Goal: Task Accomplishment & Management: Use online tool/utility

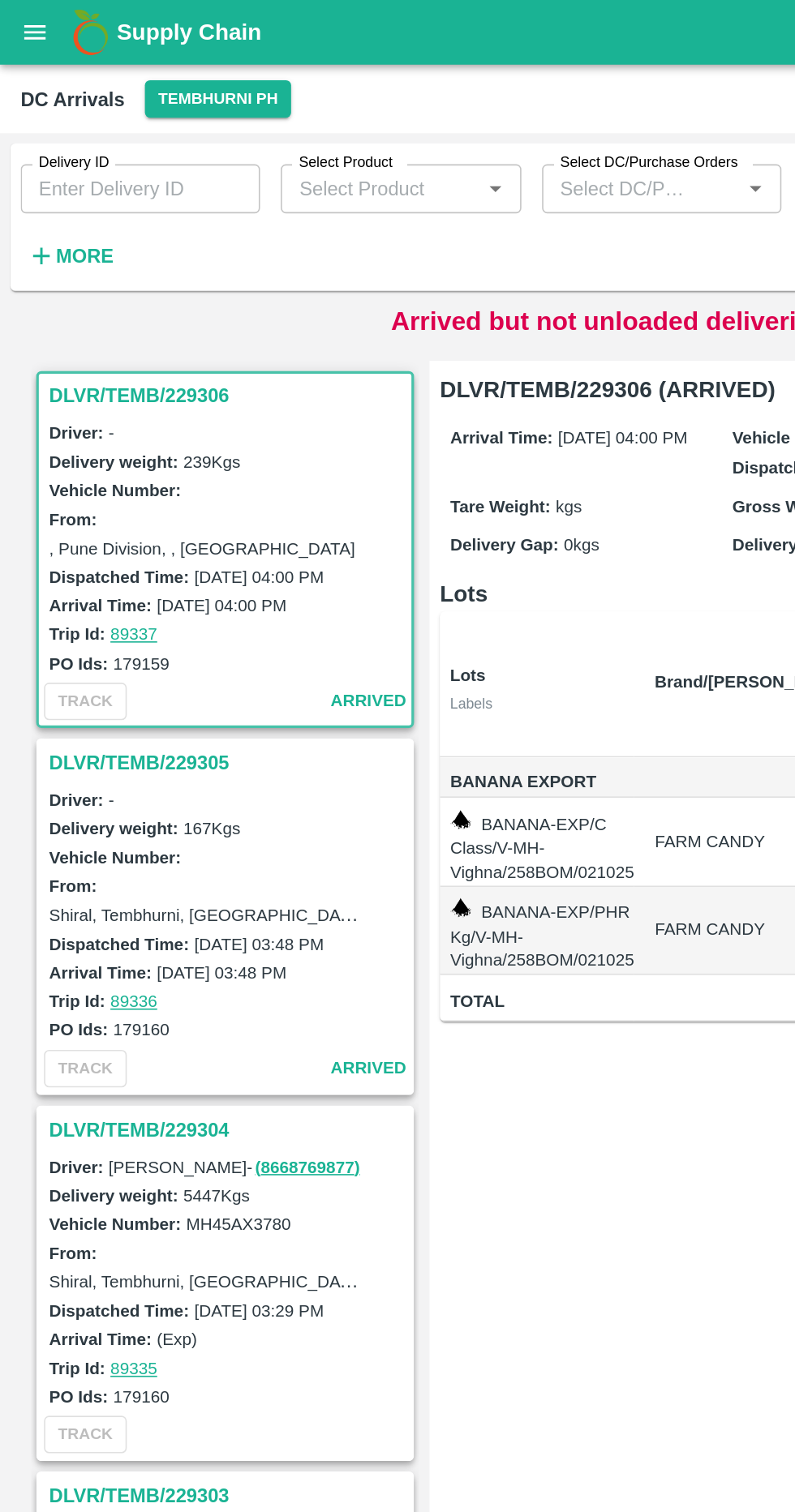
click at [40, 172] on button "More" at bounding box center [43, 160] width 62 height 28
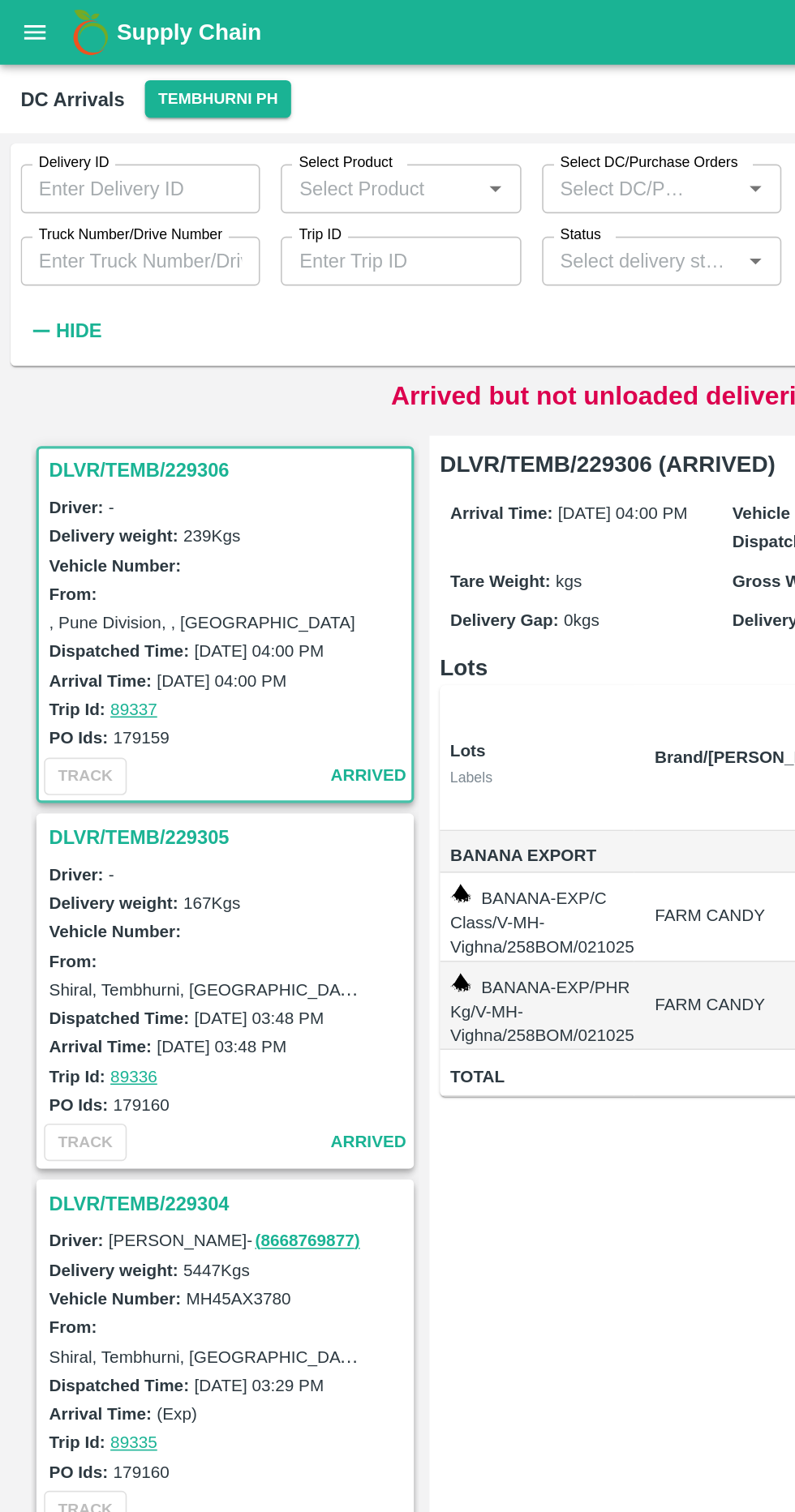
click at [126, 165] on input "Truck Number/Drive Number" at bounding box center [88, 163] width 150 height 31
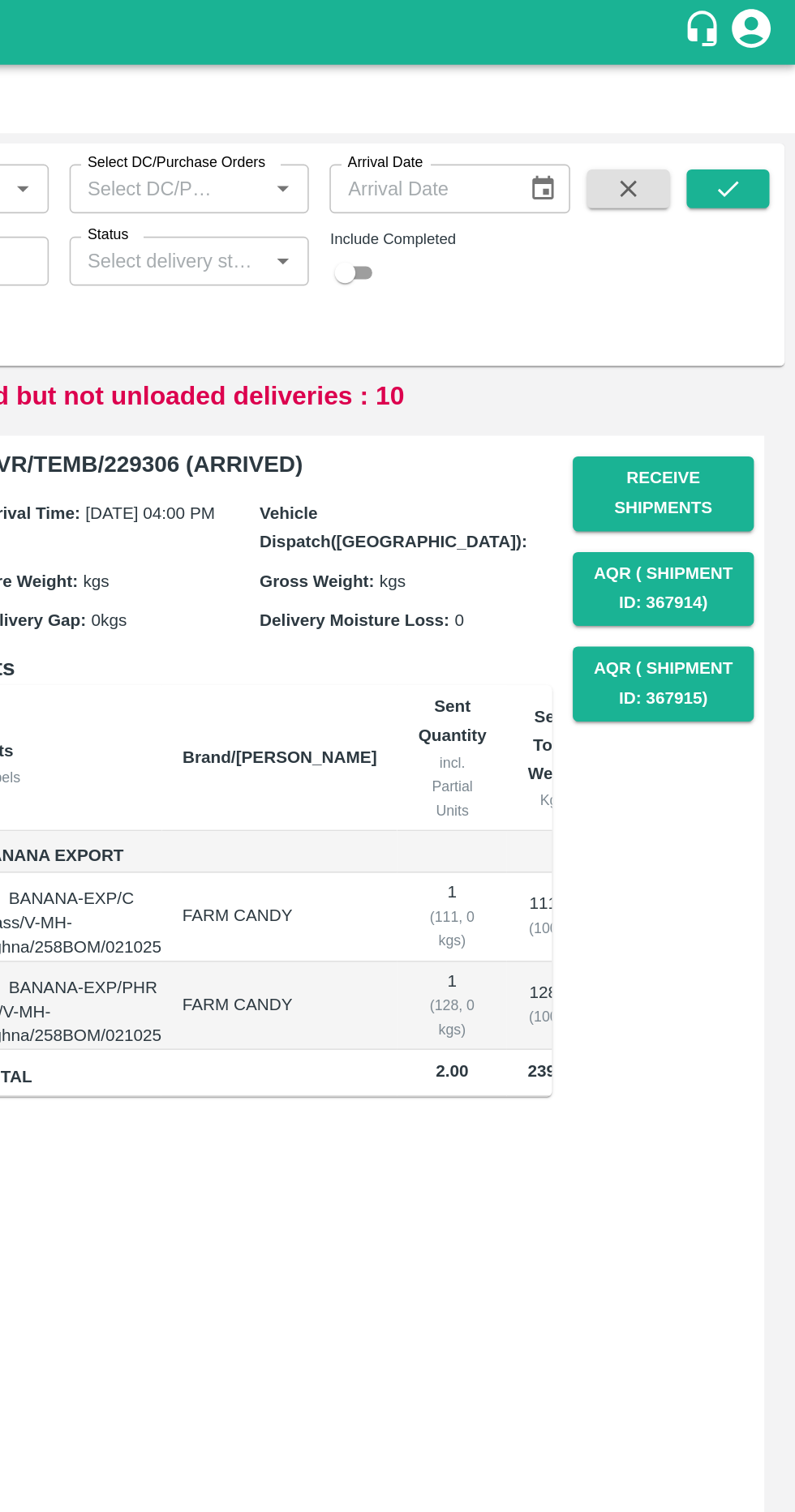
type input "1104"
click at [775, 113] on button "submit" at bounding box center [752, 118] width 51 height 24
click at [781, 191] on div "Delivery ID Delivery ID Select Product Select Product   * Select DC/Purchase Or…" at bounding box center [397, 160] width 781 height 126
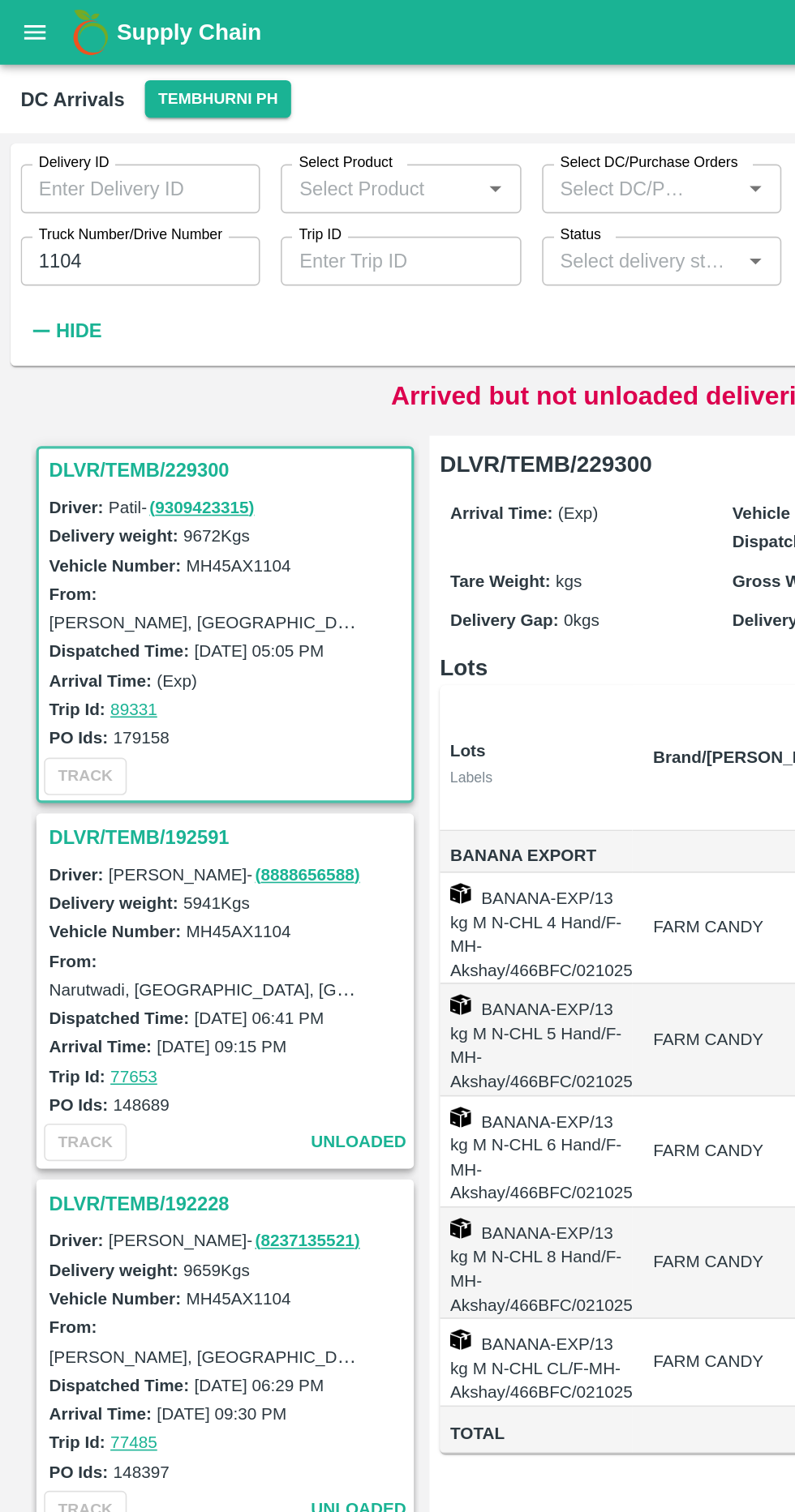
click at [108, 288] on h3 "DLVR/TEMB/229300" at bounding box center [143, 294] width 225 height 21
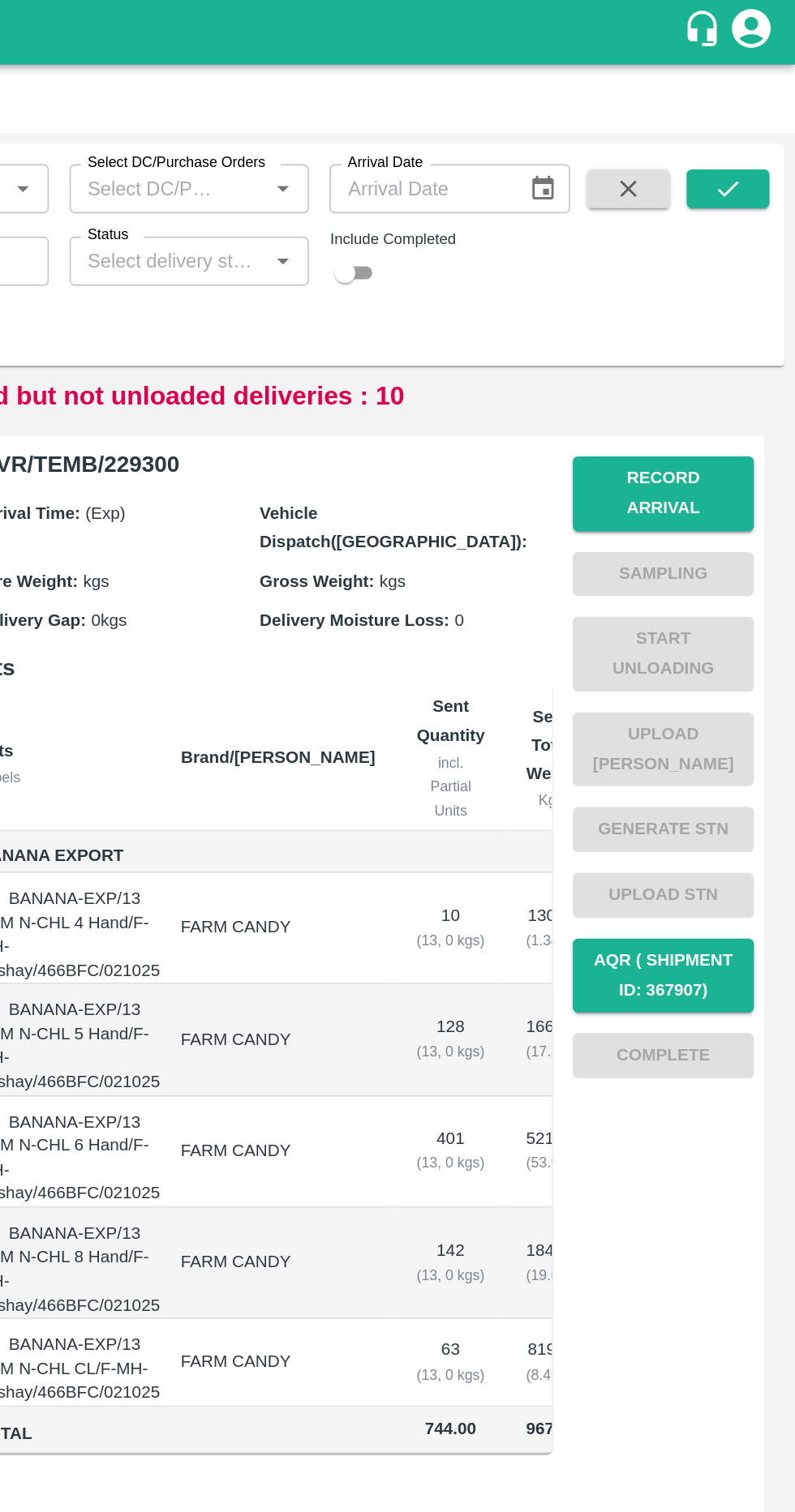
click at [729, 290] on button "Record Arrival" at bounding box center [712, 310] width 114 height 47
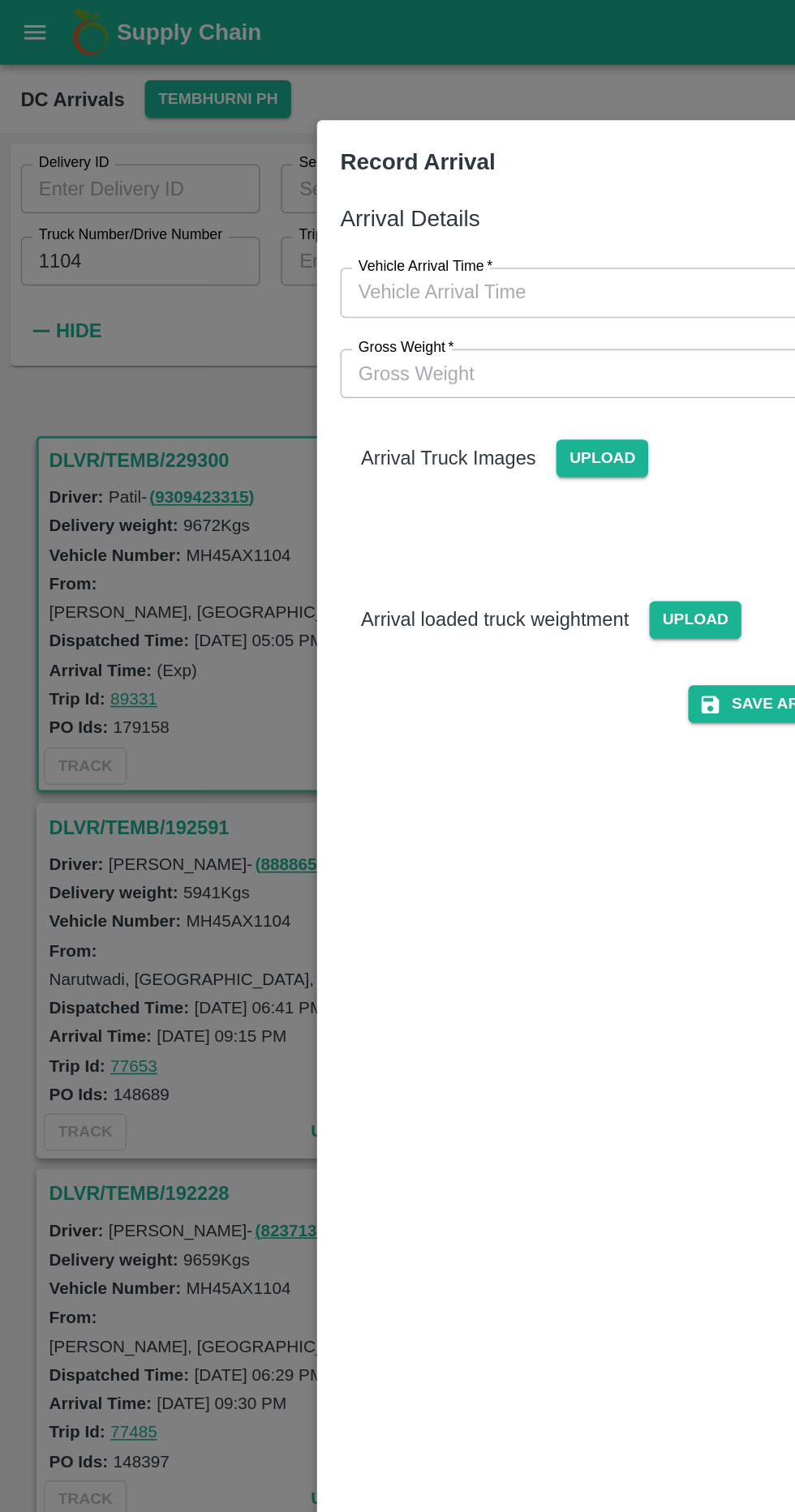
click at [373, 196] on input "Vehicle Arrival Time   *" at bounding box center [391, 183] width 357 height 31
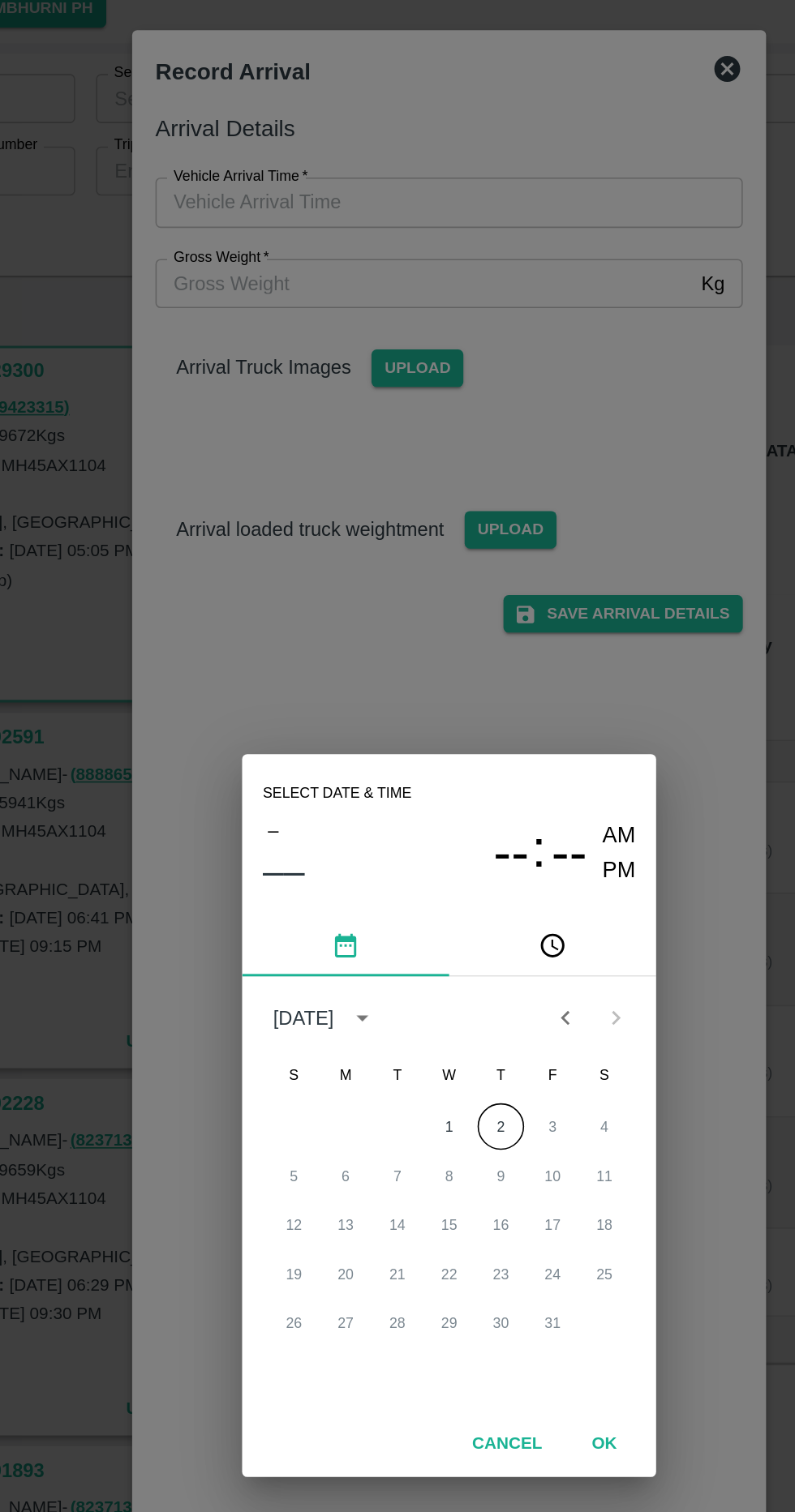
click at [429, 778] on button "2" at bounding box center [429, 762] width 29 height 29
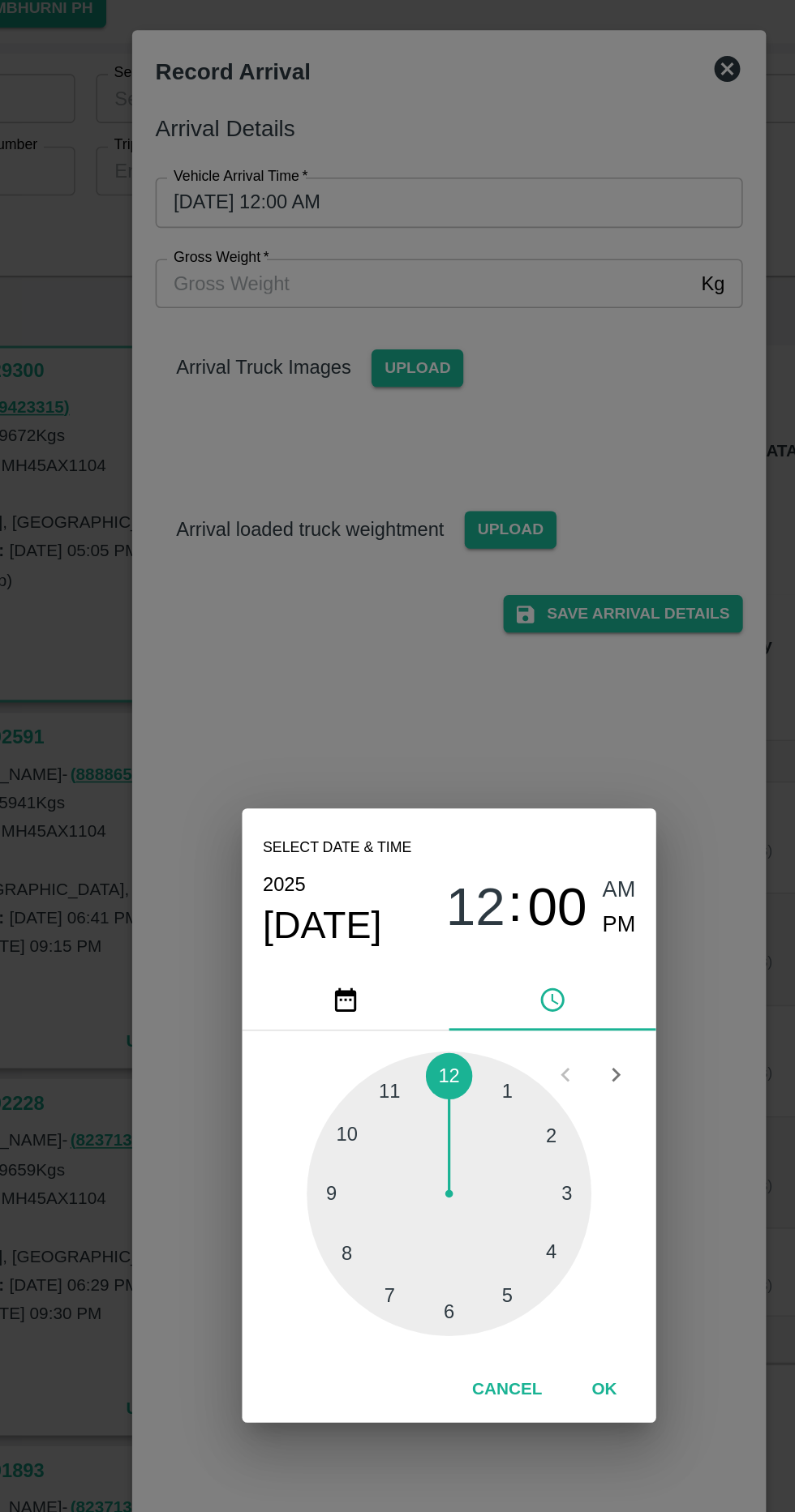
click at [441, 894] on div at bounding box center [397, 804] width 178 height 178
click at [466, 894] on div at bounding box center [397, 804] width 178 height 178
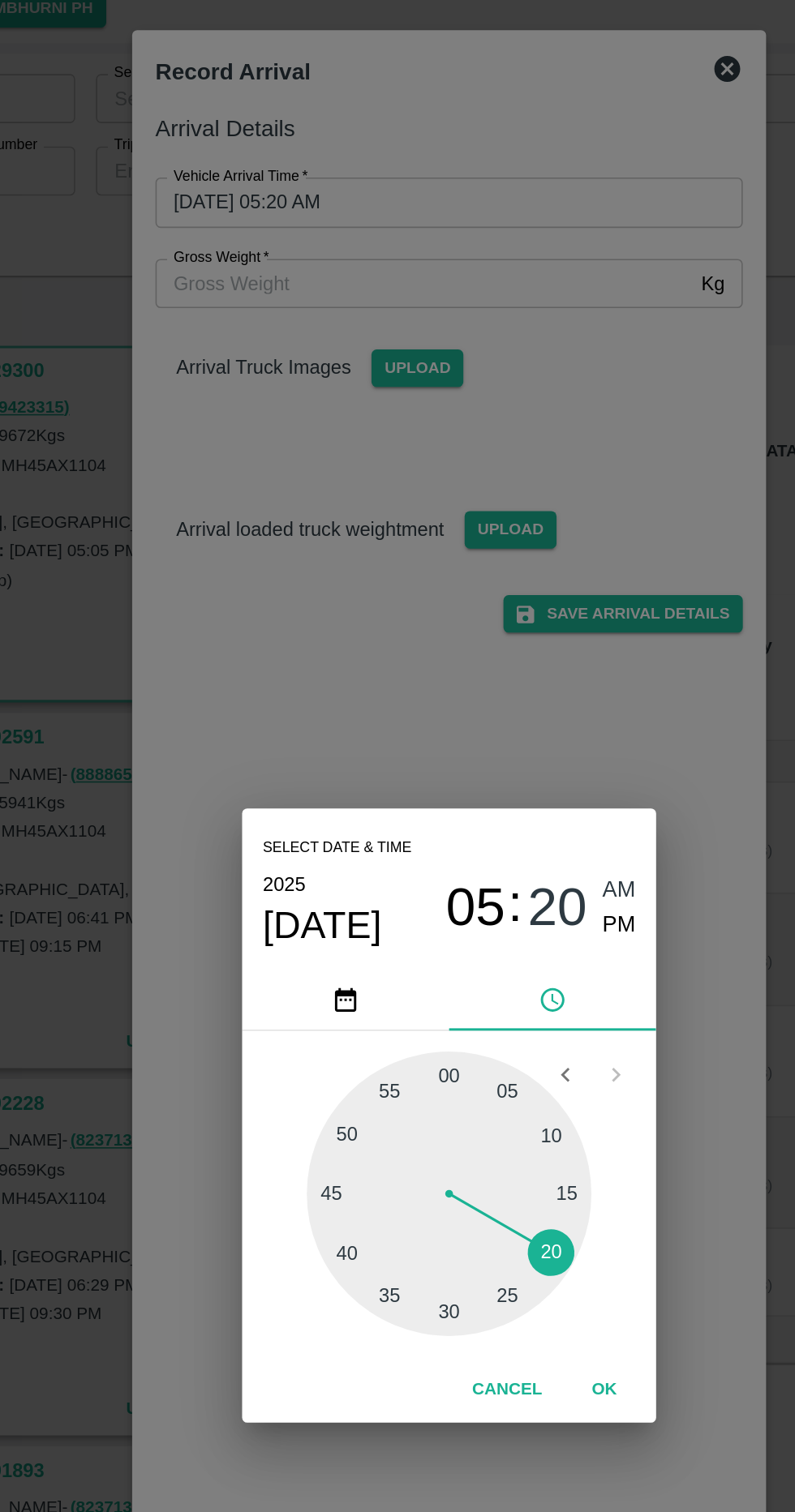
click at [506, 648] on span "PM" at bounding box center [504, 637] width 21 height 22
type input "[DATE] 05:20 PM"
click at [494, 942] on button "OK" at bounding box center [494, 927] width 51 height 28
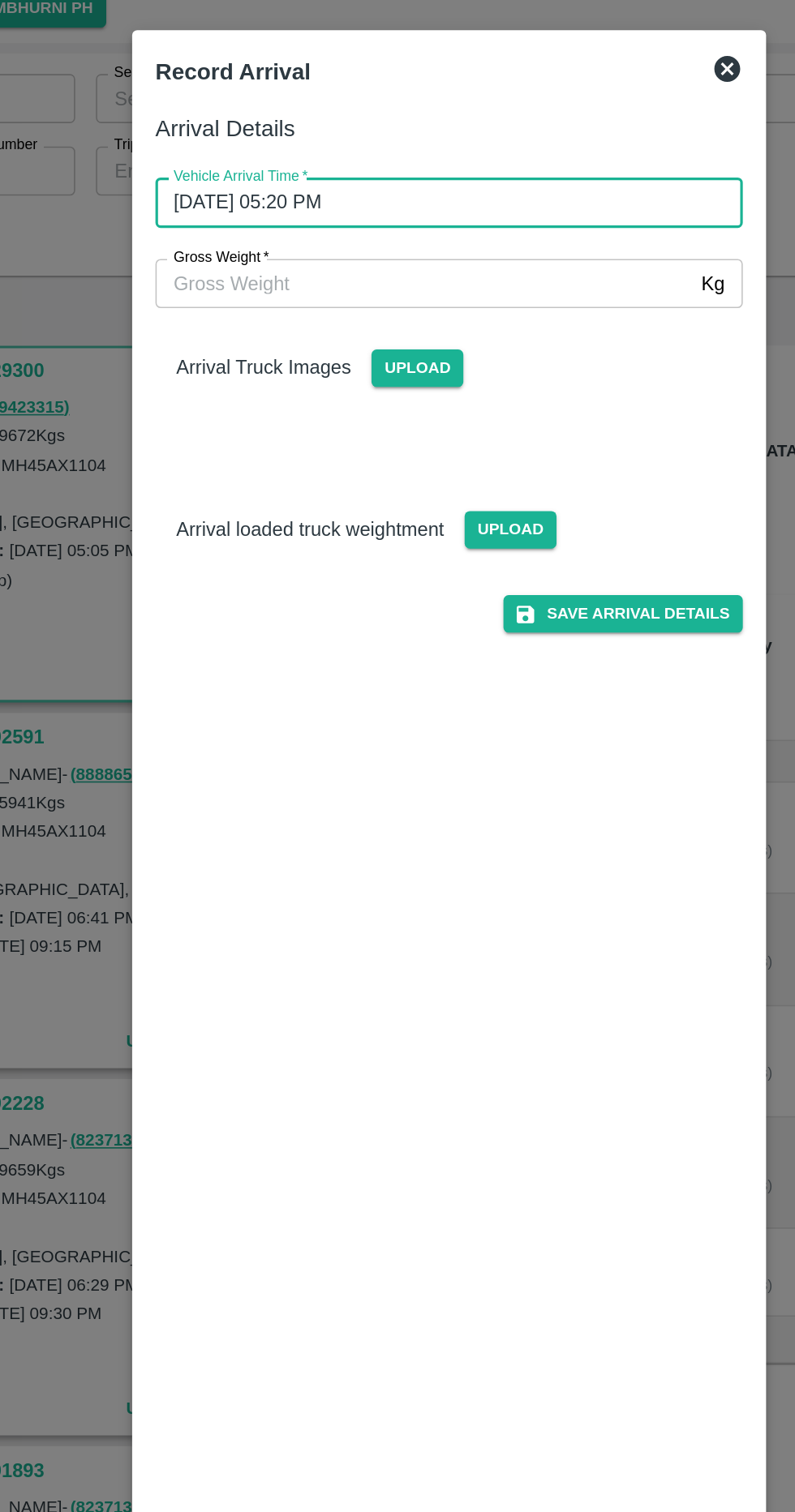
click at [505, 238] on input "Gross Weight   *" at bounding box center [381, 234] width 336 height 31
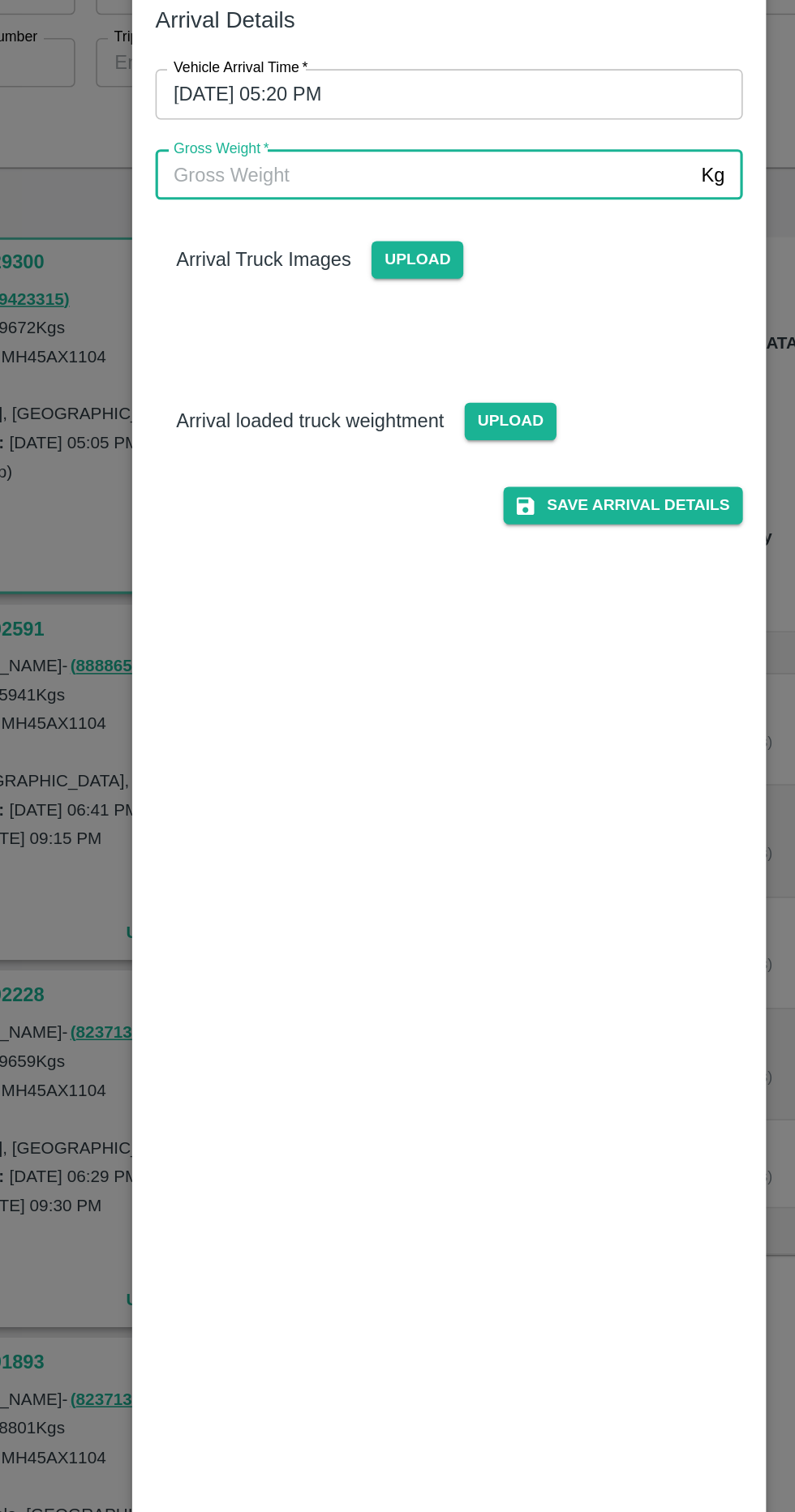
click at [420, 535] on div "Arrival Details Vehicle Arrival Time   * [DATE] 05:20 PM Vehicle Arrival Time G…" at bounding box center [398, 773] width 381 height 1309
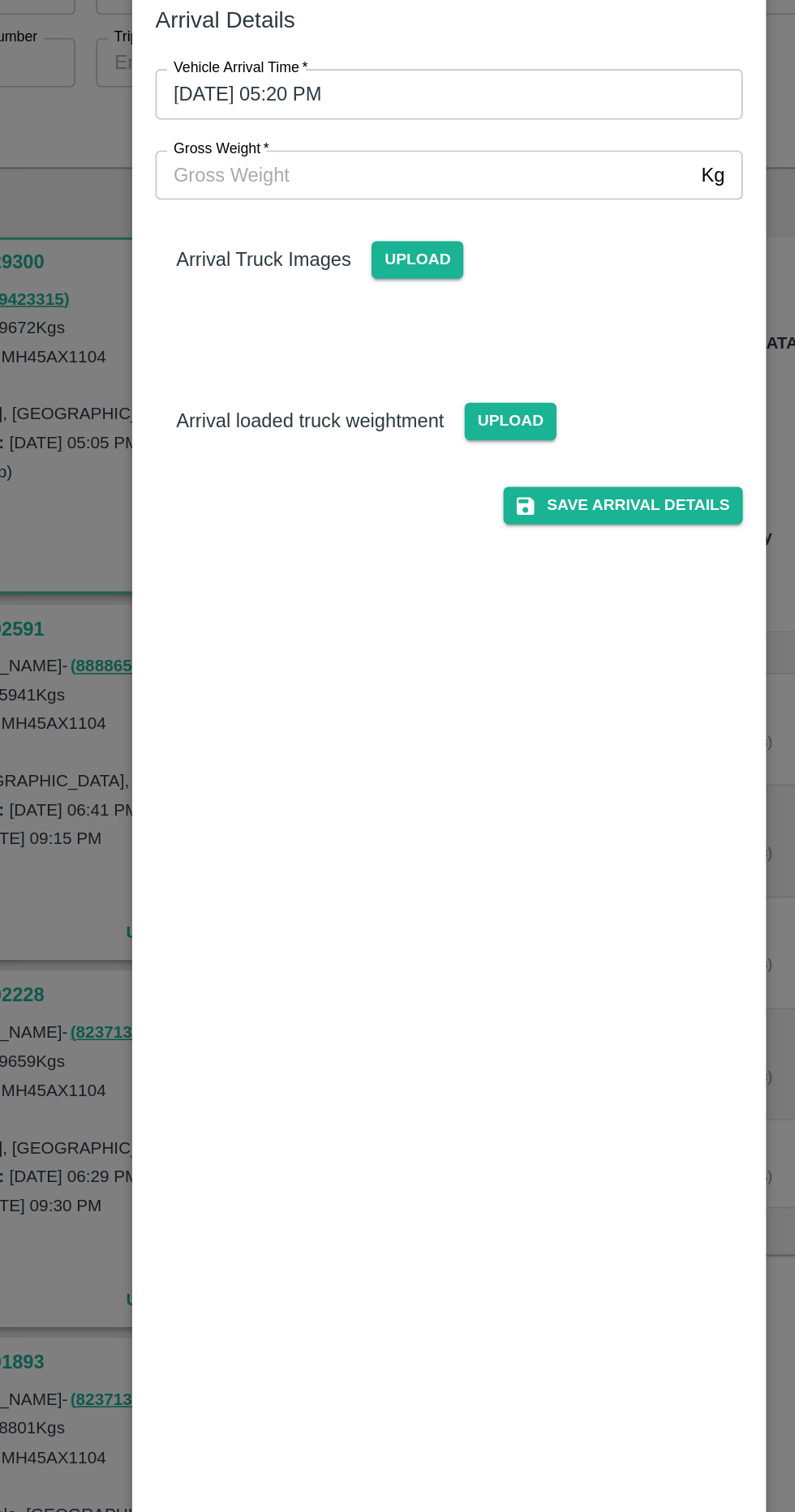
click at [461, 236] on input "Gross Weight   *" at bounding box center [381, 234] width 336 height 31
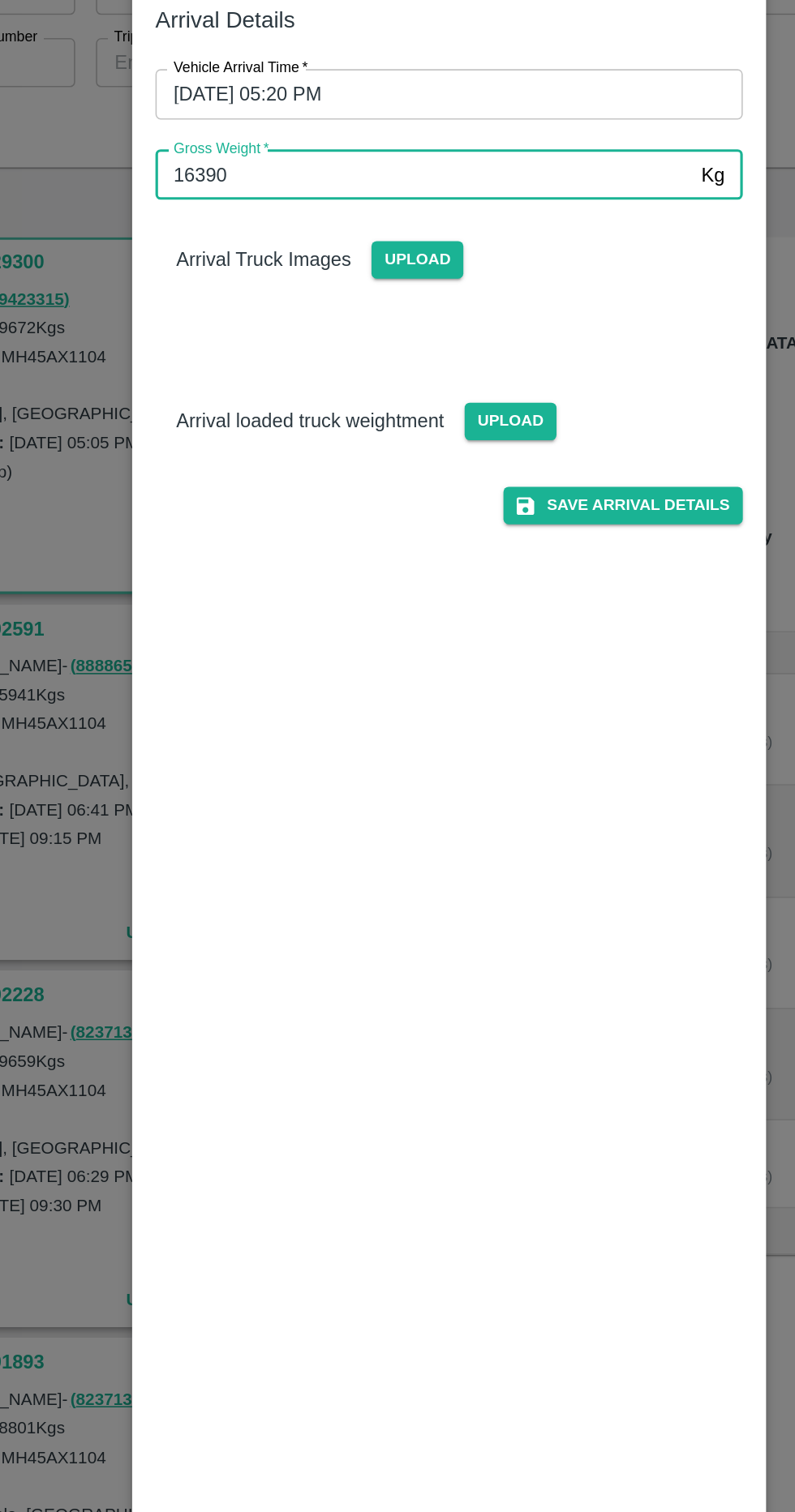
type input "16390"
click at [396, 296] on span "Upload" at bounding box center [378, 287] width 58 height 23
click at [0, 0] on input "Upload" at bounding box center [0, 0] width 0 height 0
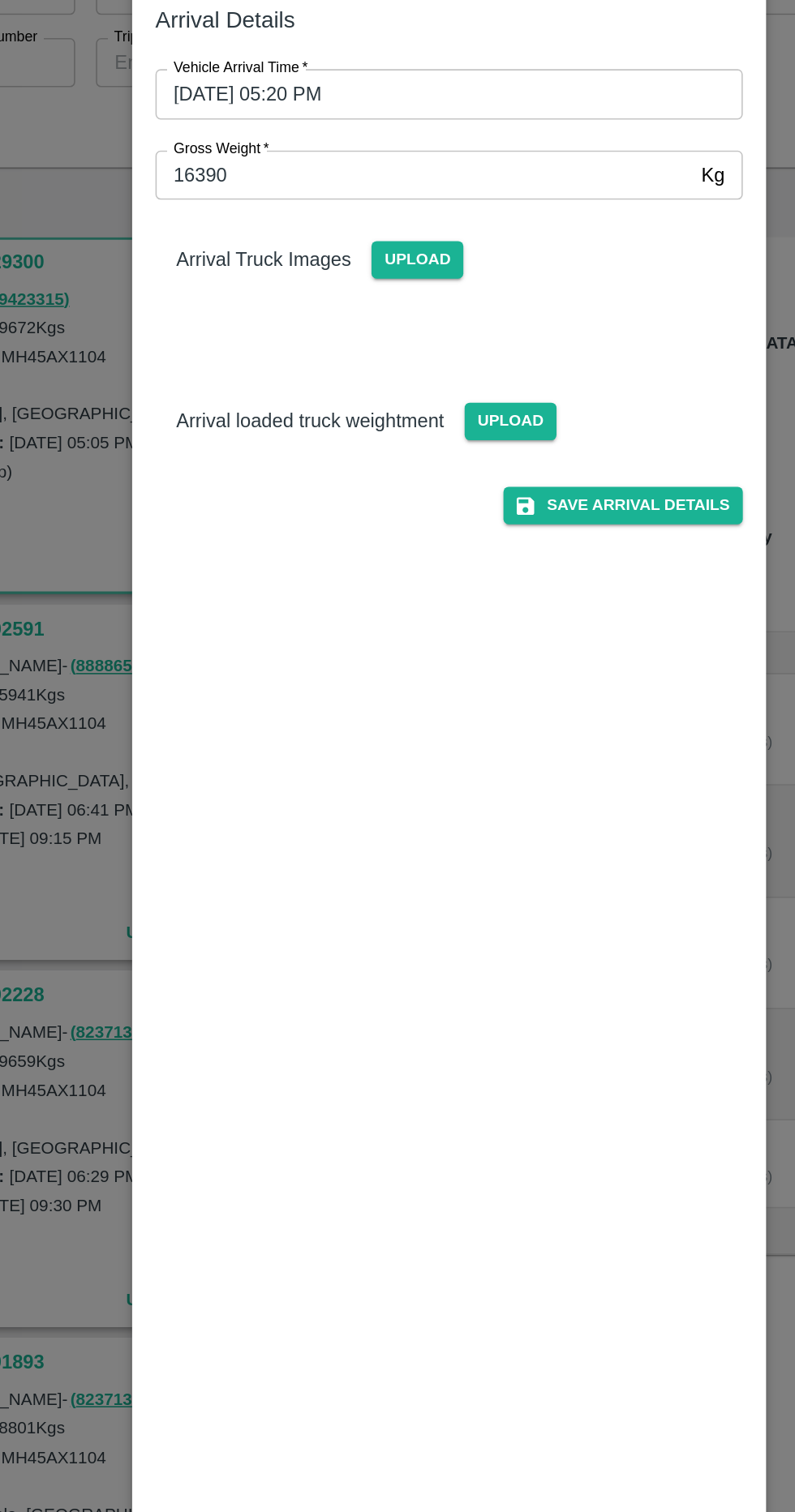
click at [371, 288] on span "Upload" at bounding box center [378, 287] width 58 height 23
click at [0, 0] on input "Upload" at bounding box center [0, 0] width 0 height 0
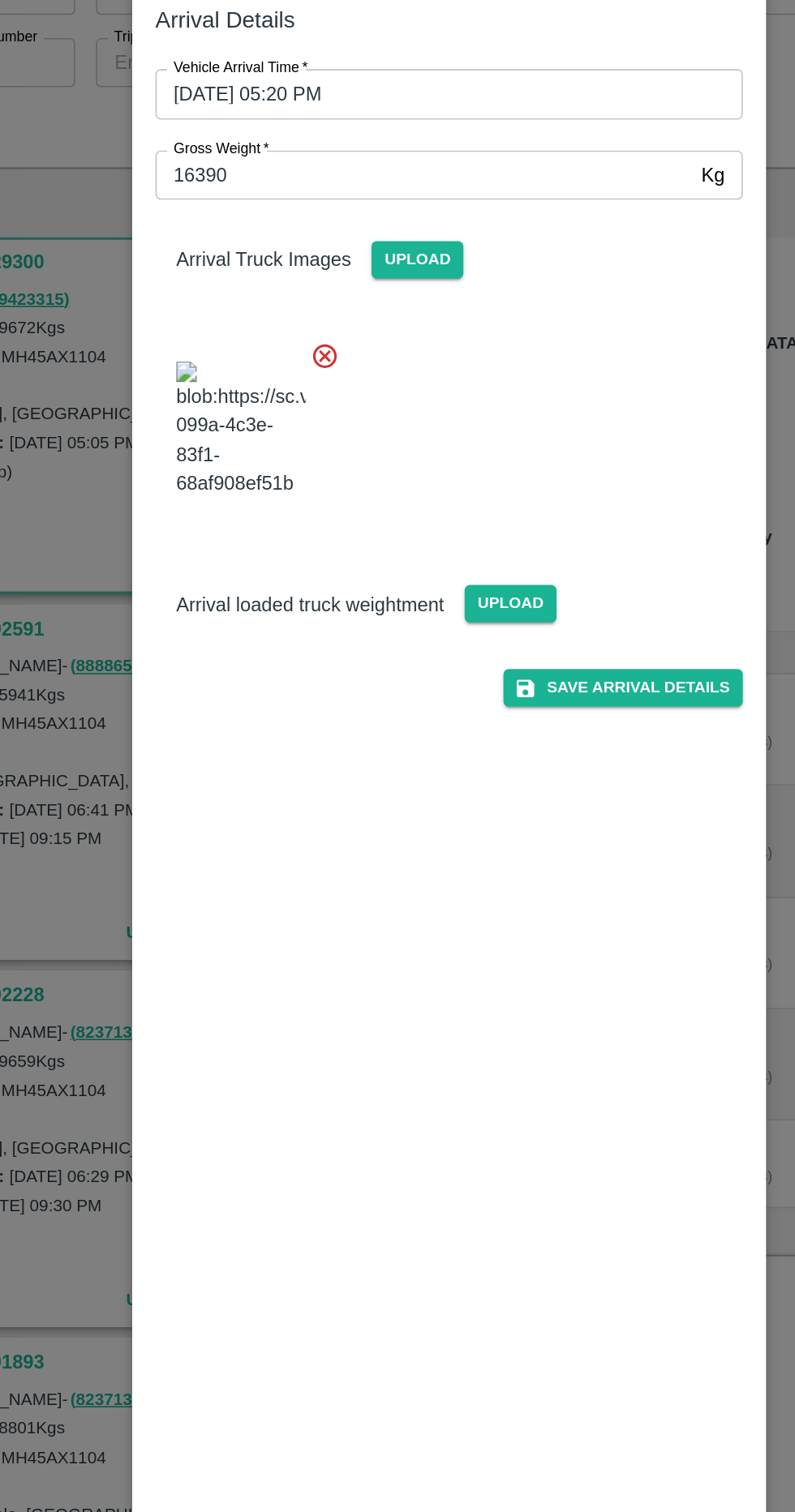
click at [444, 515] on span "Upload" at bounding box center [436, 503] width 58 height 23
click at [0, 0] on input "Upload" at bounding box center [0, 0] width 0 height 0
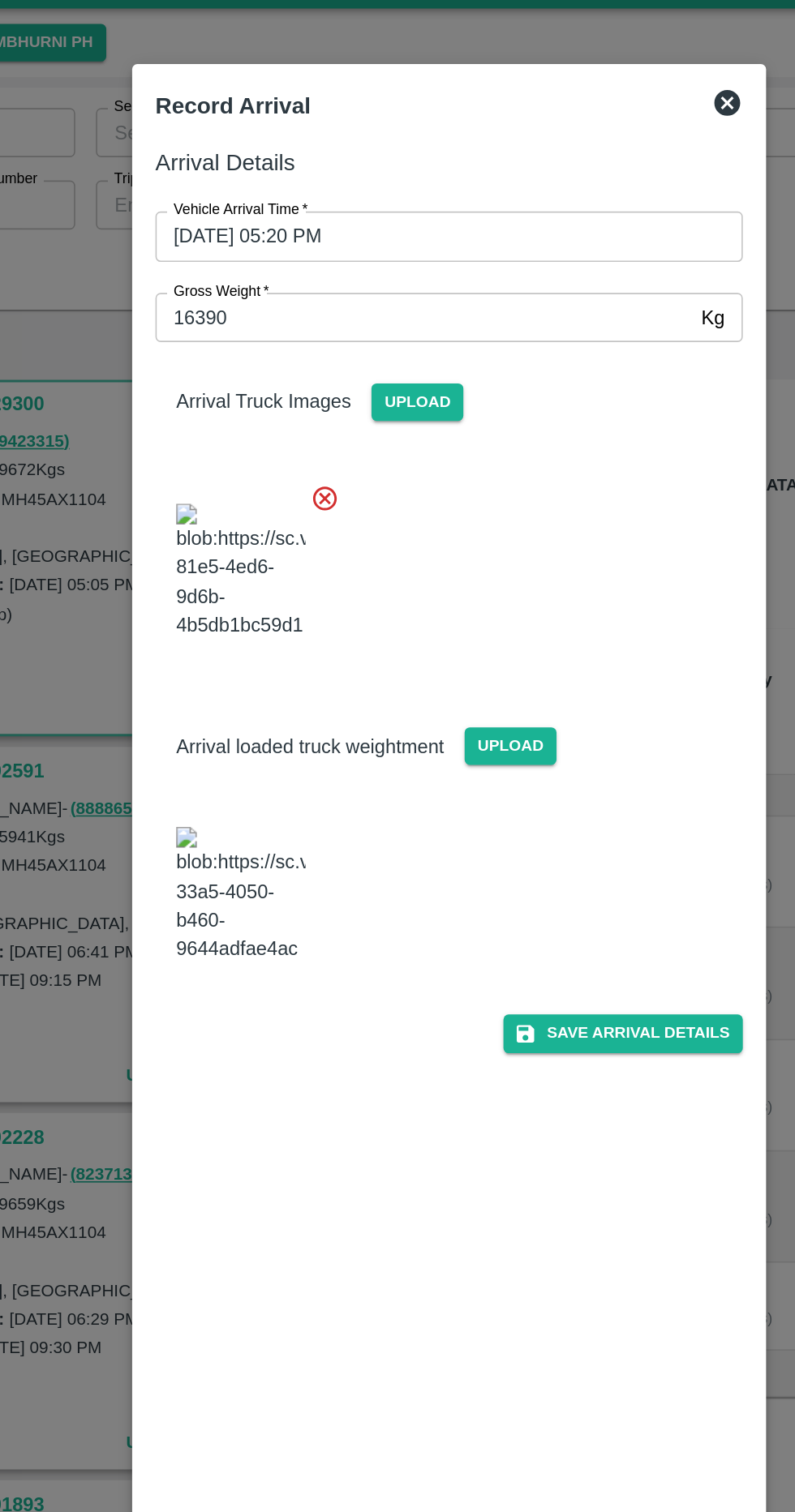
click at [509, 695] on button "Save Arrival Details" at bounding box center [506, 683] width 150 height 23
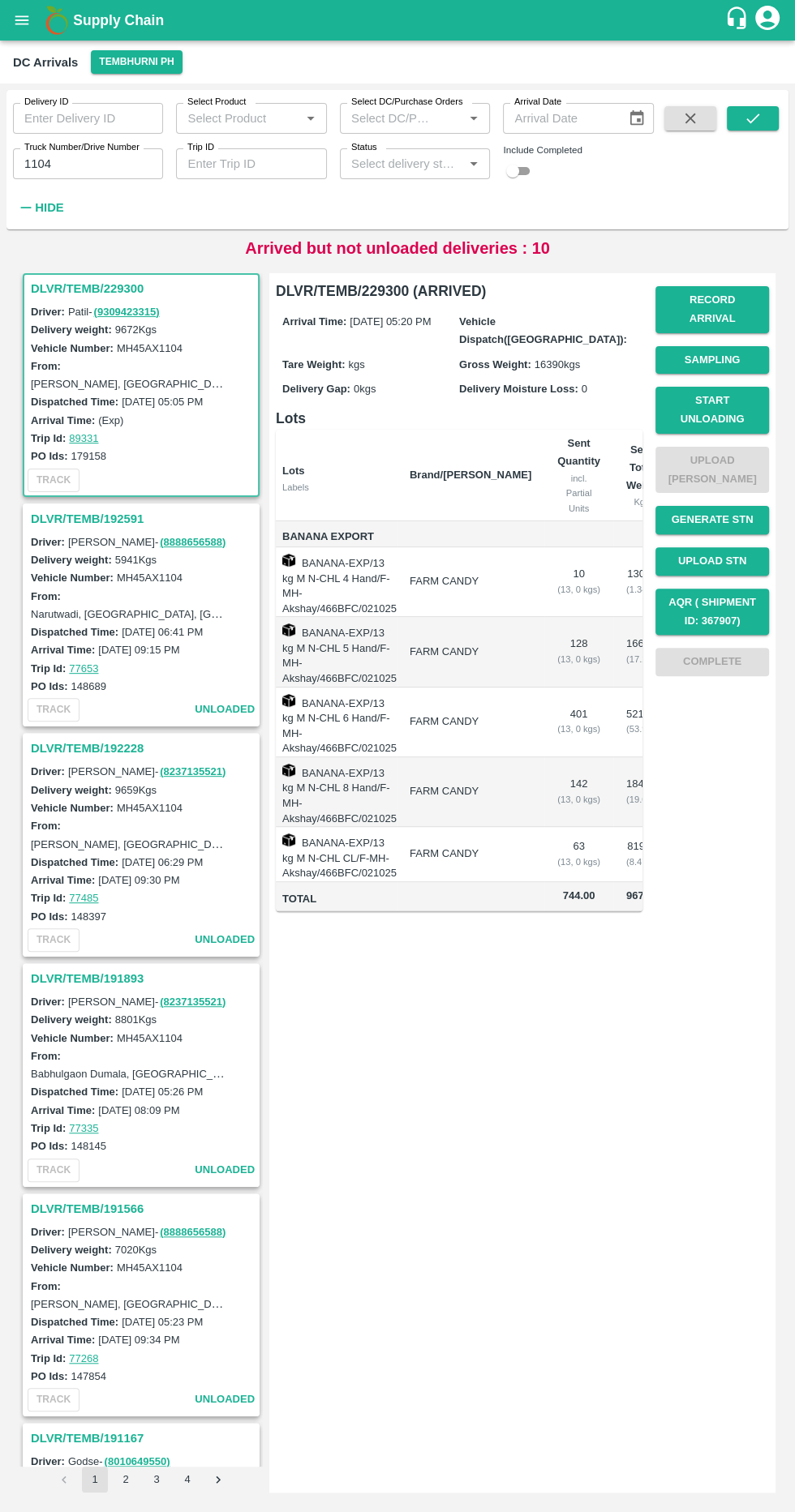
click at [100, 153] on label "Truck Number/Drive Number" at bounding box center [81, 147] width 115 height 13
click at [100, 153] on input "1104" at bounding box center [88, 163] width 150 height 31
type input "1"
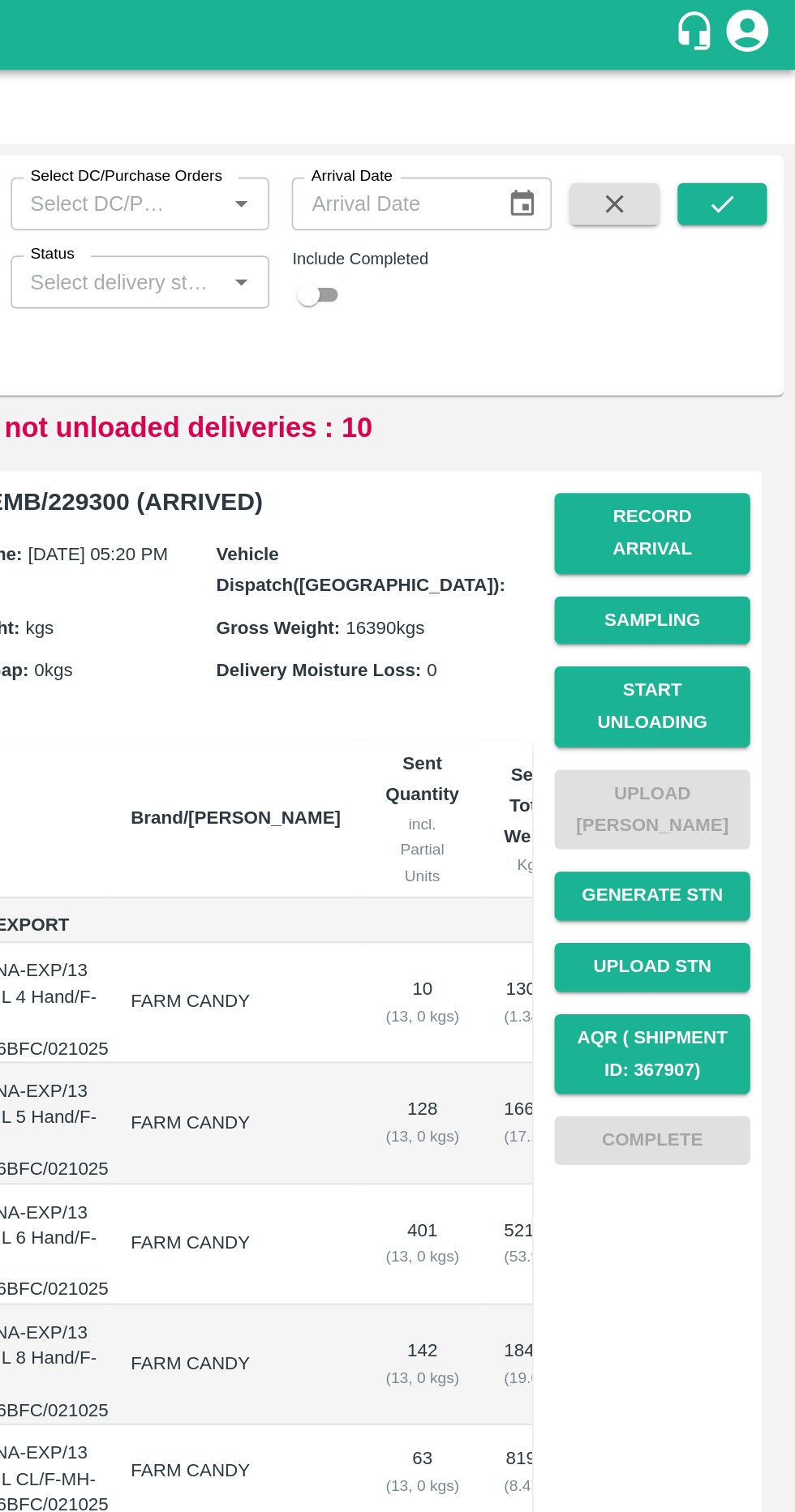
type input "3780"
click at [763, 118] on button "submit" at bounding box center [752, 118] width 51 height 24
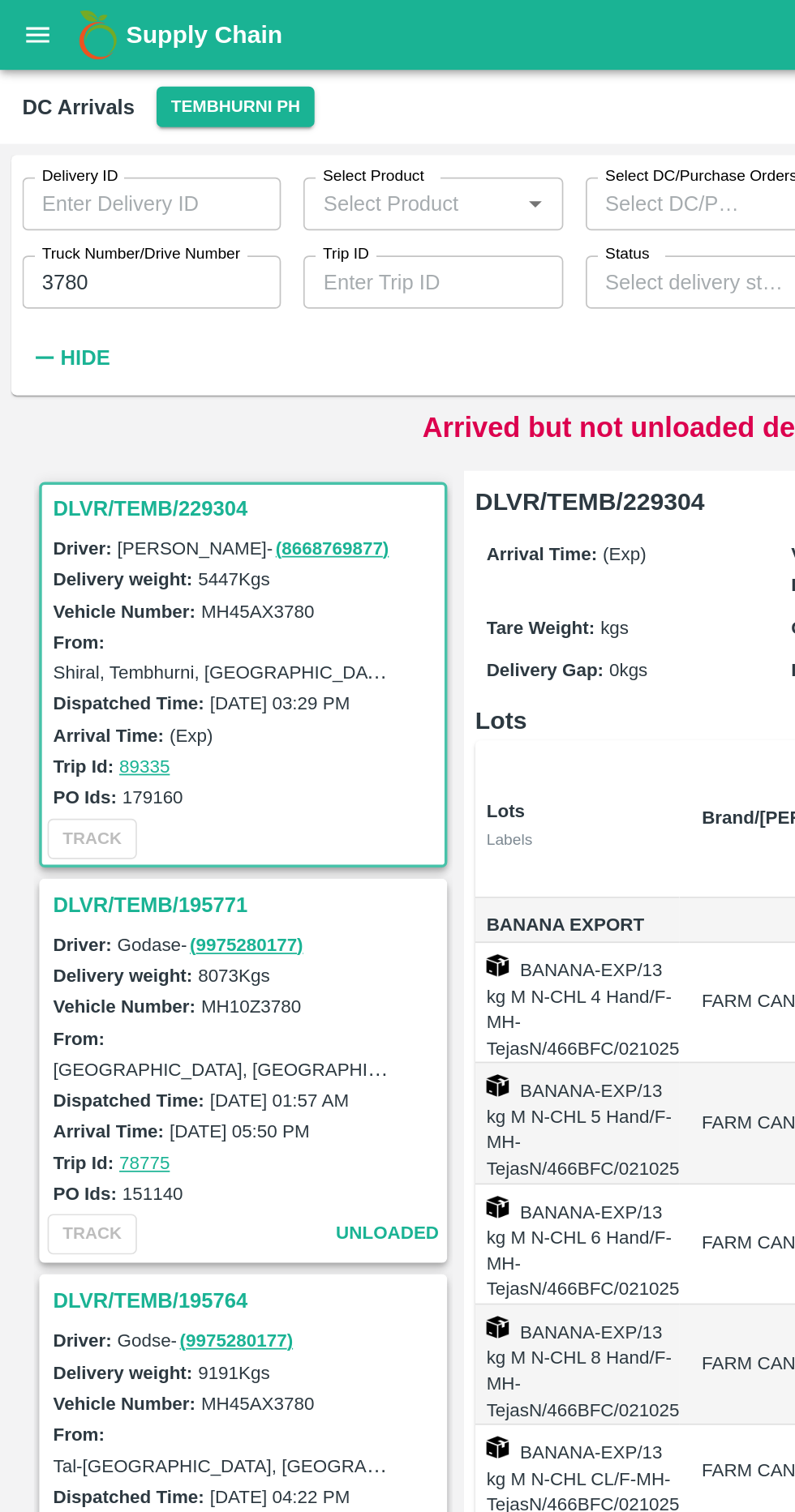
click at [42, 289] on h3 "DLVR/TEMB/229304" at bounding box center [143, 294] width 225 height 21
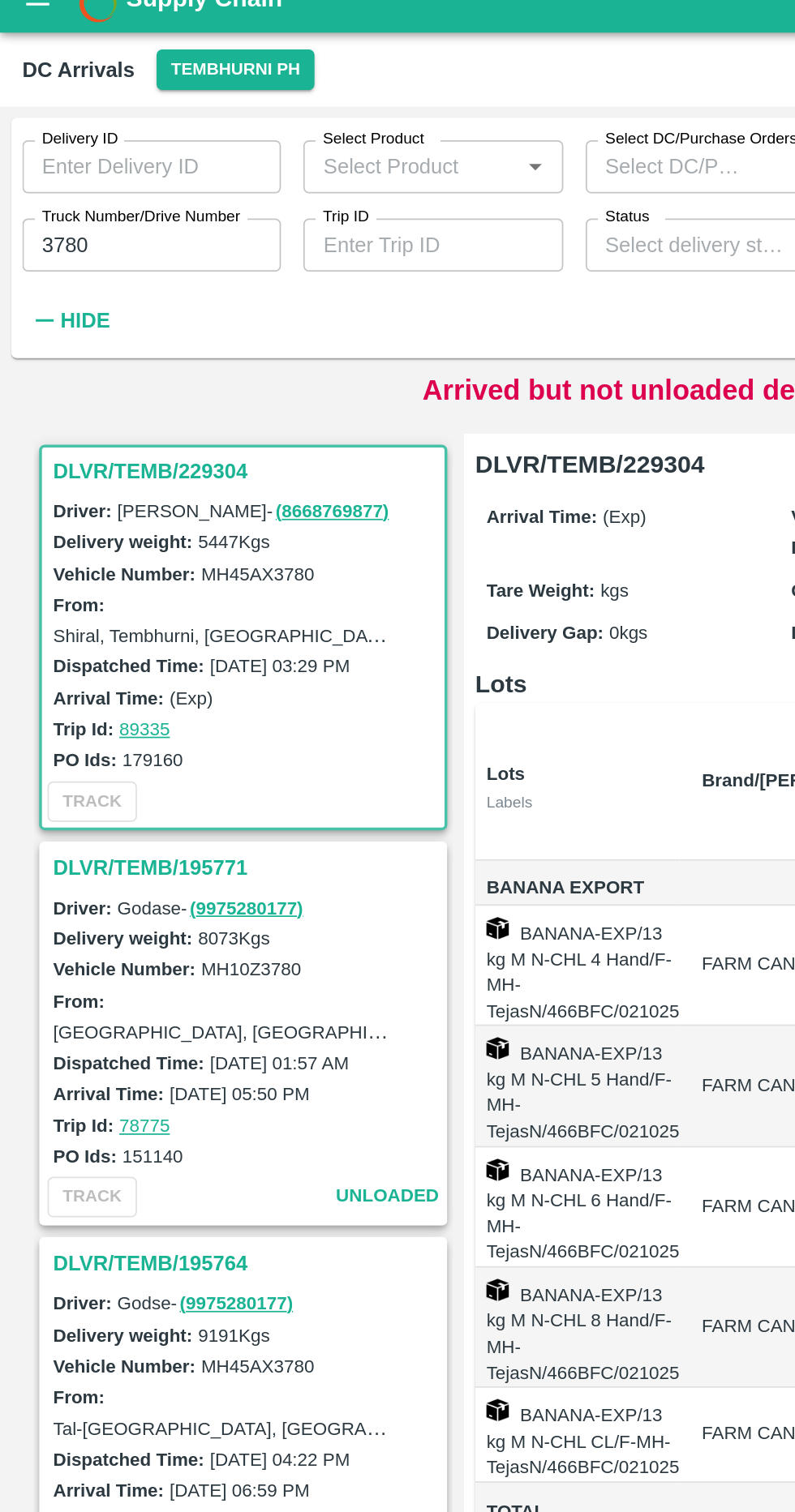
scroll to position [6, 0]
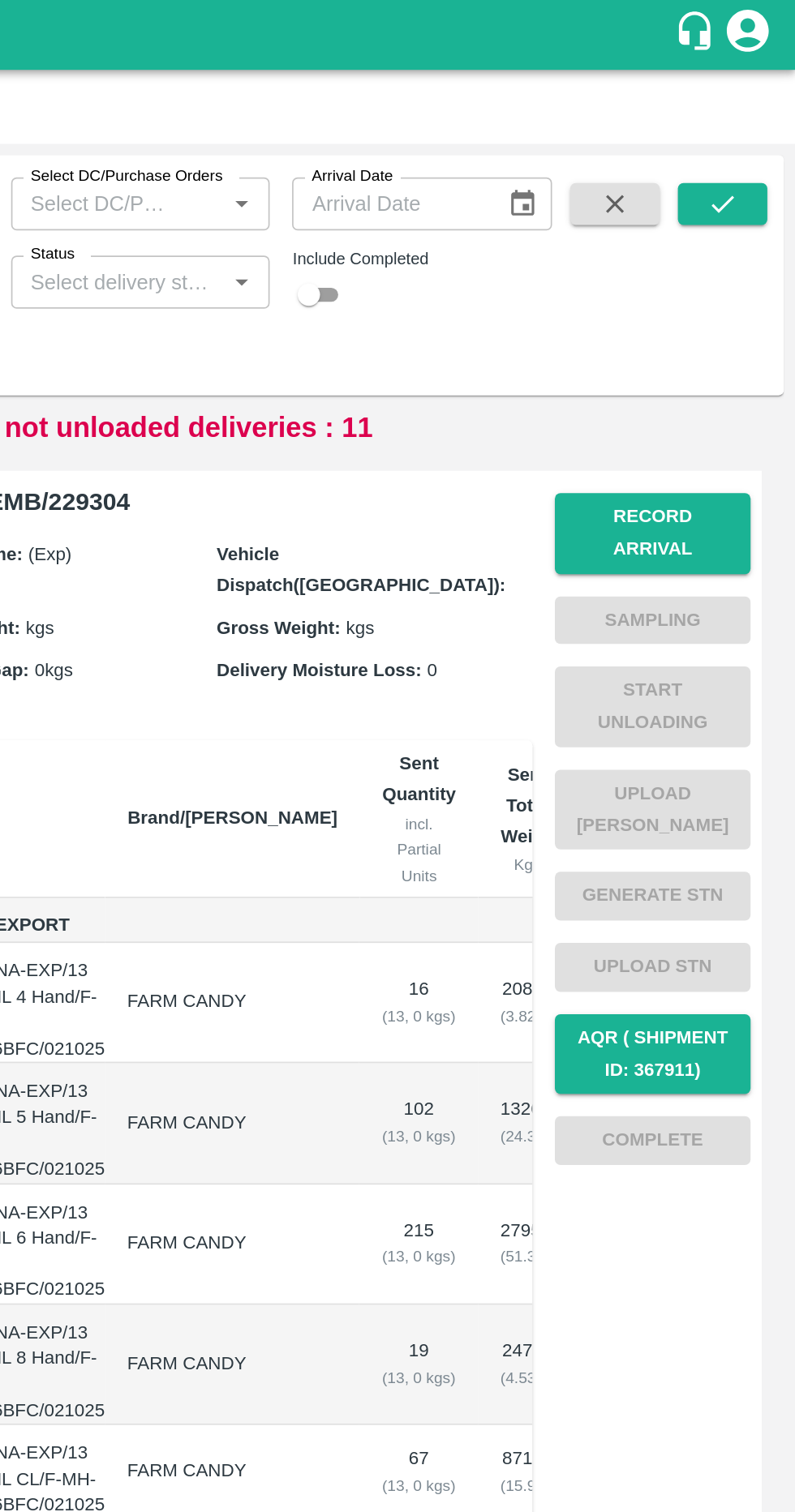
click at [748, 294] on button "Record Arrival" at bounding box center [712, 310] width 114 height 47
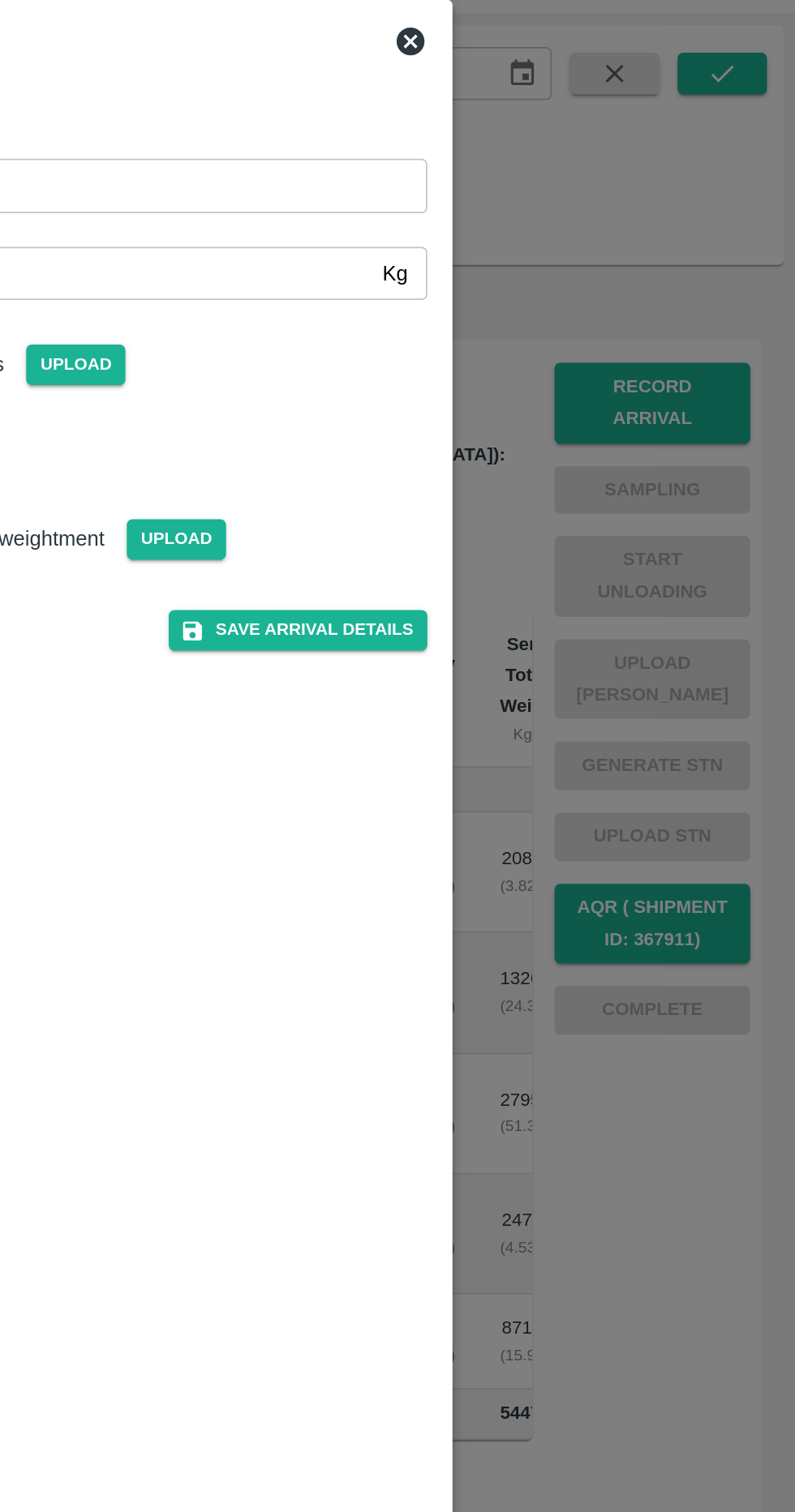
scroll to position [0, 0]
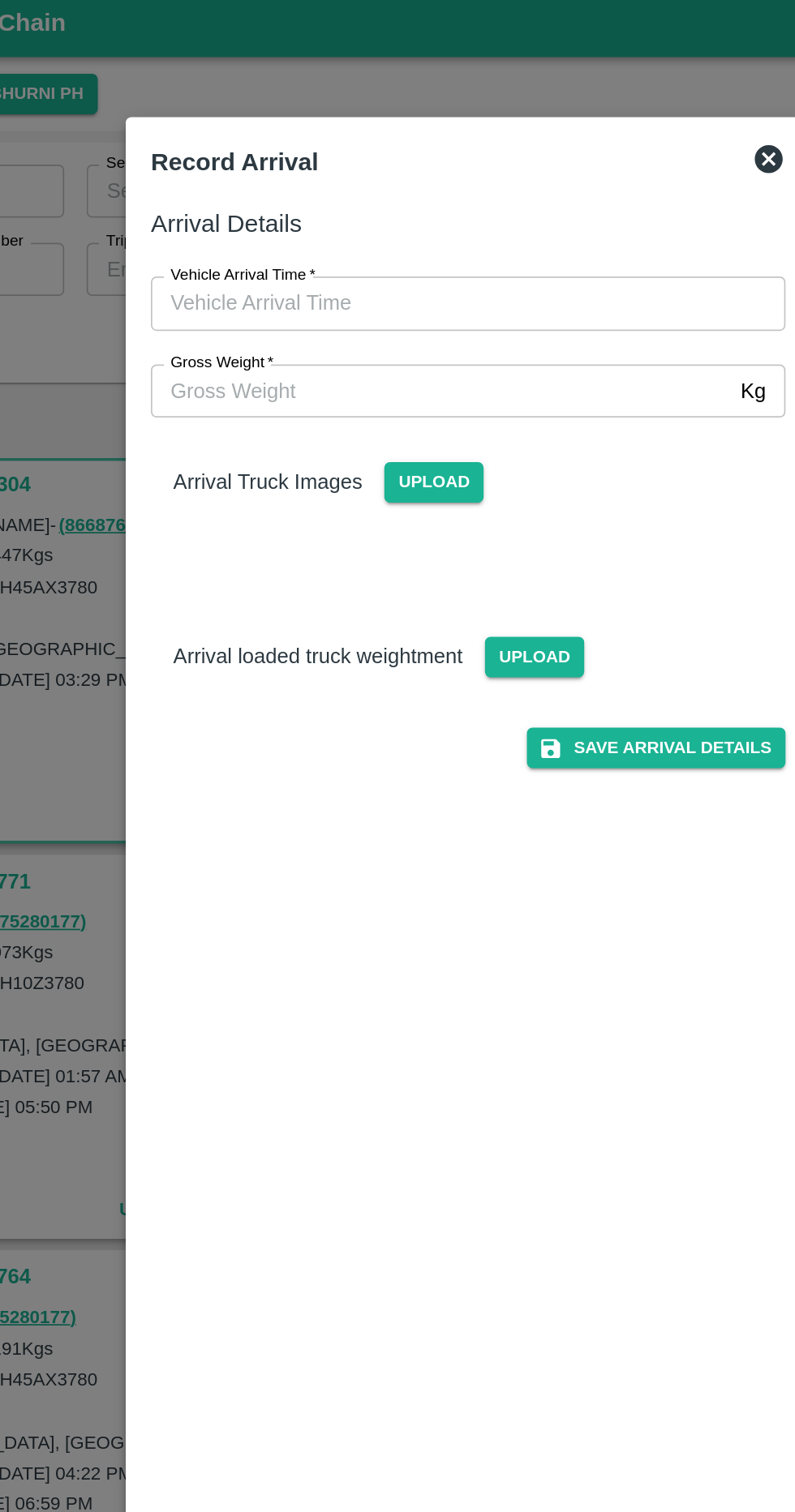
click at [384, 238] on input "Gross Weight   *" at bounding box center [381, 234] width 336 height 31
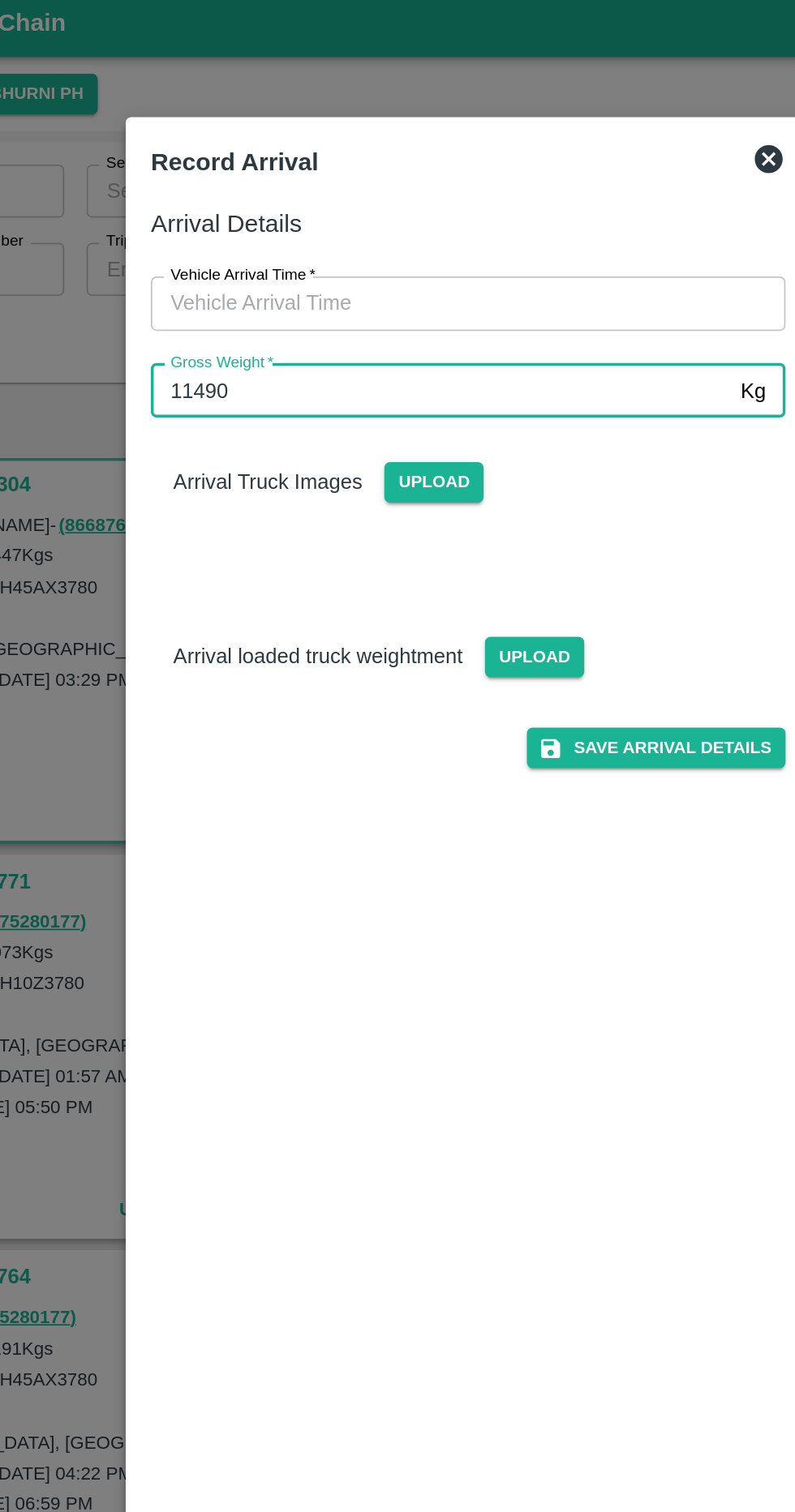
type input "11490"
click at [459, 182] on input "Vehicle Arrival Time   *" at bounding box center [391, 183] width 357 height 31
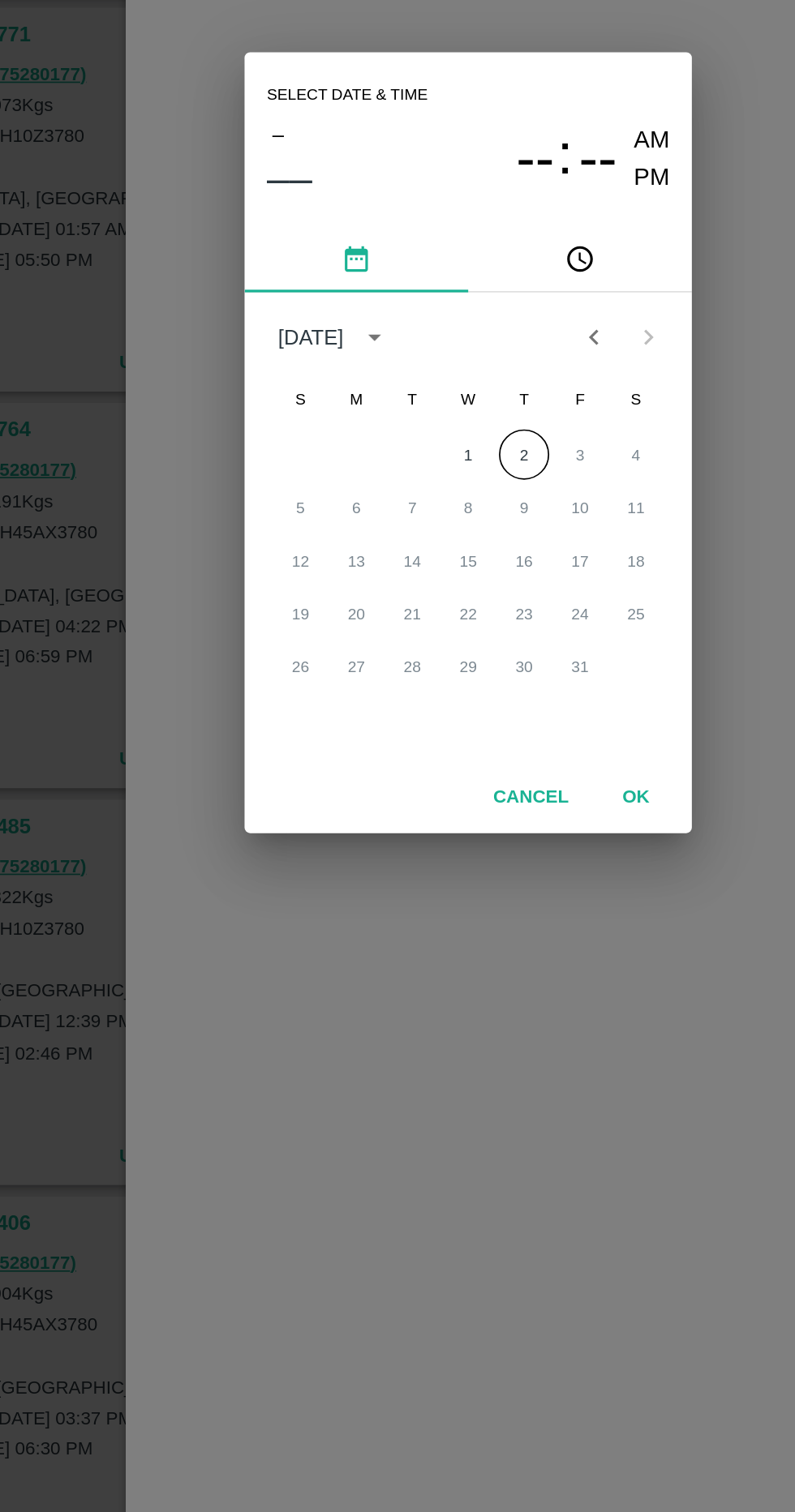
click at [429, 762] on button "2" at bounding box center [429, 762] width 29 height 29
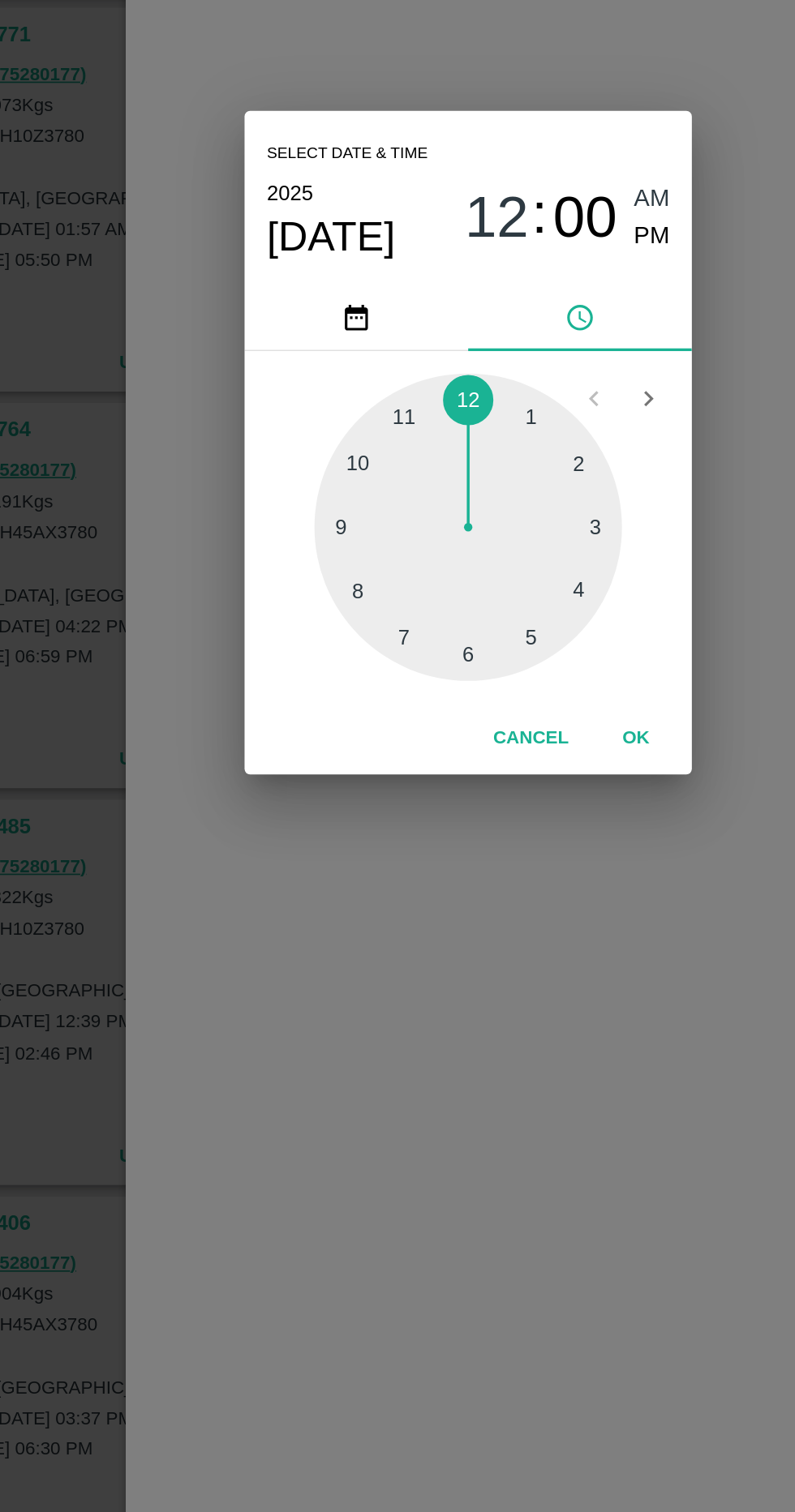
click at [468, 846] on div at bounding box center [397, 804] width 178 height 178
click at [340, 772] on div at bounding box center [397, 804] width 178 height 178
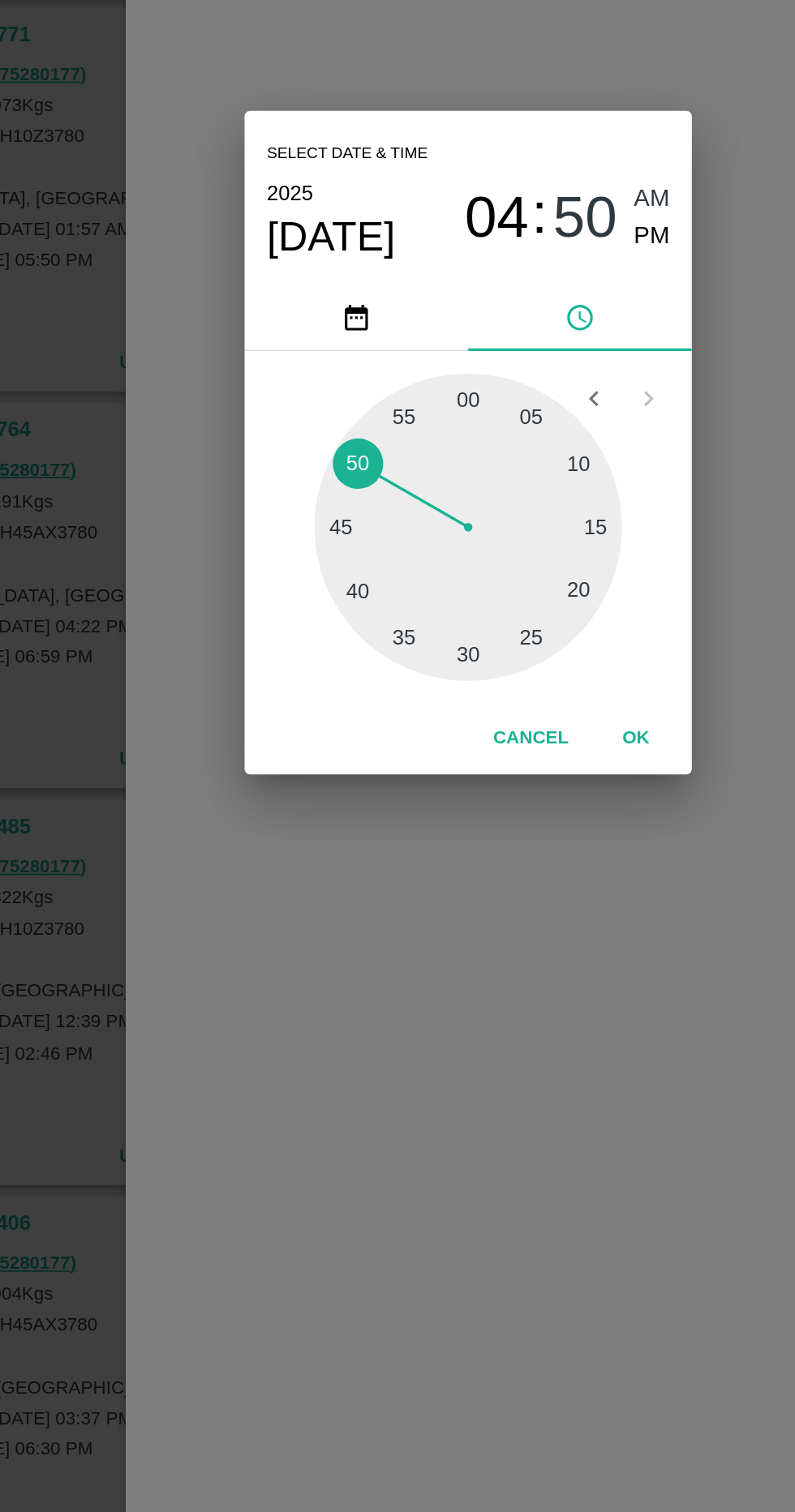
click at [511, 641] on span "PM" at bounding box center [504, 637] width 21 height 22
type input "[DATE] 04:50 PM"
click at [494, 926] on button "OK" at bounding box center [494, 927] width 51 height 28
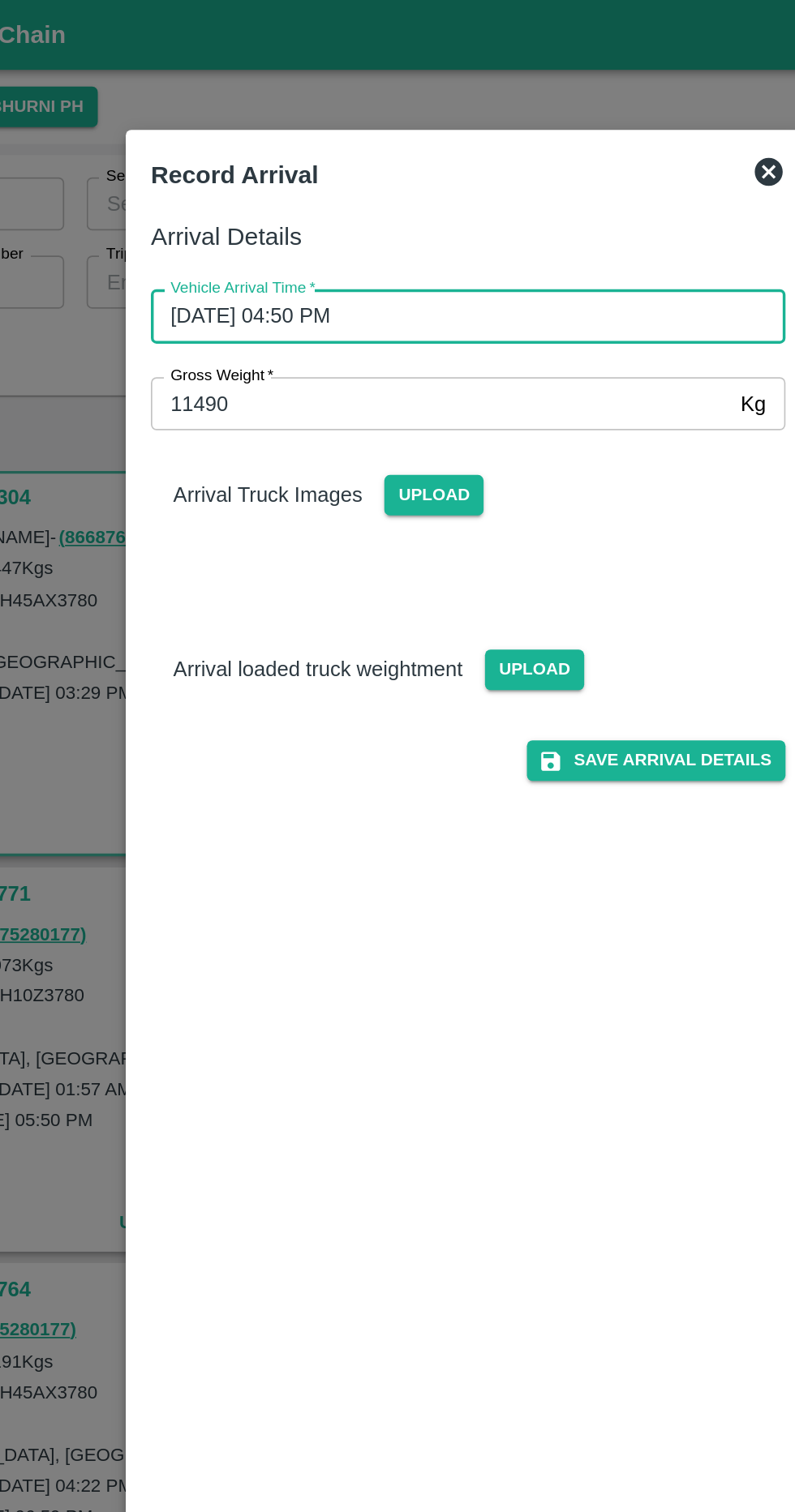
click at [391, 278] on span "Upload" at bounding box center [378, 287] width 58 height 23
click at [0, 0] on input "Upload" at bounding box center [0, 0] width 0 height 0
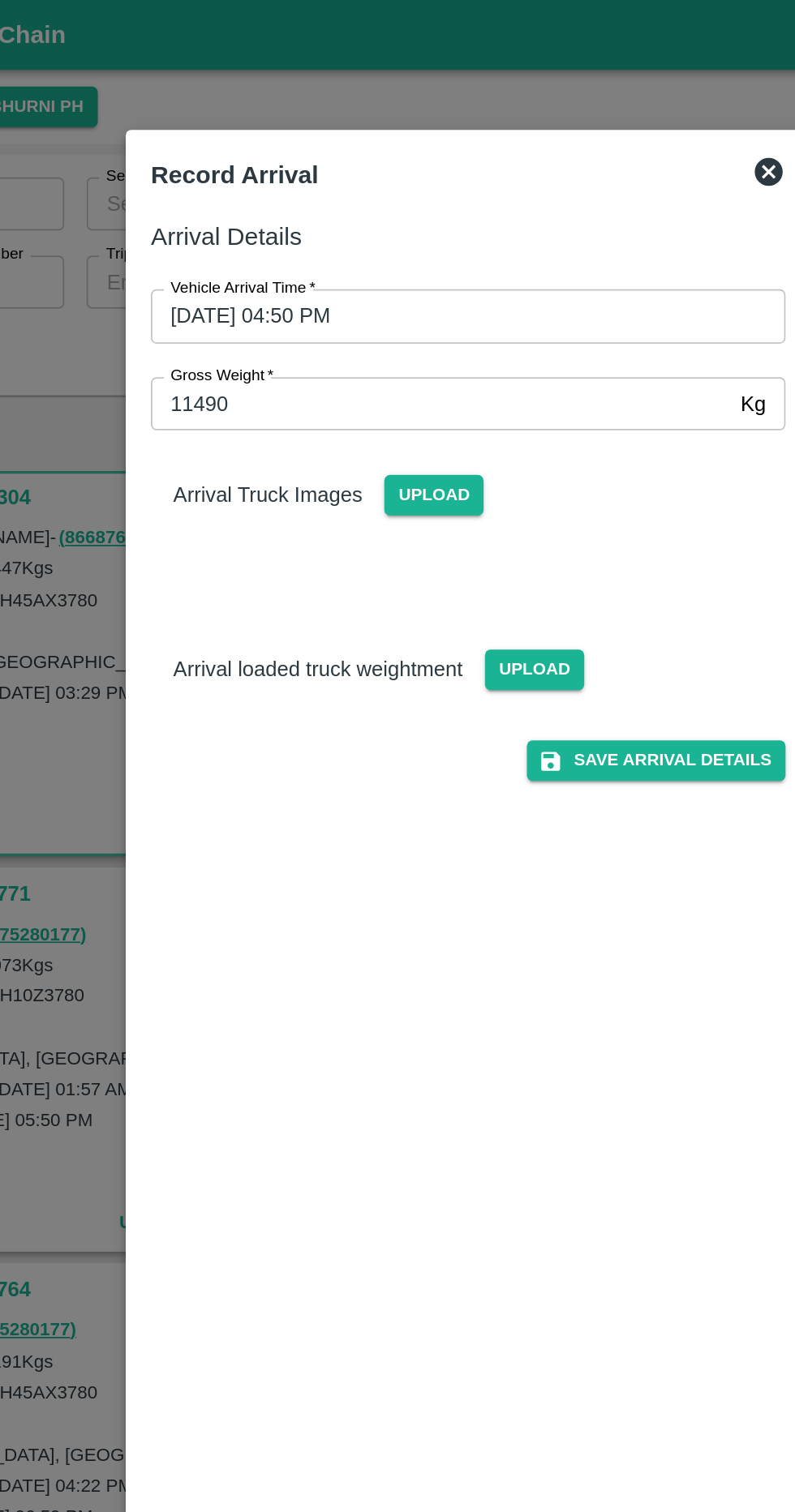
click at [372, 288] on span "Upload" at bounding box center [378, 287] width 58 height 23
click at [0, 0] on input "Upload" at bounding box center [0, 0] width 0 height 0
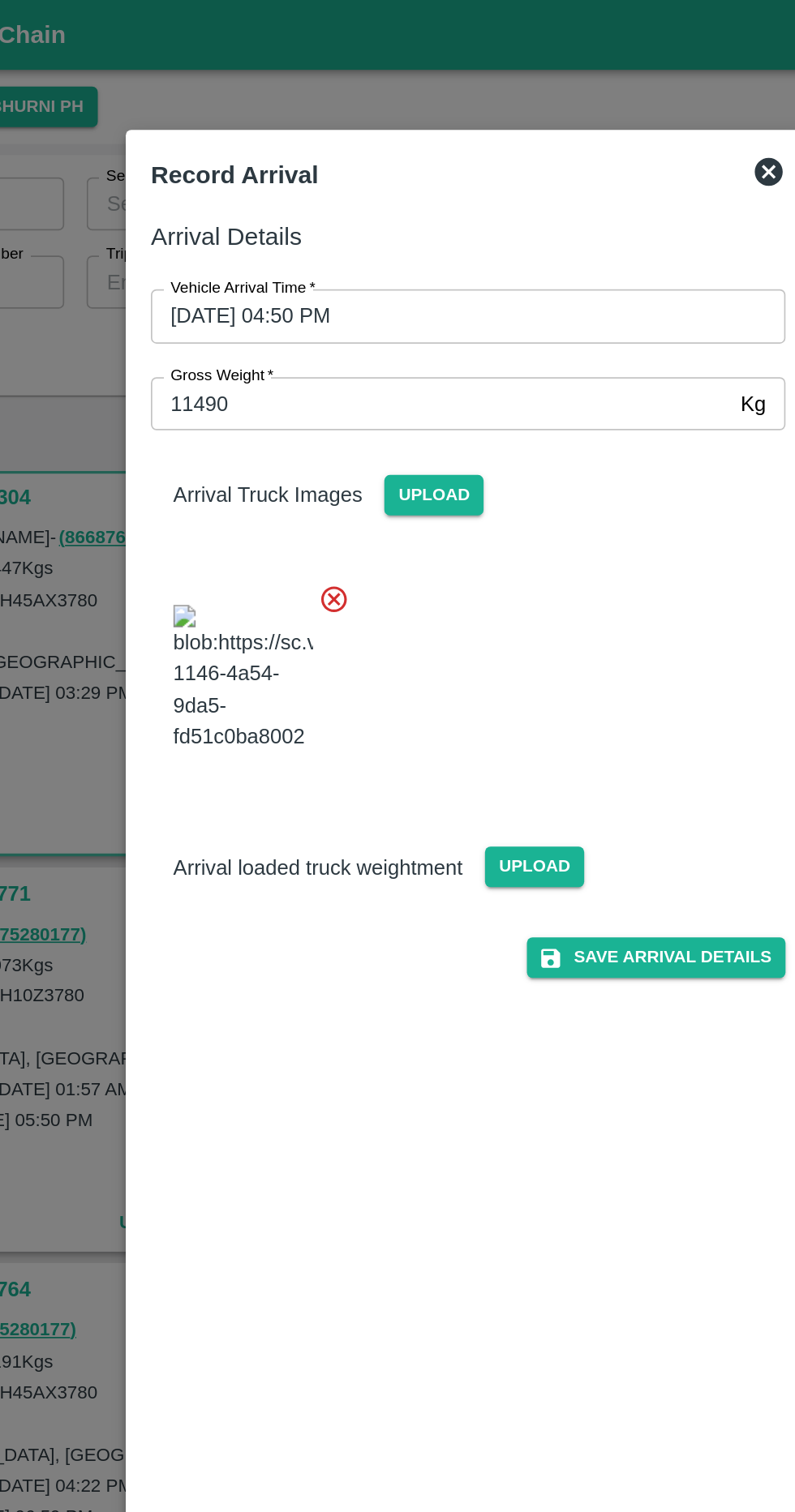
click at [442, 420] on div at bounding box center [391, 388] width 381 height 127
click at [439, 515] on span "Upload" at bounding box center [436, 503] width 58 height 23
click at [0, 0] on input "Upload" at bounding box center [0, 0] width 0 height 0
click at [455, 515] on span "Upload" at bounding box center [436, 503] width 58 height 23
click at [0, 0] on input "Upload" at bounding box center [0, 0] width 0 height 0
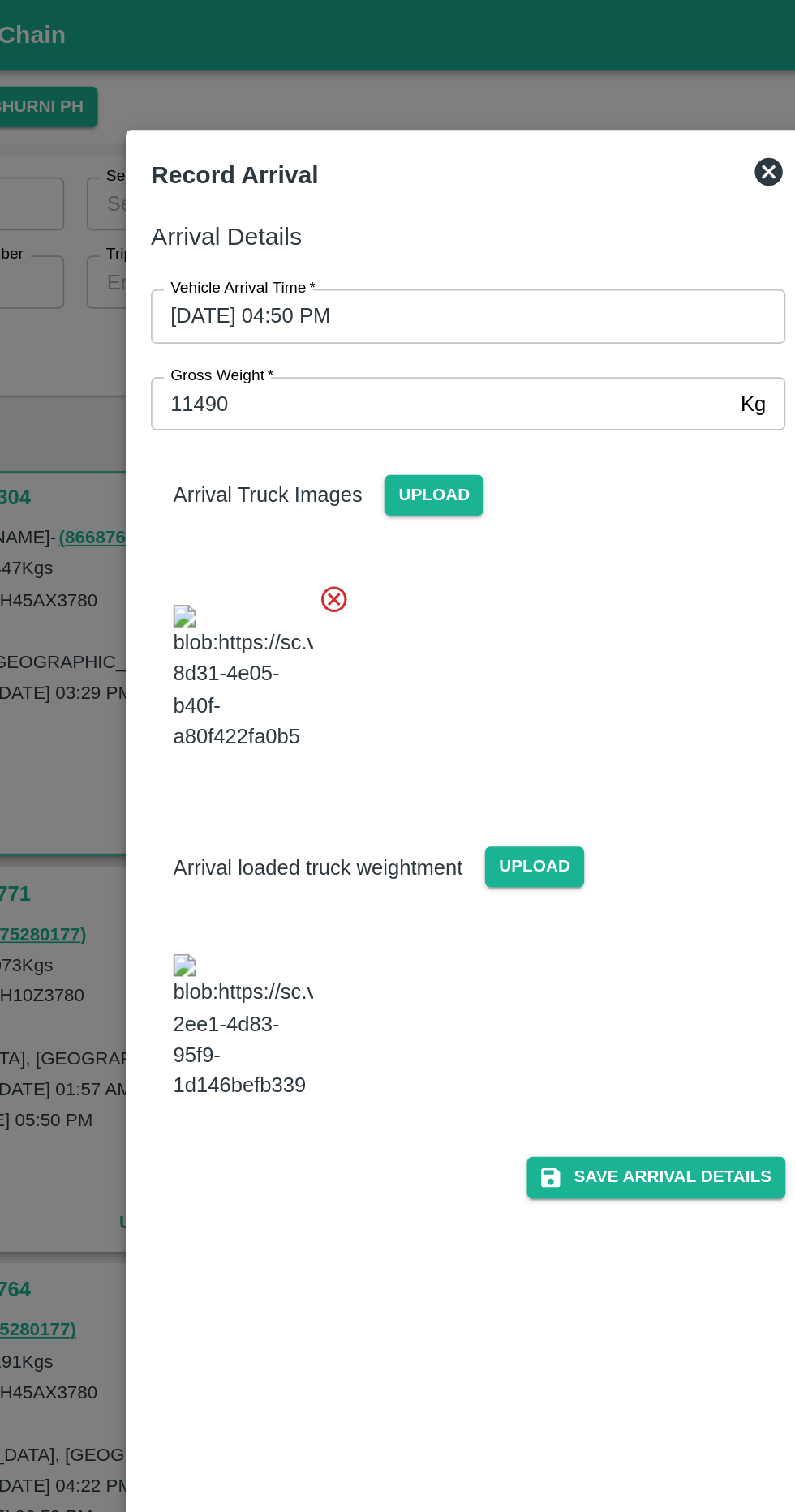
click at [277, 639] on img at bounding box center [267, 596] width 81 height 85
click at [517, 695] on button "Save Arrival Details" at bounding box center [506, 683] width 150 height 23
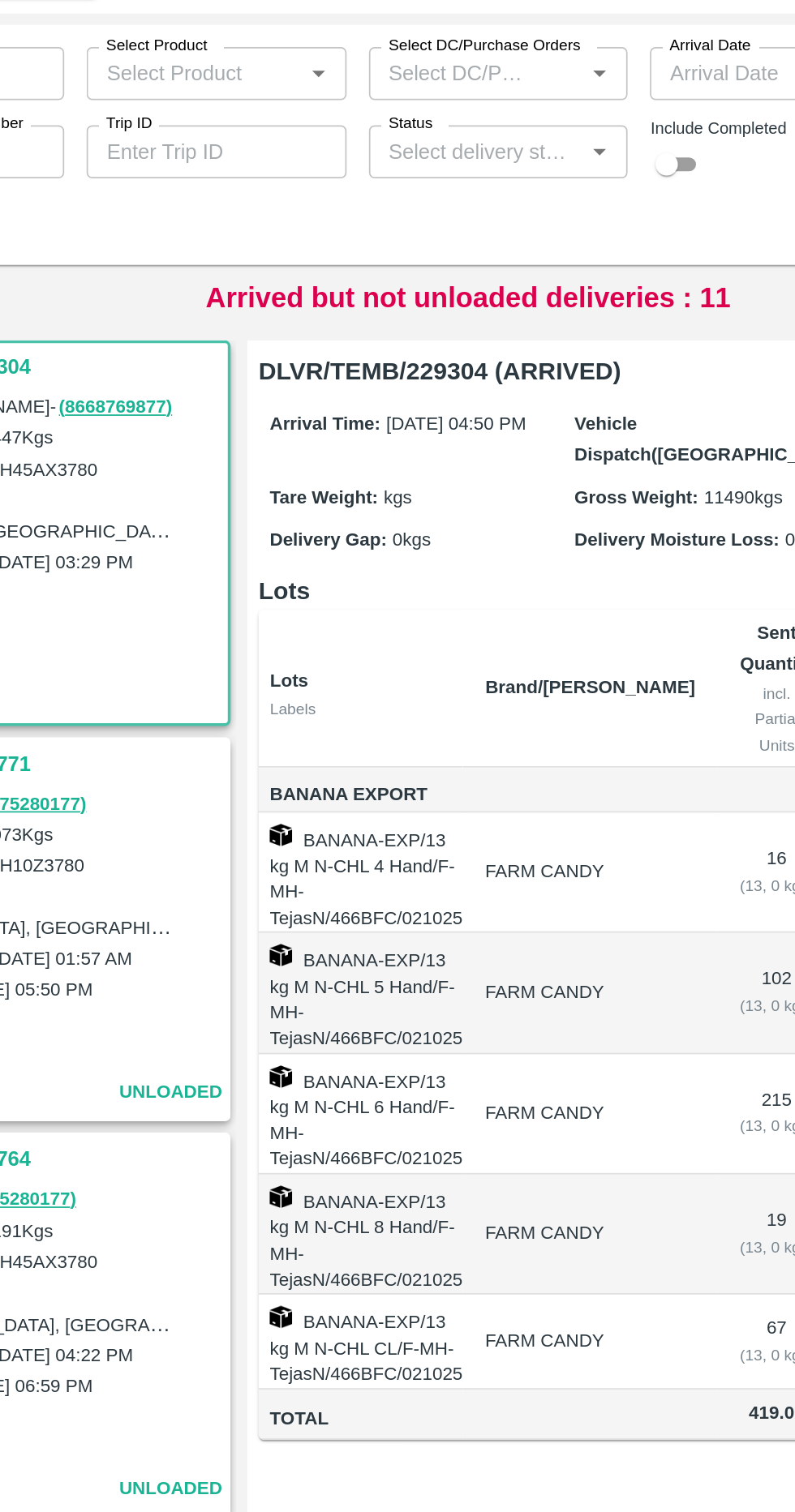
scroll to position [0, 90]
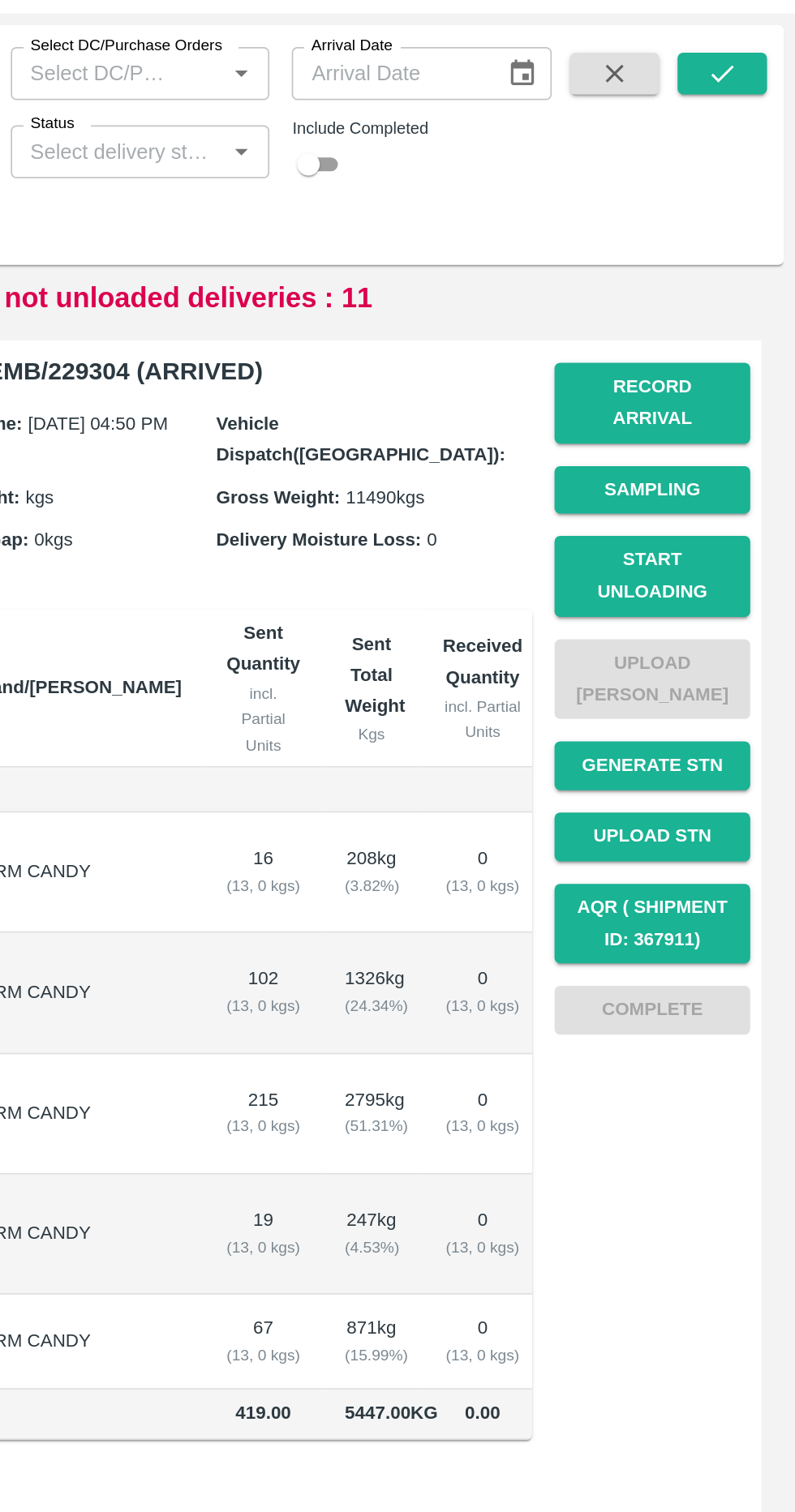
click at [755, 389] on button "Start Unloading" at bounding box center [712, 410] width 114 height 47
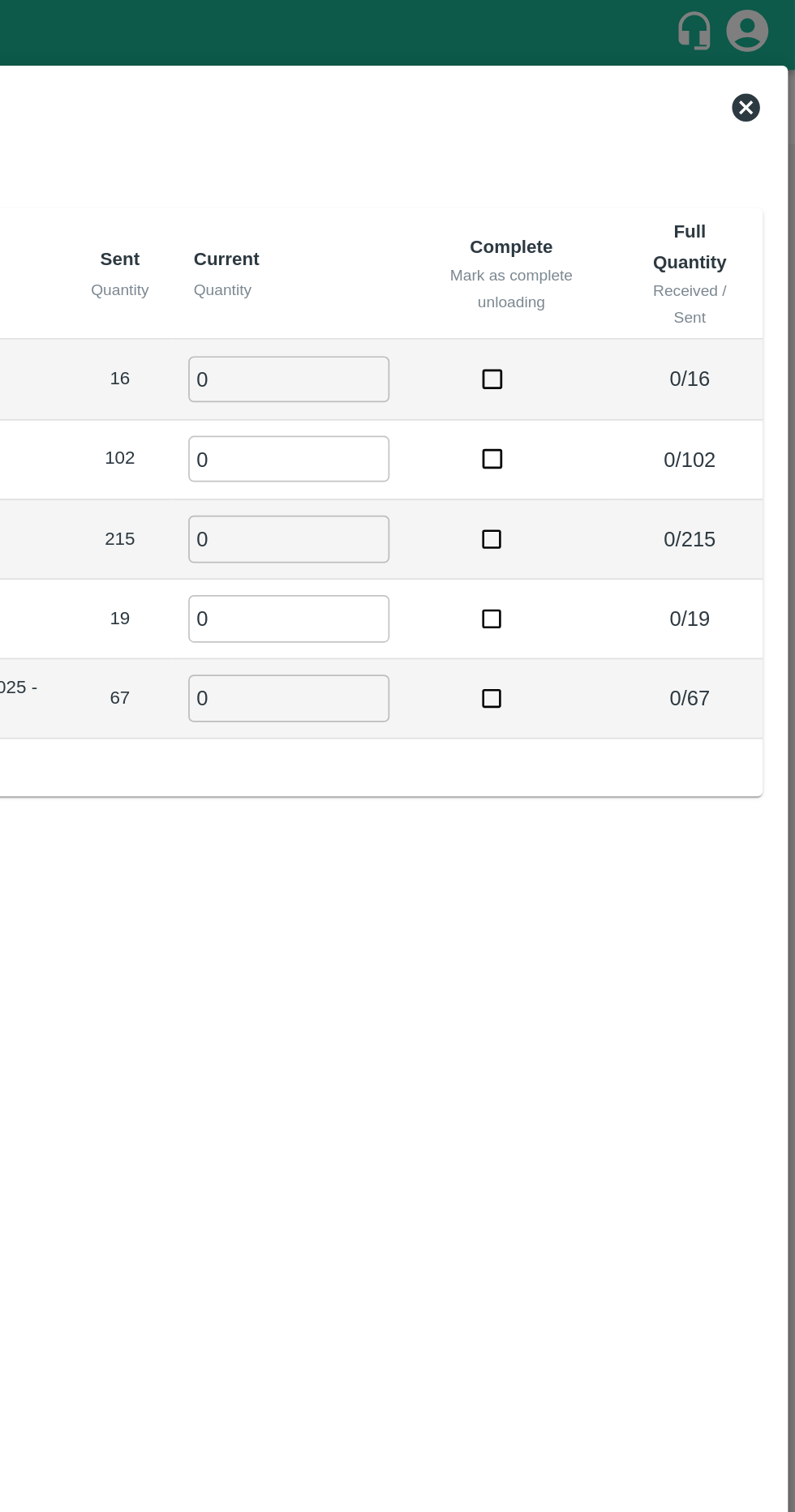
scroll to position [0, 0]
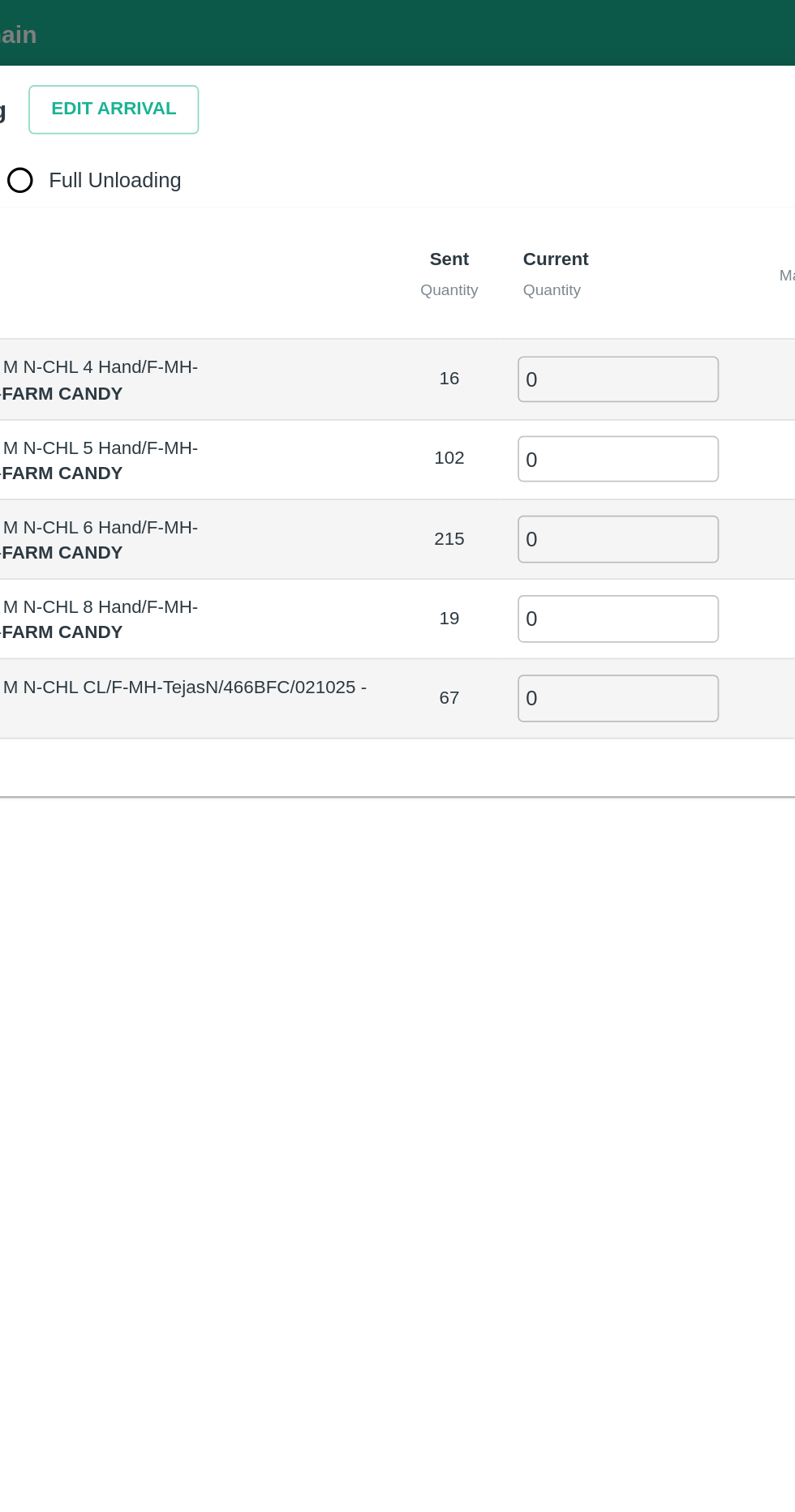
click at [218, 60] on button "Edit Arrival" at bounding box center [208, 63] width 98 height 28
click at [197, 94] on label "Full Unloading" at bounding box center [192, 105] width 109 height 33
click at [170, 94] on input "Full Unloading" at bounding box center [154, 105] width 33 height 33
radio input "true"
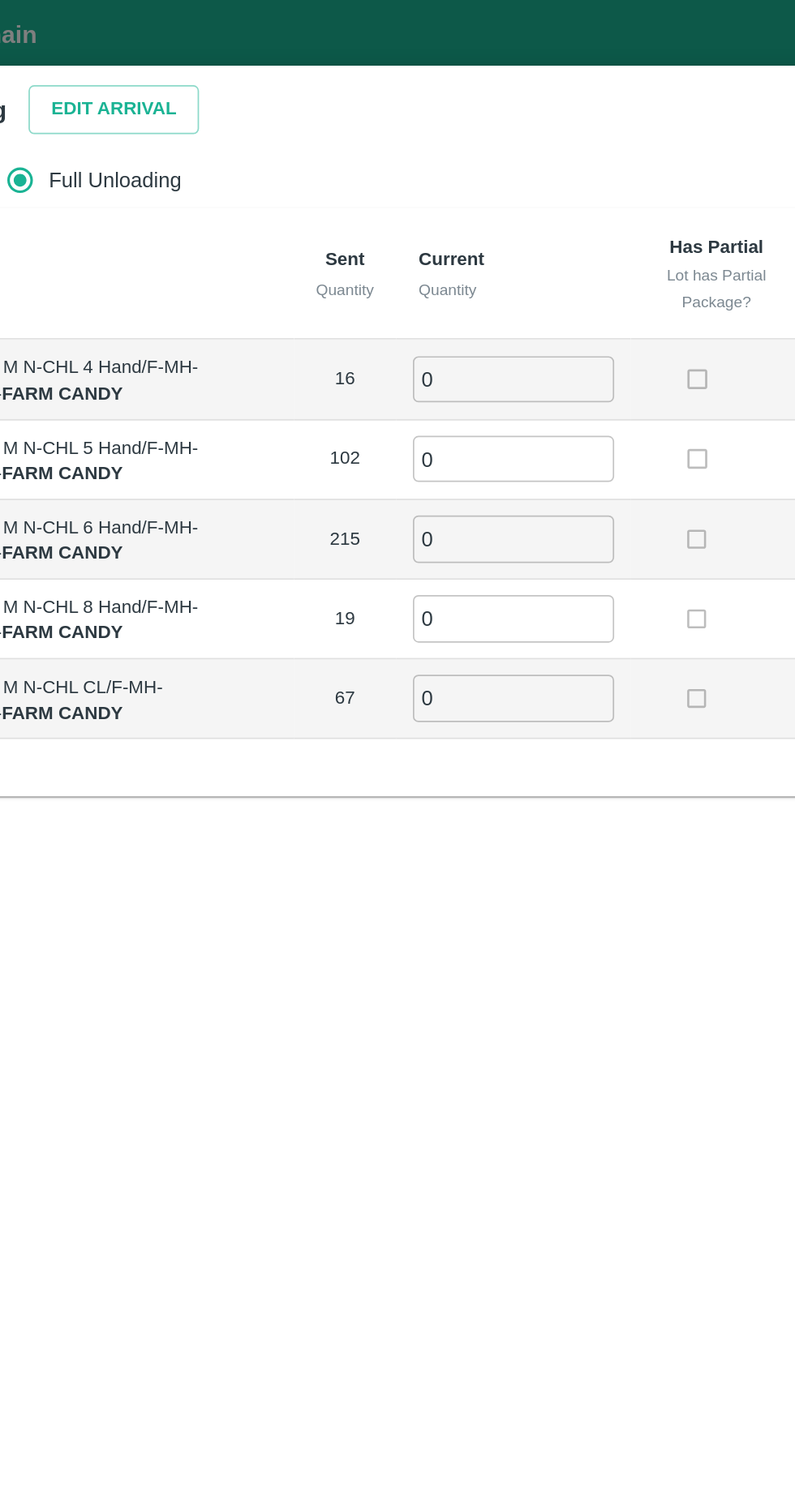
click at [199, 75] on button "Edit Arrival" at bounding box center [208, 63] width 98 height 28
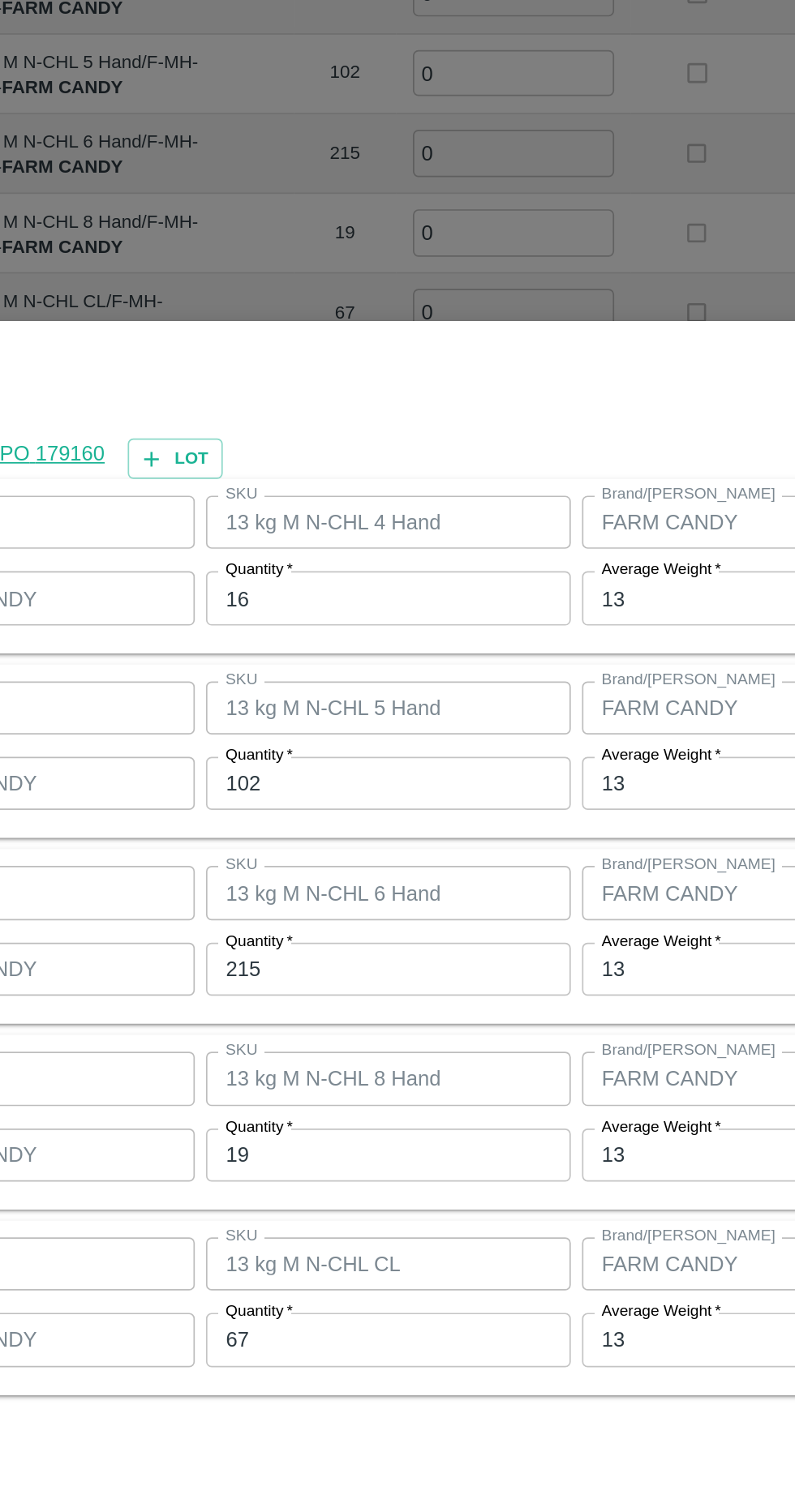
click at [368, 564] on input "16" at bounding box center [368, 571] width 211 height 31
click at [402, 676] on input "102" at bounding box center [368, 678] width 211 height 31
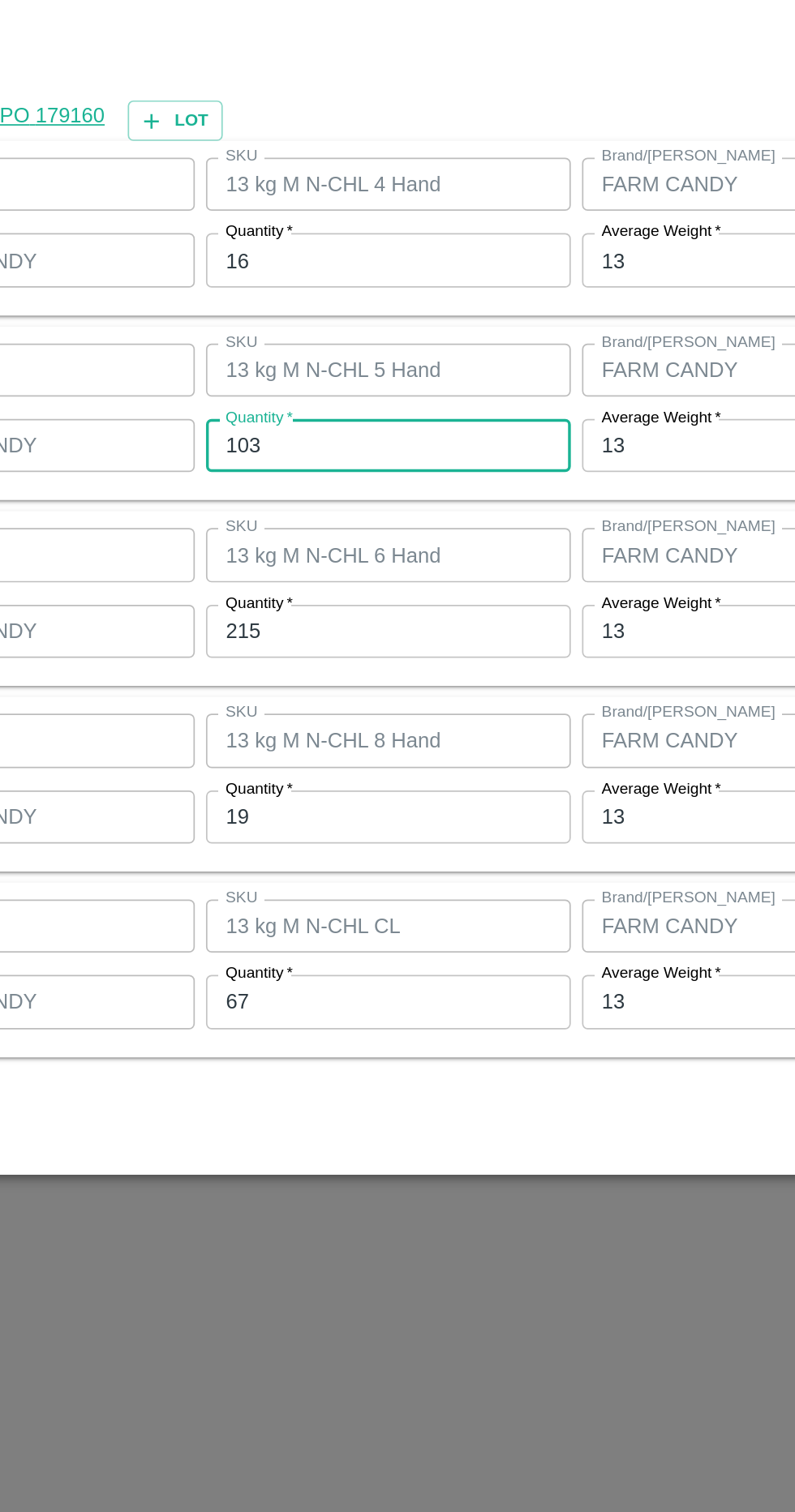
type input "103"
click at [393, 783] on input "215" at bounding box center [368, 786] width 211 height 31
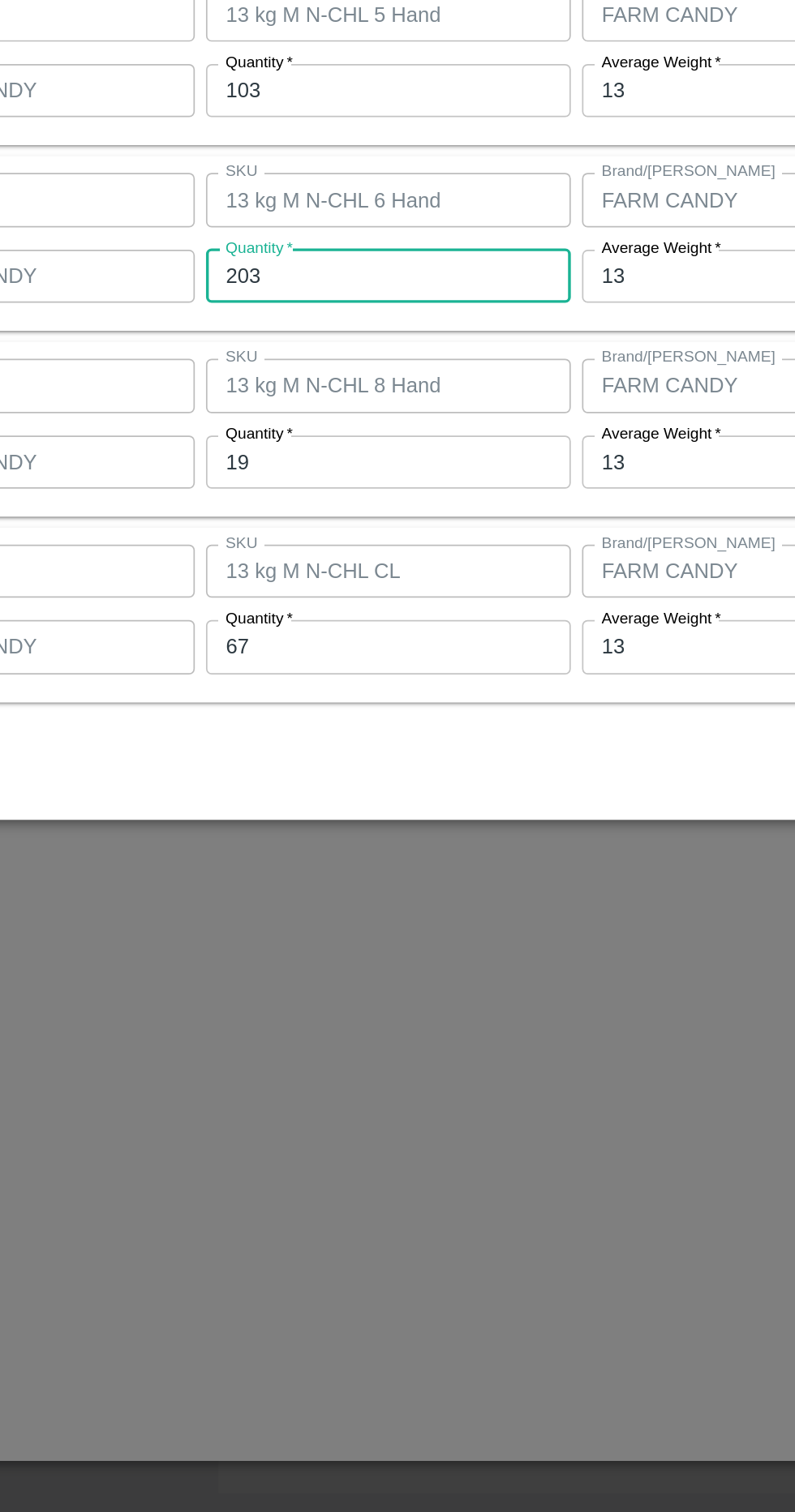
type input "203"
click at [403, 892] on input "19" at bounding box center [368, 894] width 211 height 31
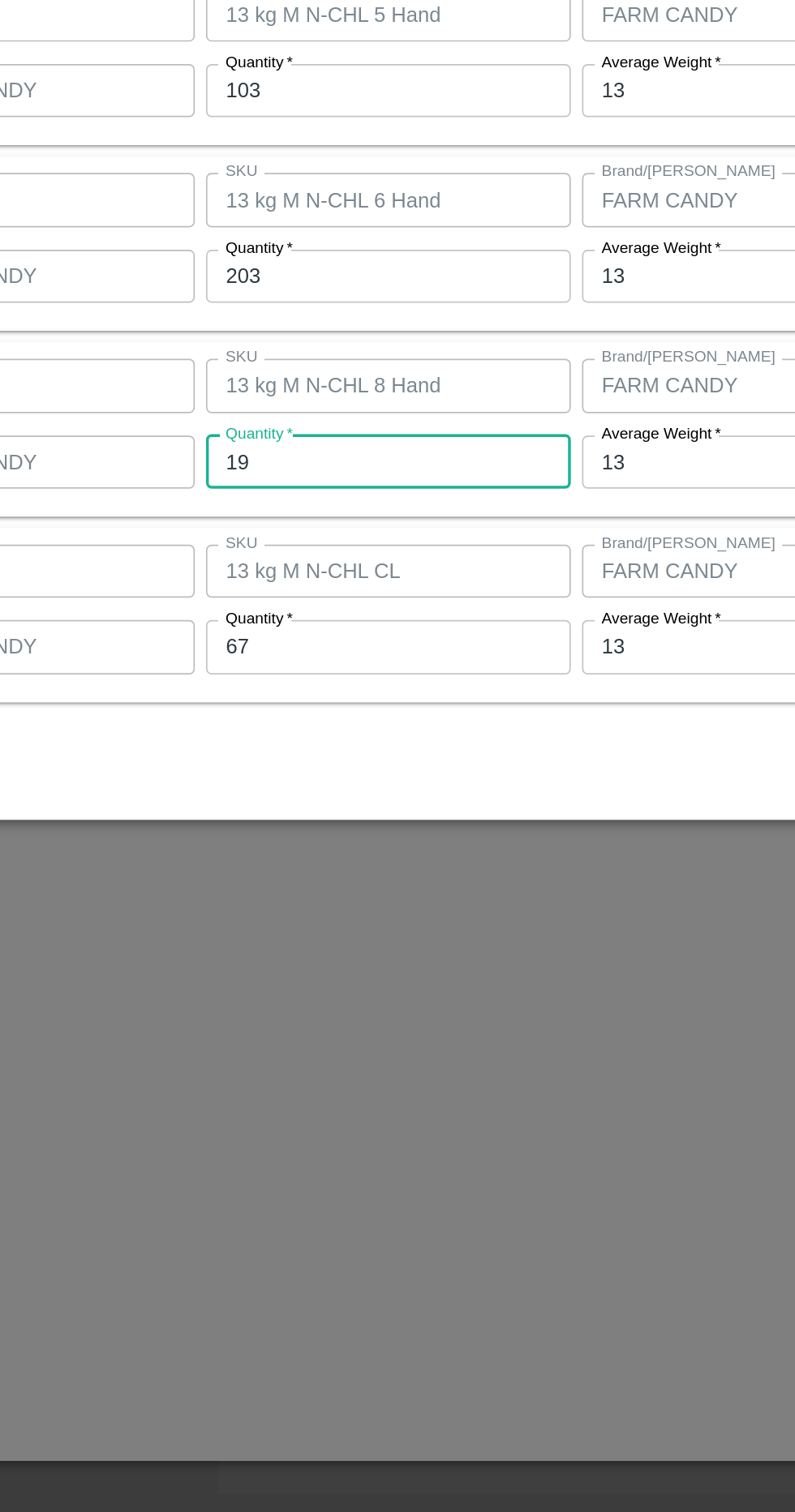
type input "1"
type input "32"
click at [369, 1003] on input "67" at bounding box center [368, 1001] width 211 height 31
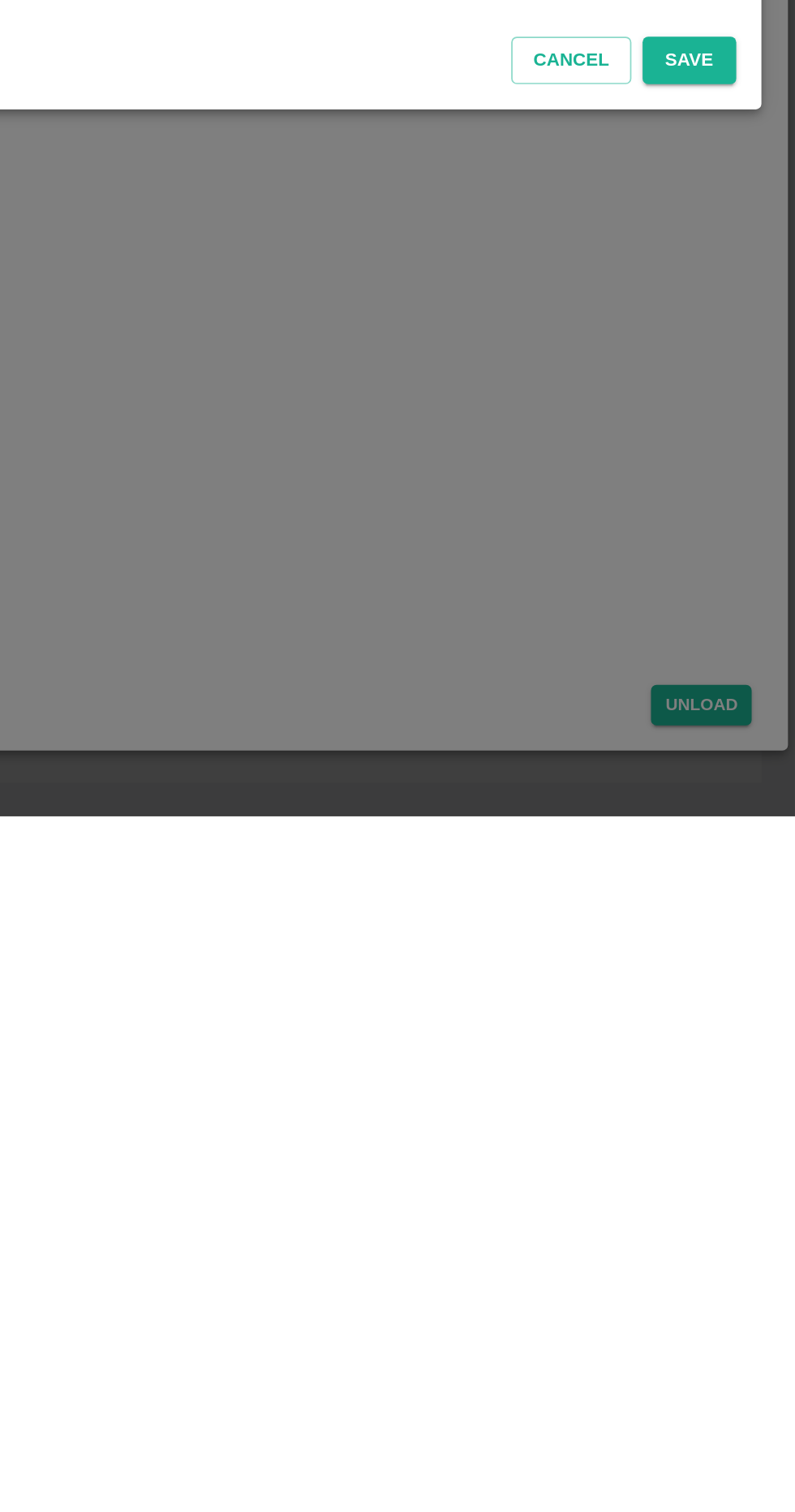
type input "65"
click at [733, 1069] on button "Save" at bounding box center [733, 1073] width 53 height 28
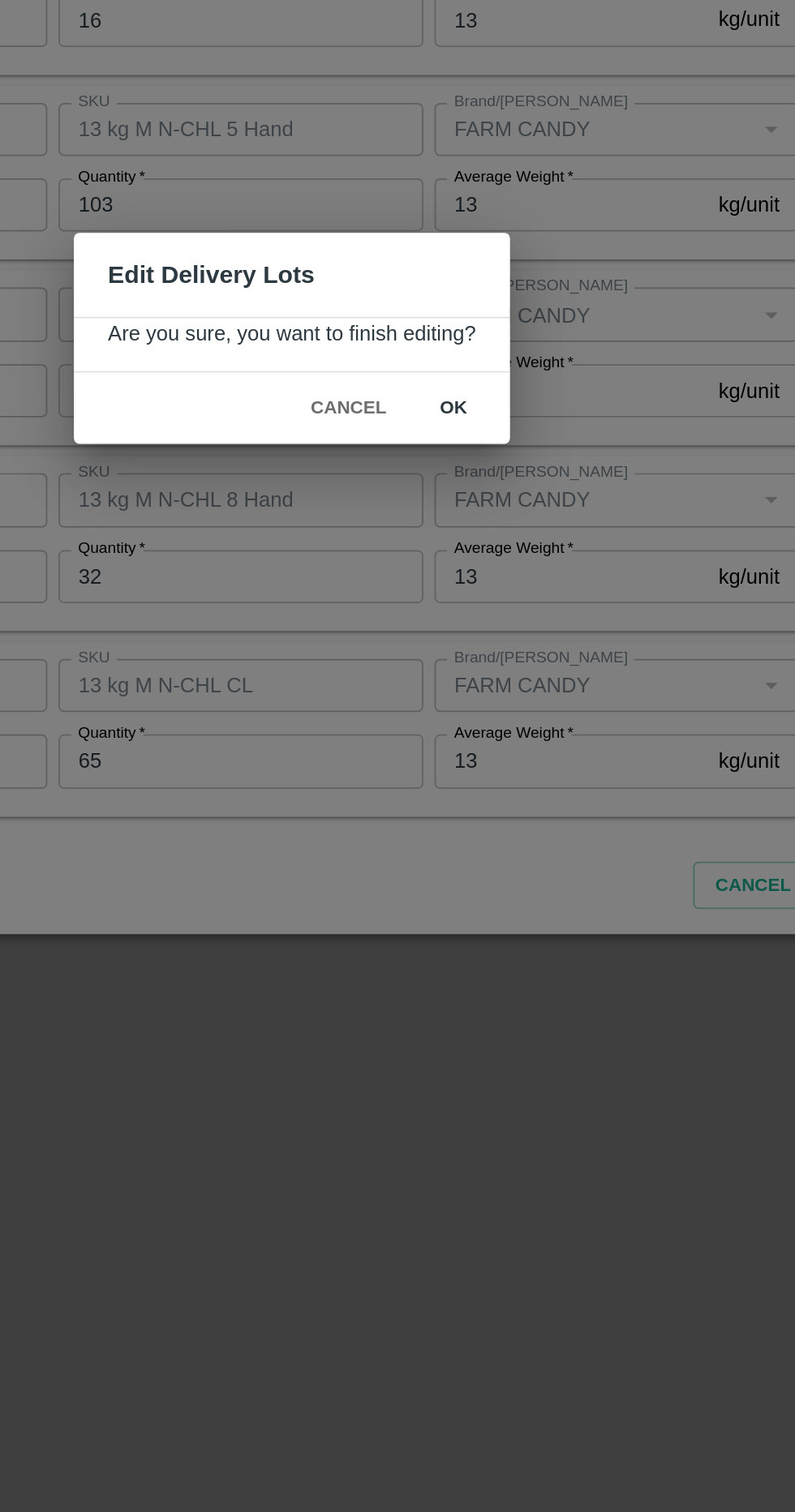
click at [484, 797] on button "ok" at bounding box center [491, 796] width 51 height 28
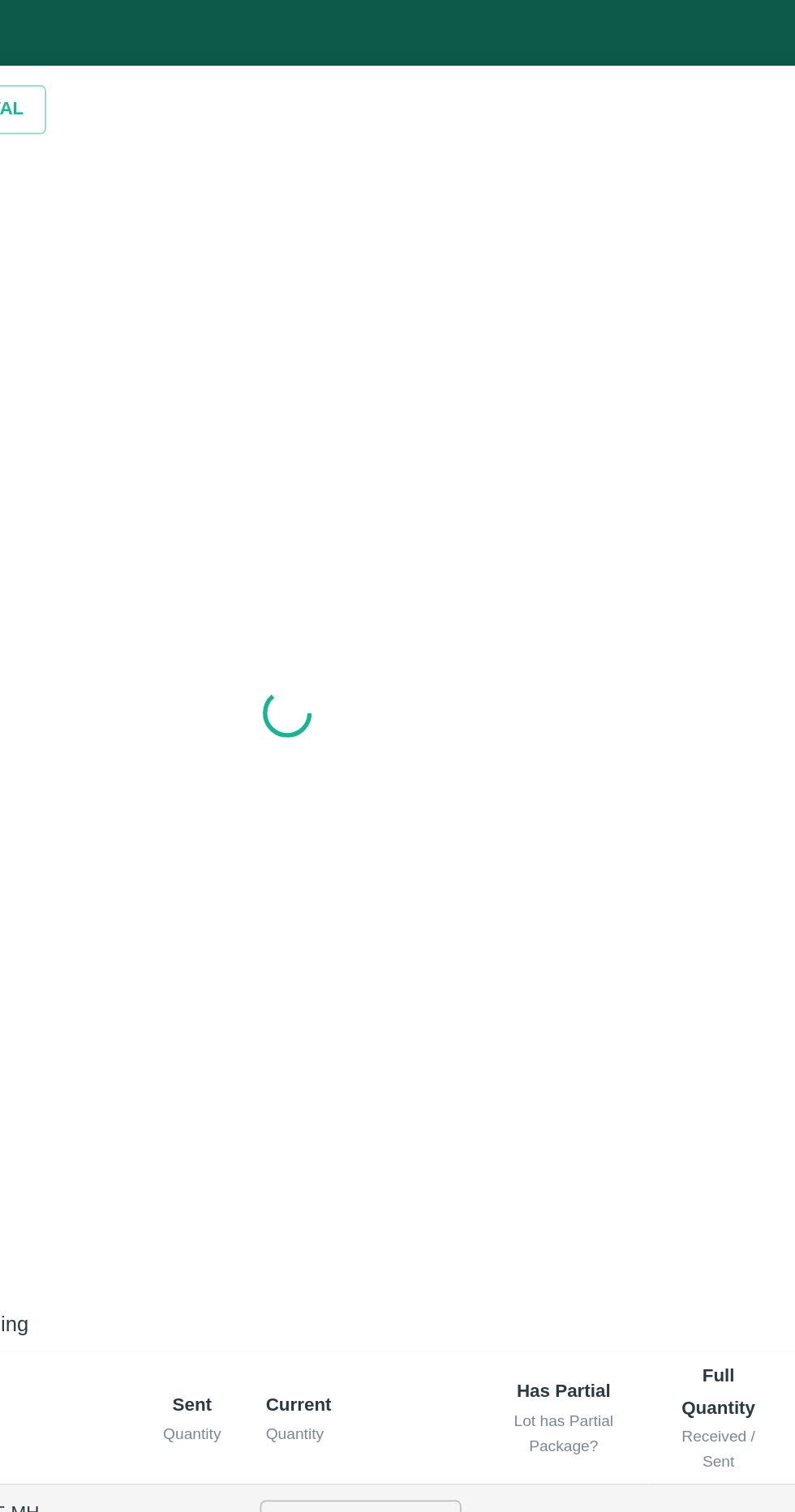
radio input "true"
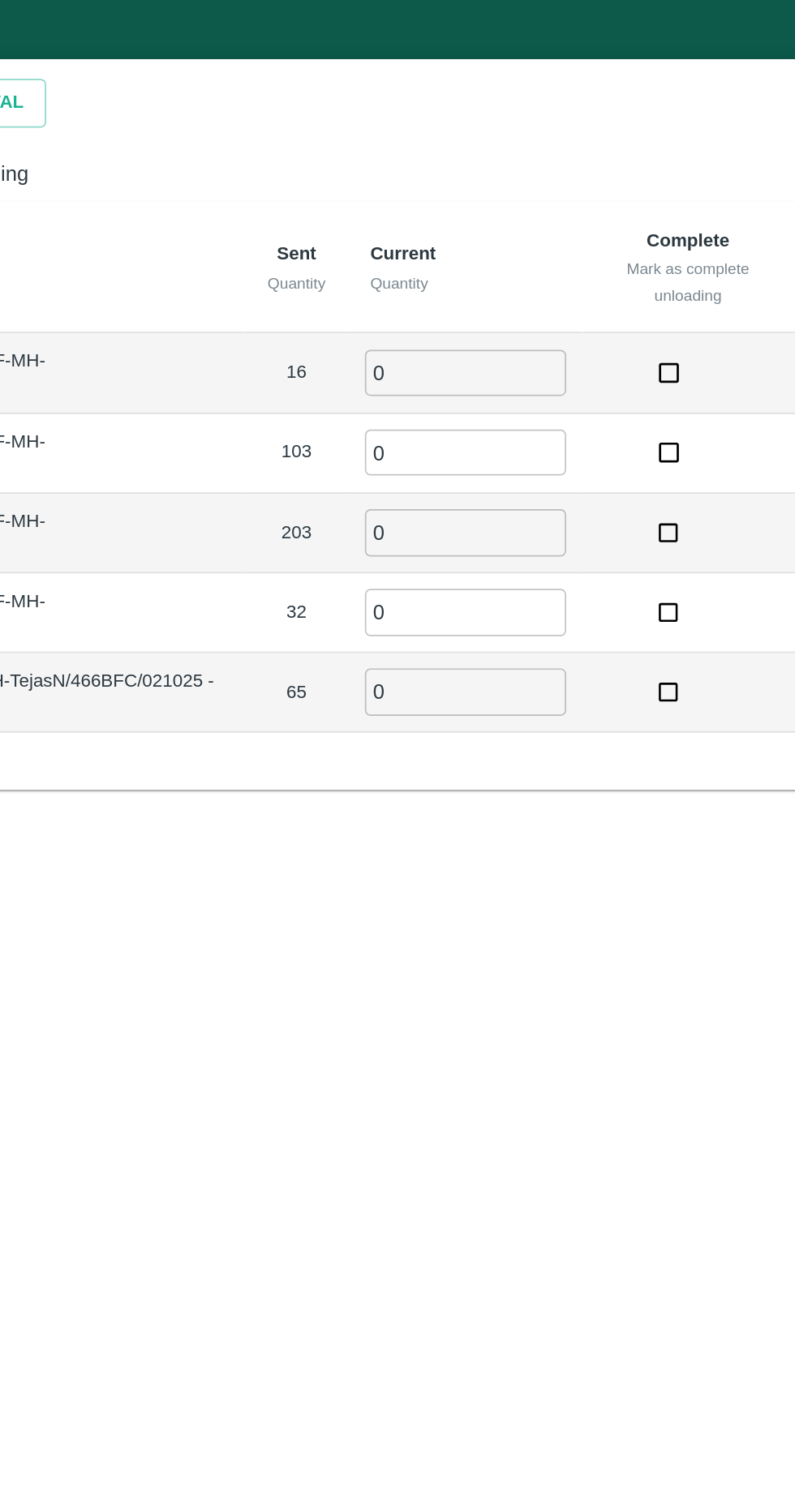
click at [523, 218] on input "0" at bounding box center [500, 220] width 117 height 27
type input "16"
click at [549, 276] on input "0" at bounding box center [500, 266] width 117 height 27
type input "103"
click at [547, 309] on input "0" at bounding box center [500, 313] width 117 height 27
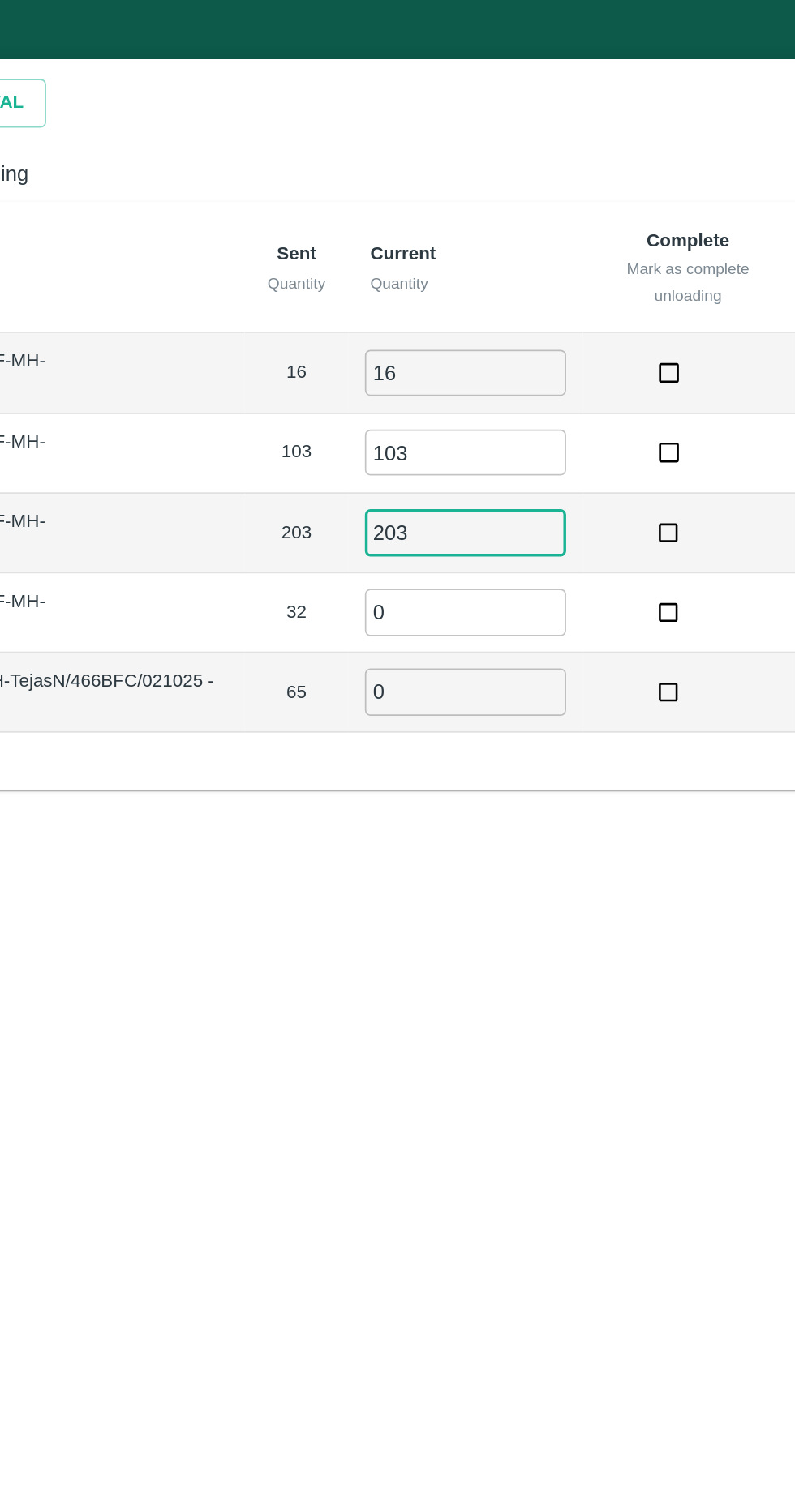
type input "203"
click at [546, 359] on input "0" at bounding box center [500, 359] width 117 height 27
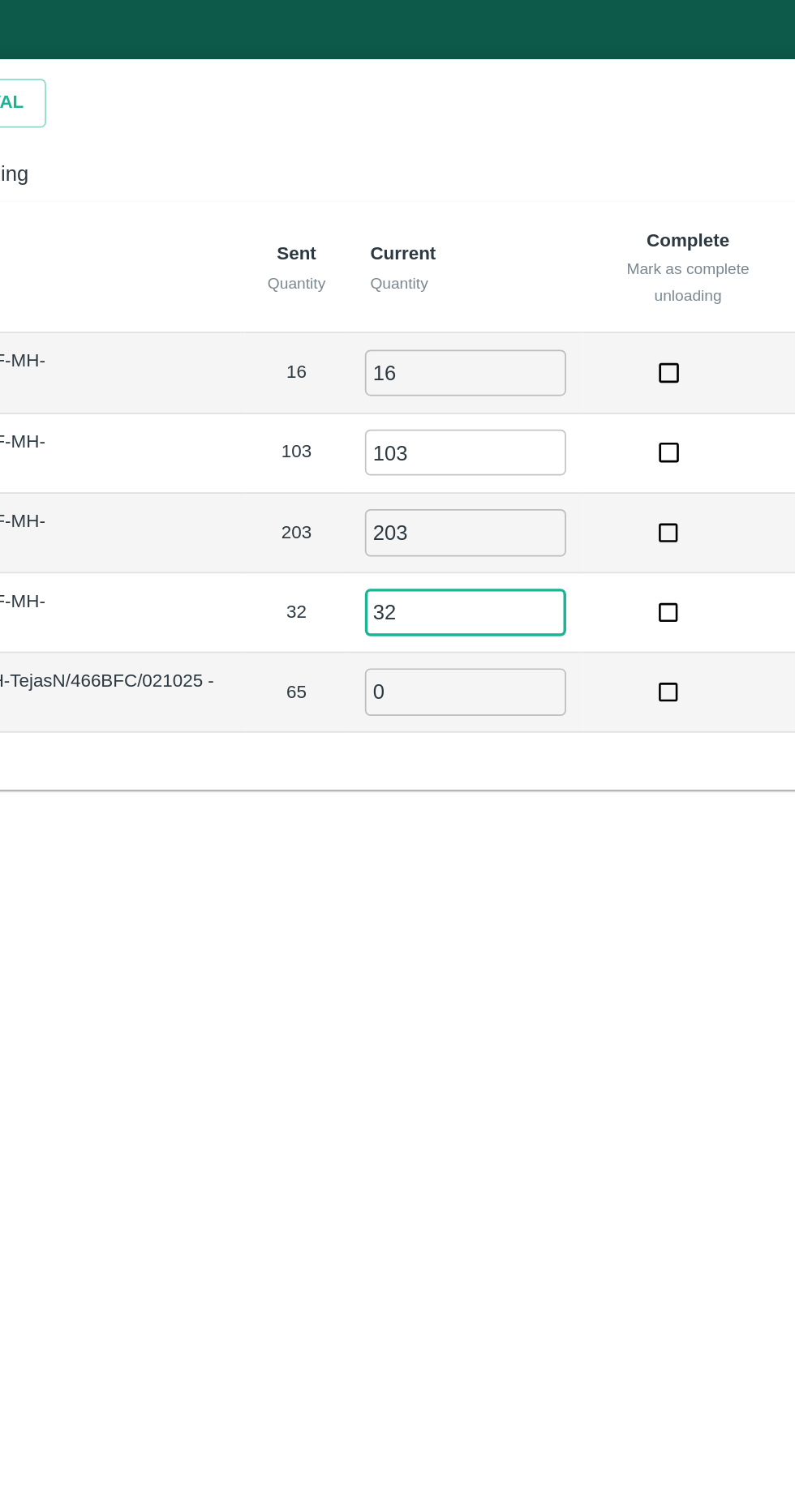
type input "32"
click at [545, 407] on input "0" at bounding box center [500, 405] width 117 height 27
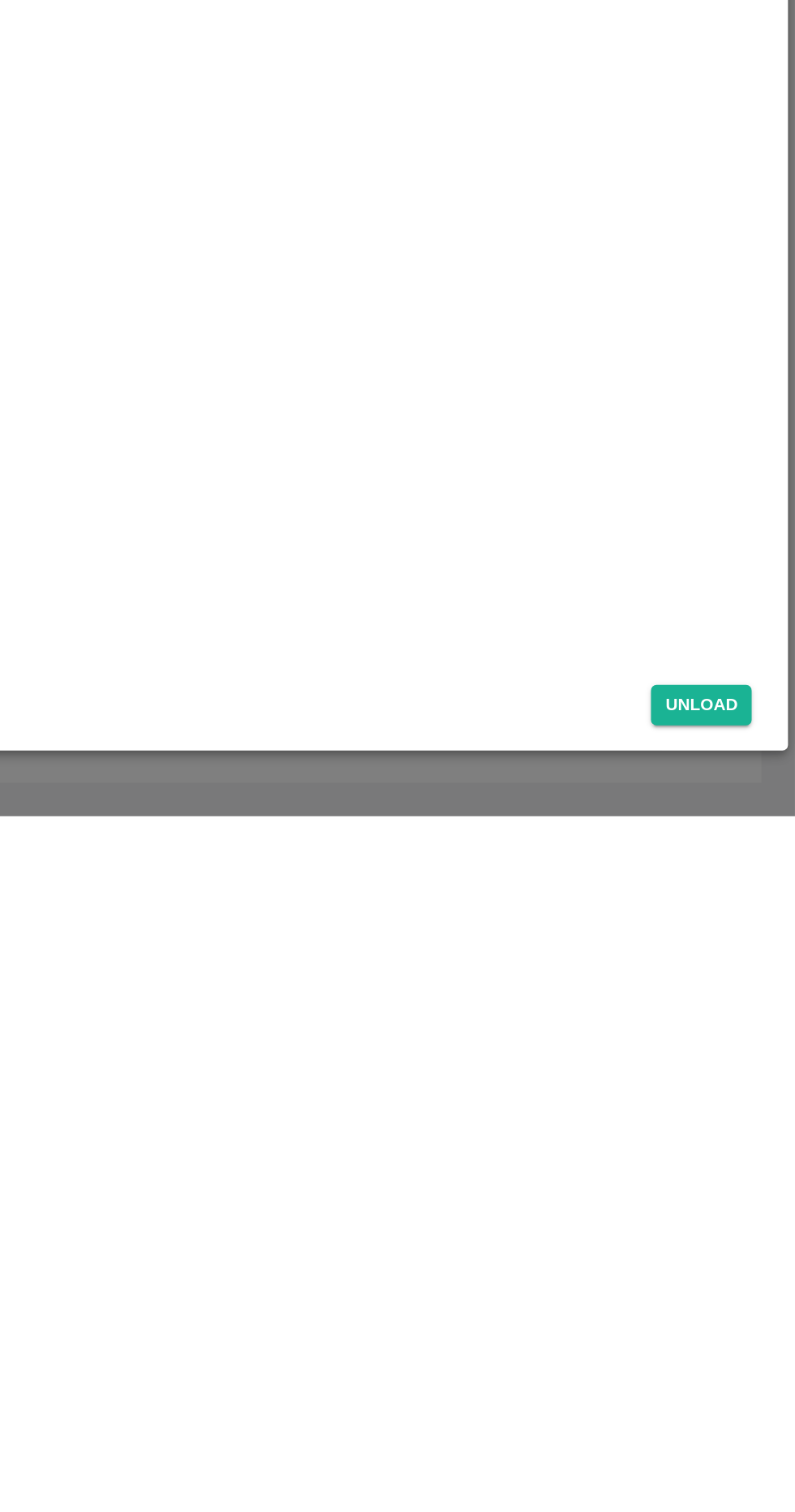
type input "65"
click at [740, 1451] on button "Unload" at bounding box center [740, 1447] width 59 height 23
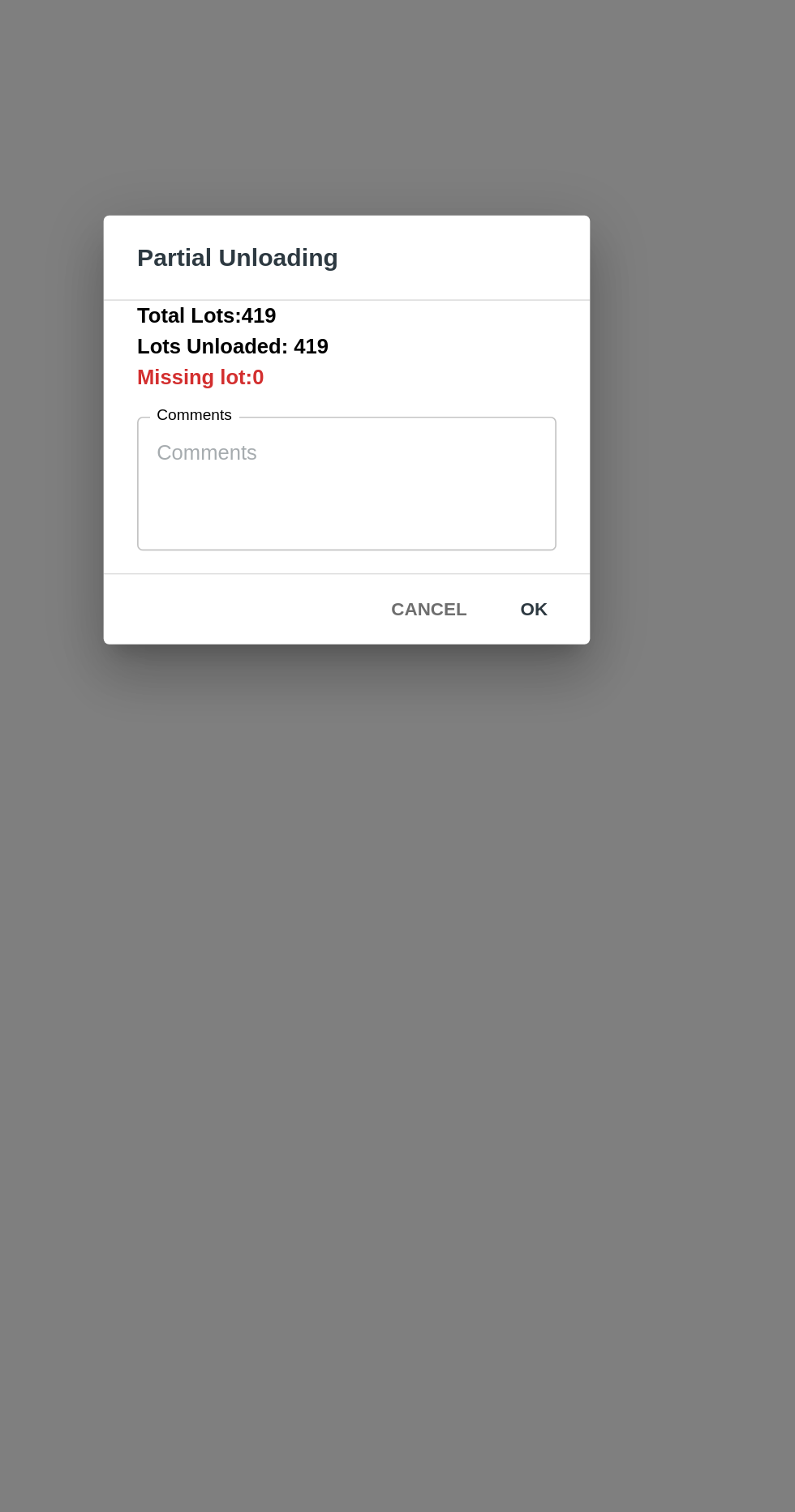
click at [504, 862] on button "ok" at bounding box center [505, 860] width 51 height 28
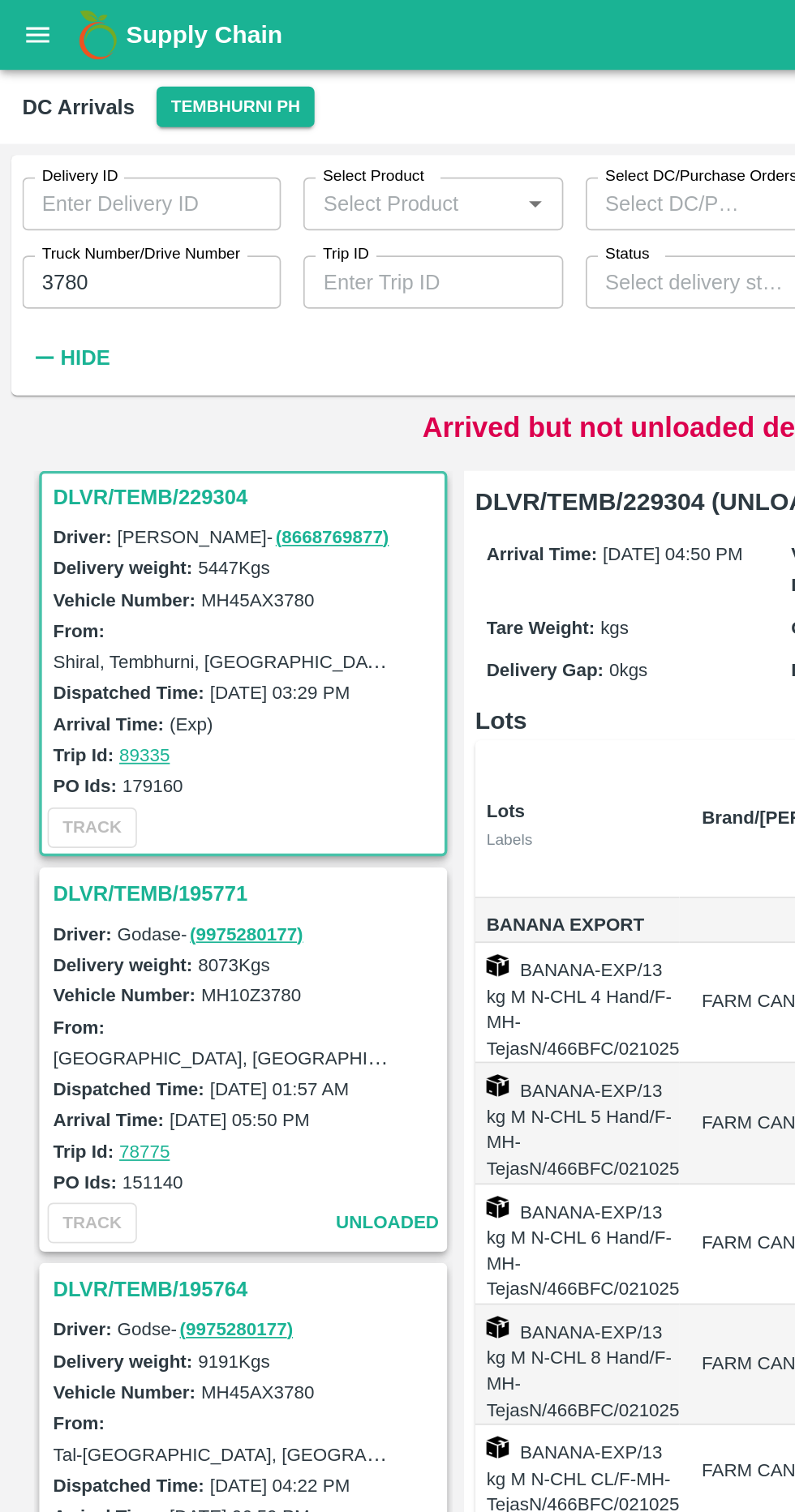
click at [126, 163] on input "3780" at bounding box center [88, 163] width 150 height 31
type input "3"
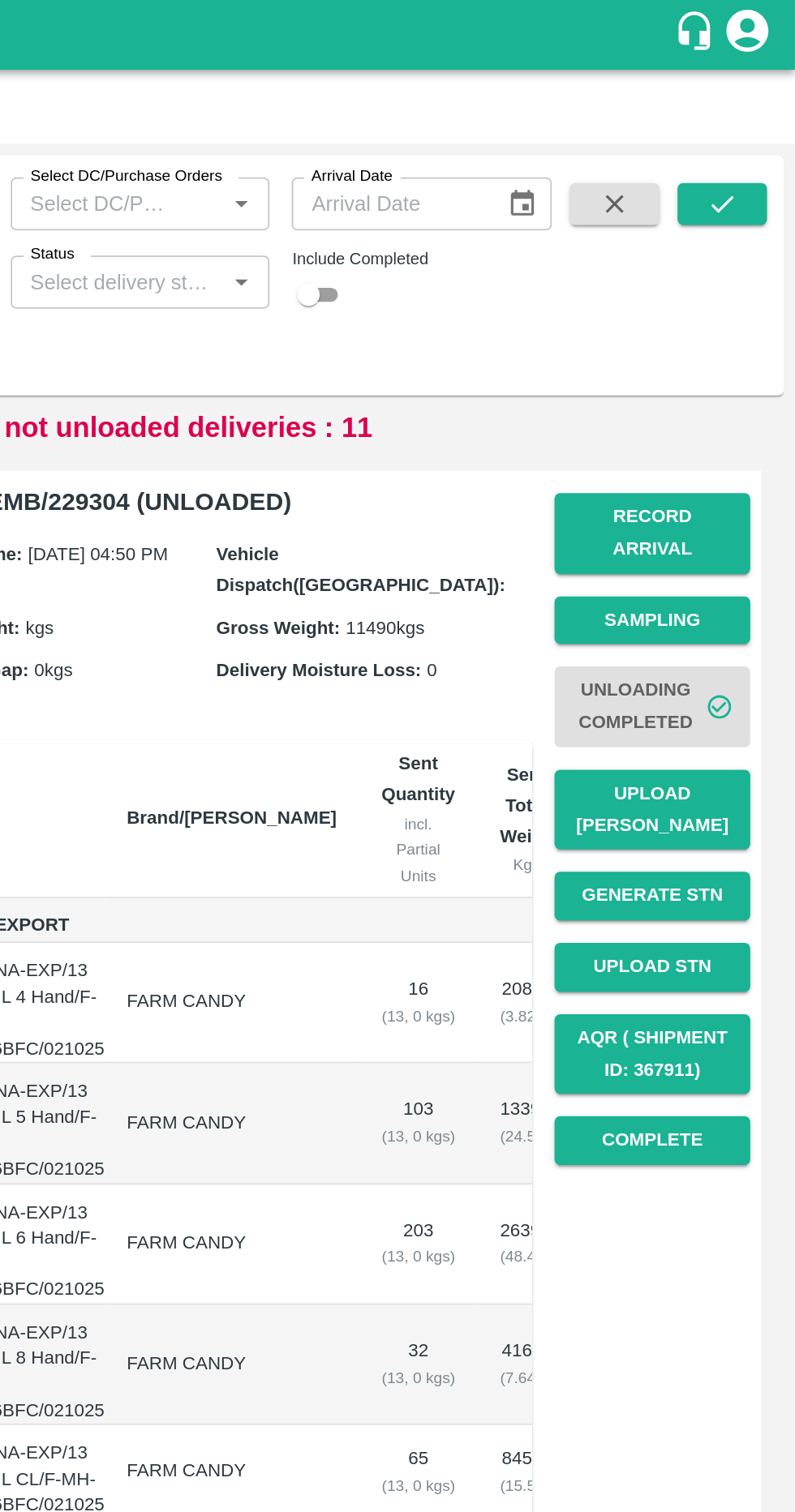
type input "1104"
click at [745, 123] on icon "submit" at bounding box center [753, 118] width 18 height 18
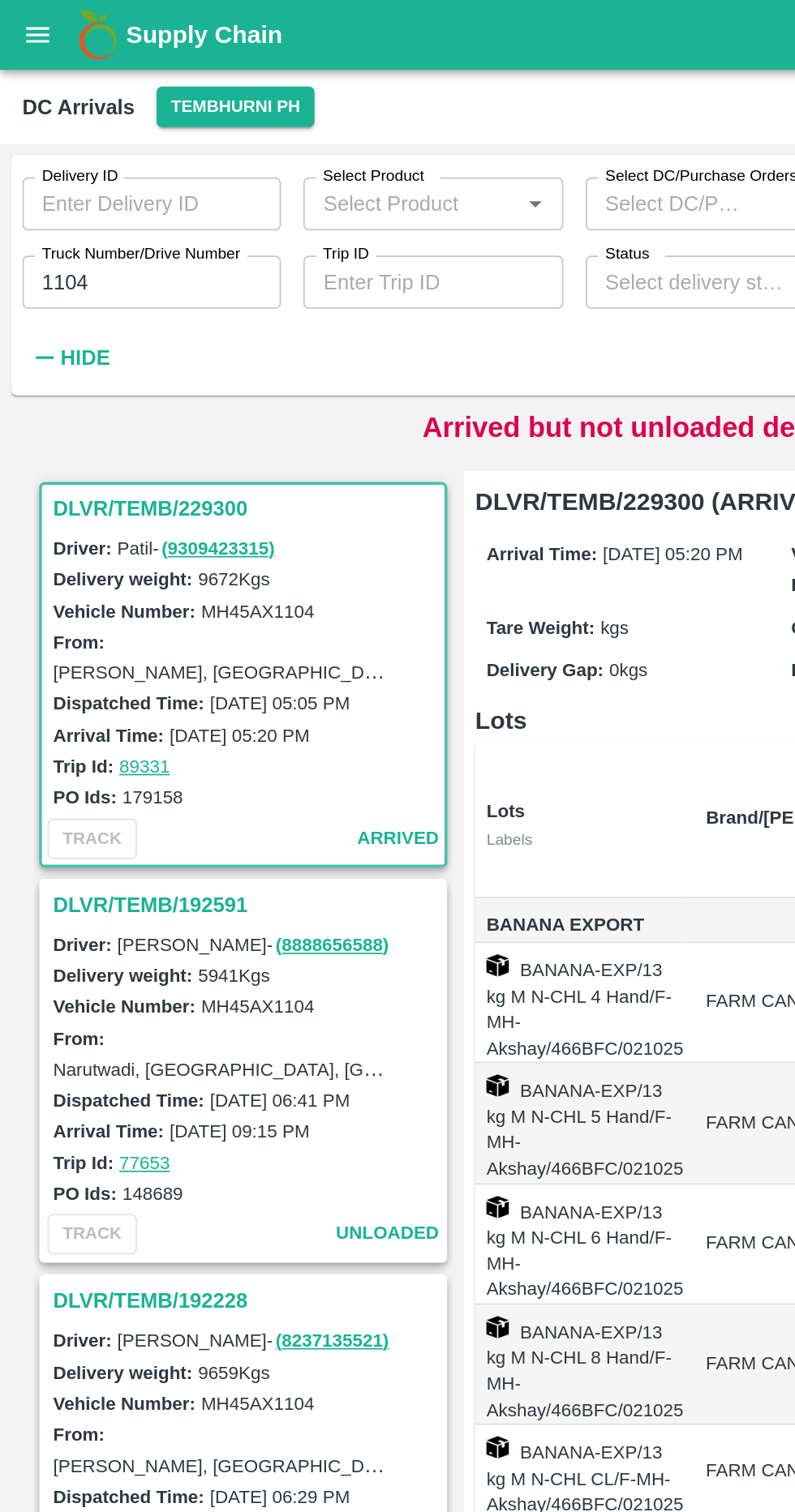
click at [103, 293] on h3 "DLVR/TEMB/229300" at bounding box center [143, 294] width 225 height 21
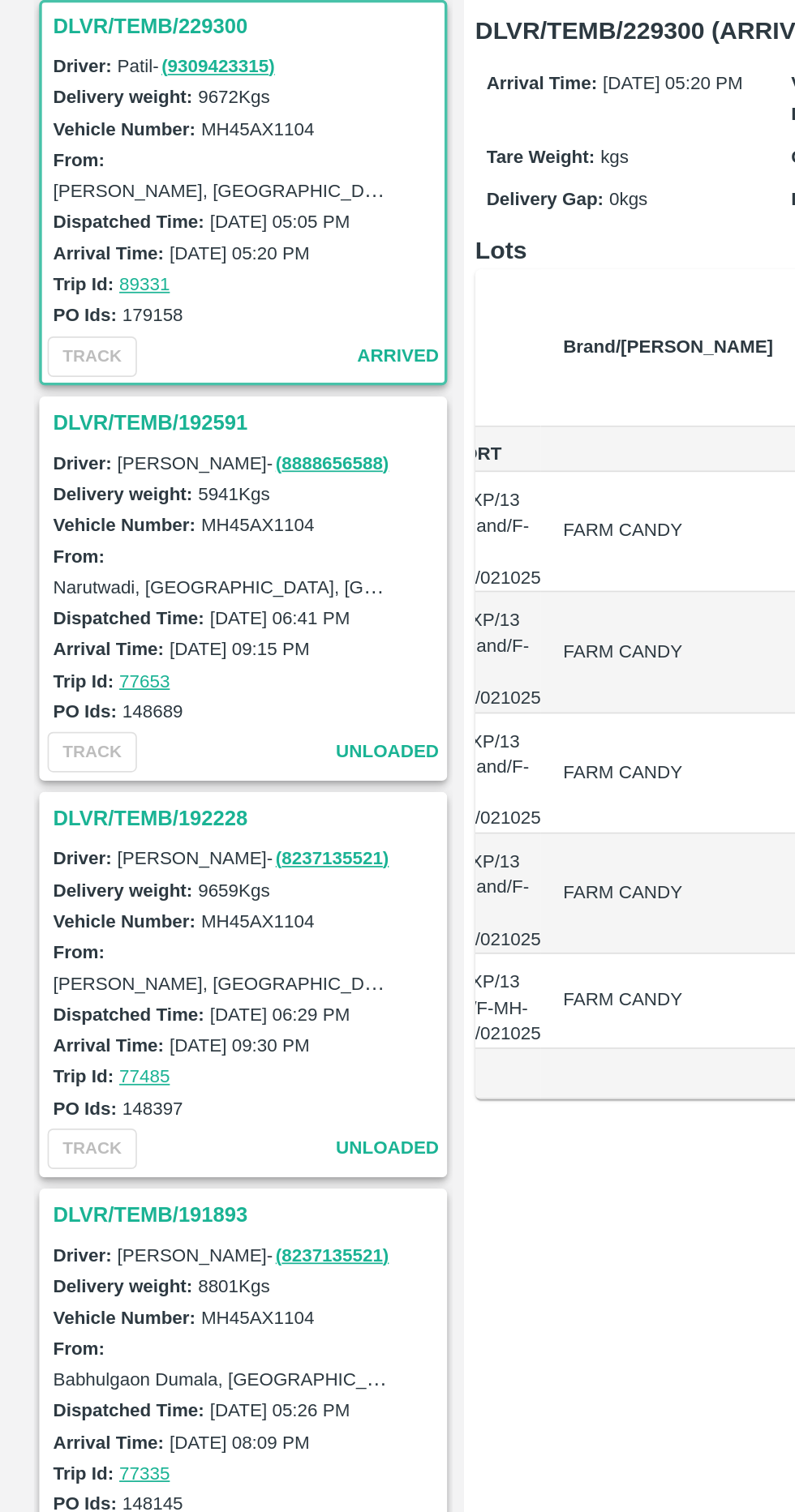
scroll to position [0, 91]
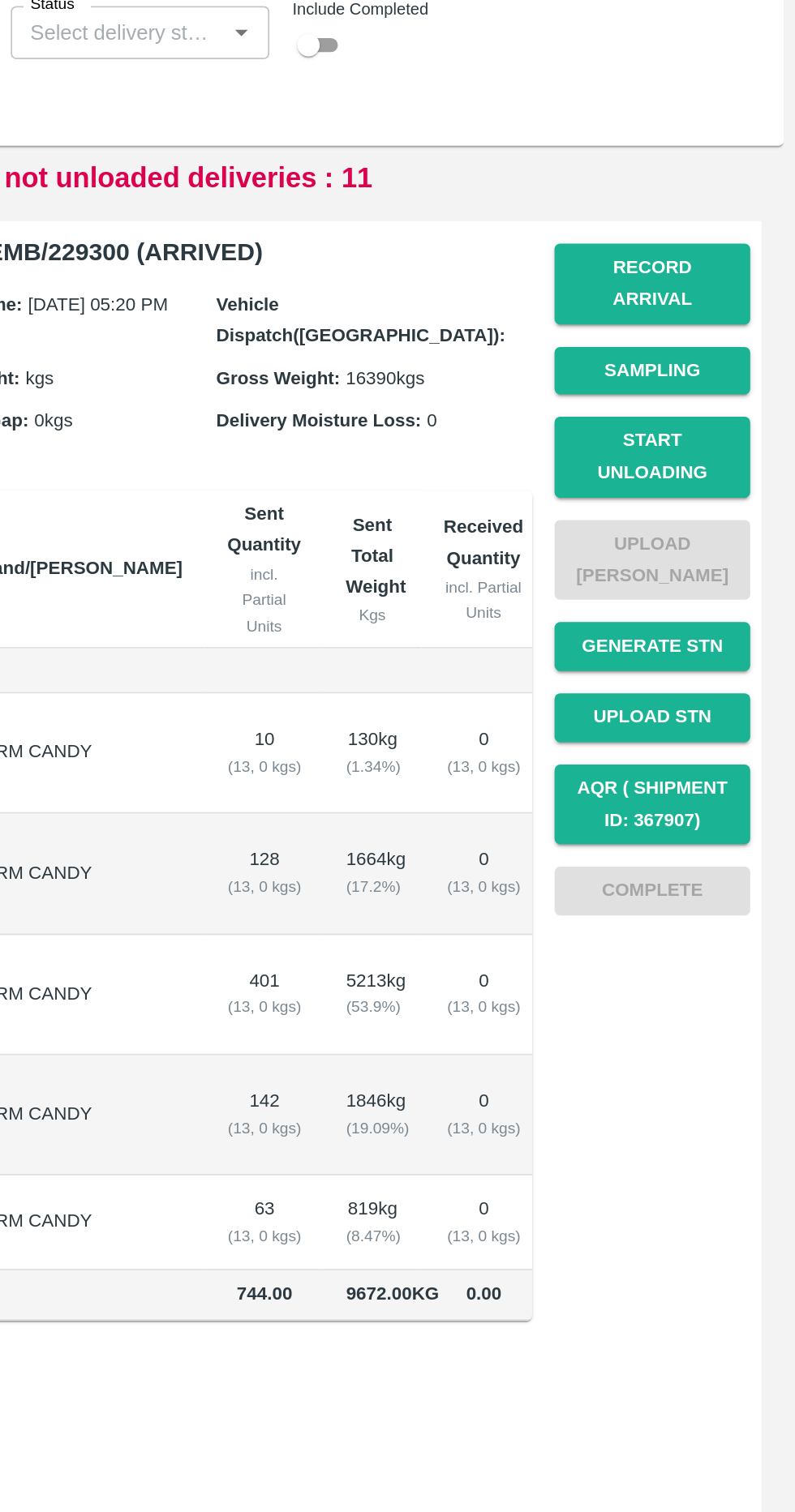
click at [730, 411] on button "Start Unloading" at bounding box center [712, 410] width 114 height 47
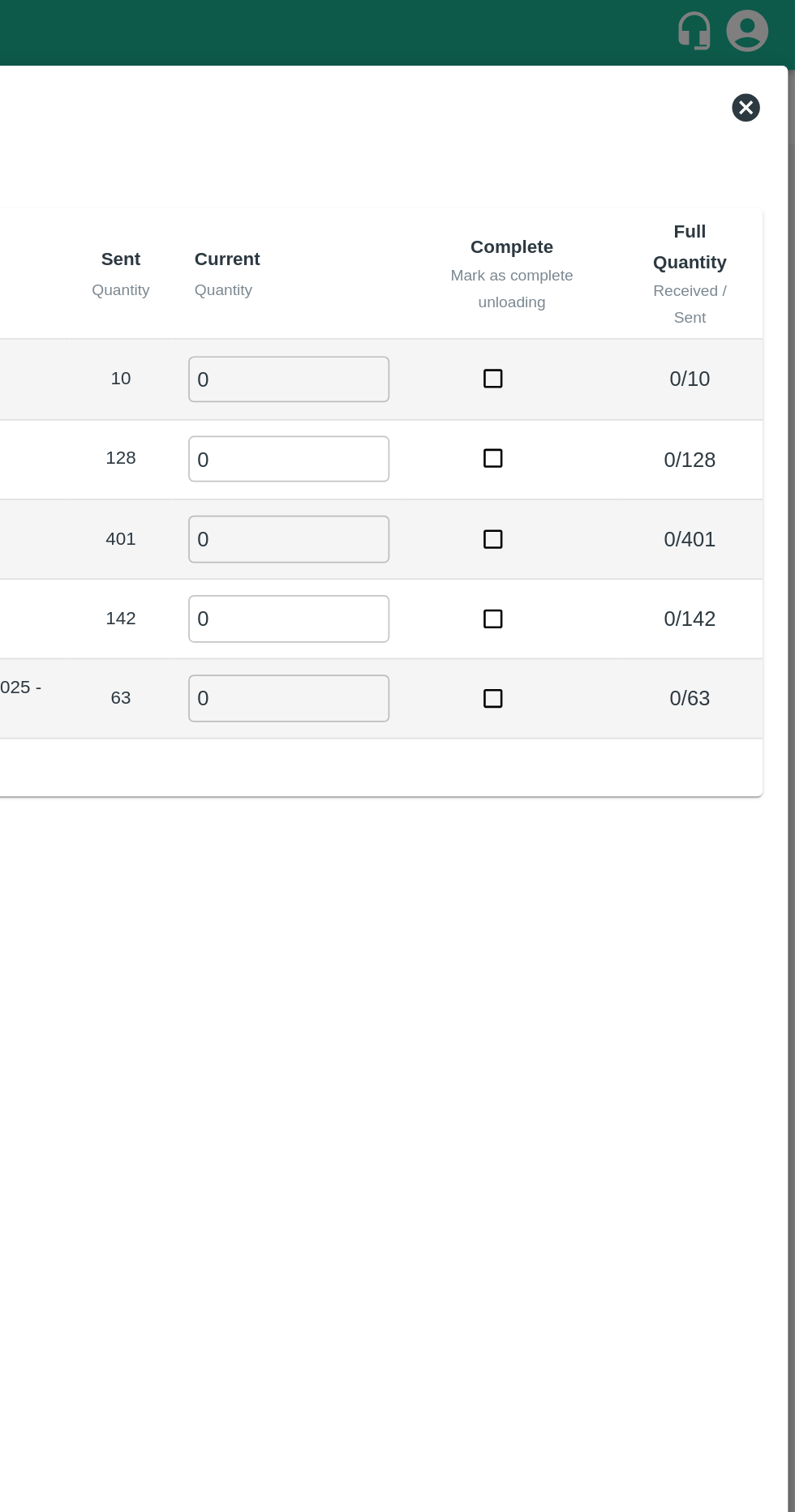
scroll to position [0, 0]
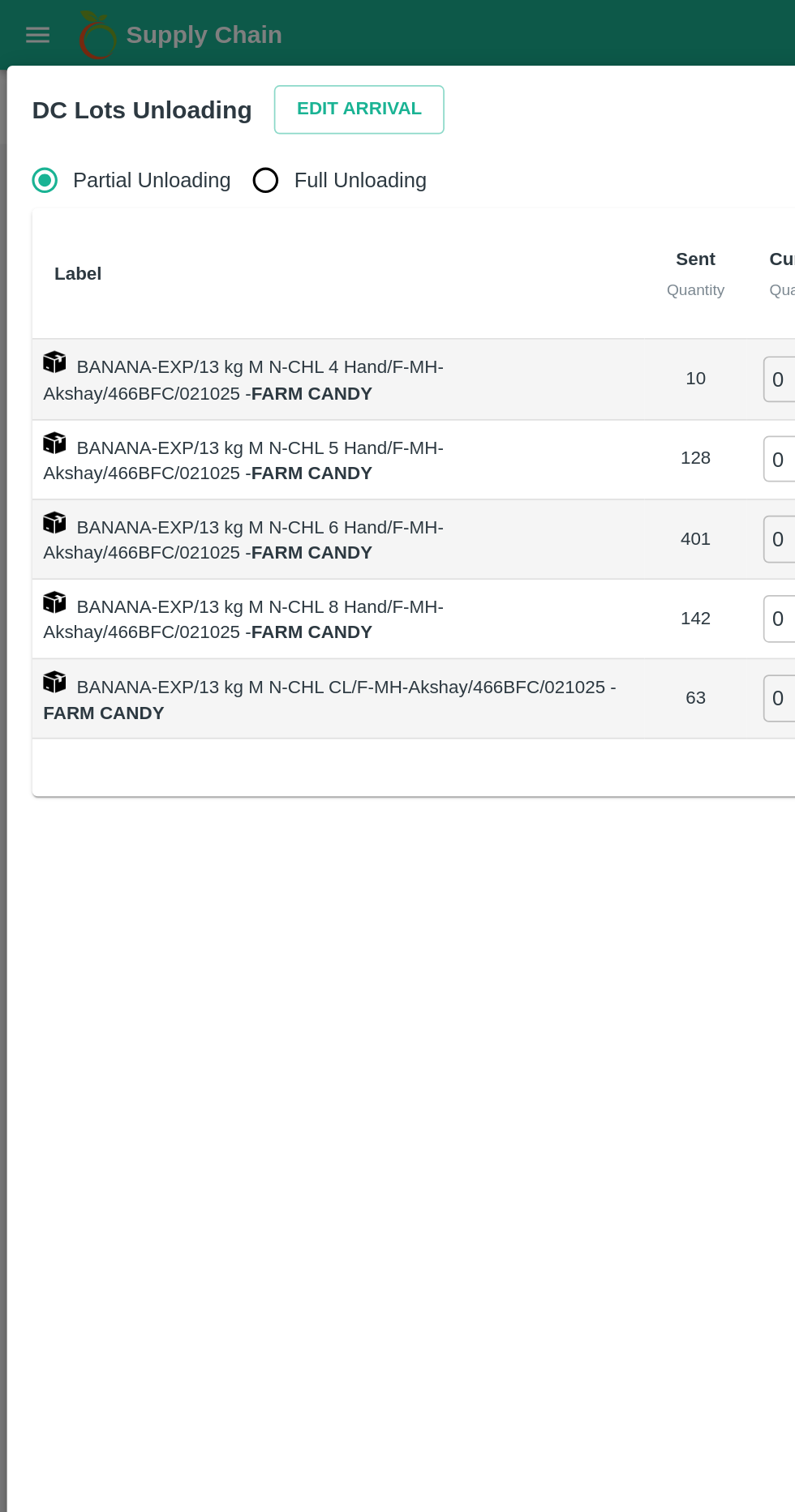
click at [194, 107] on span "Full Unloading" at bounding box center [209, 105] width 77 height 18
click at [170, 107] on input "Full Unloading" at bounding box center [154, 105] width 33 height 33
radio input "true"
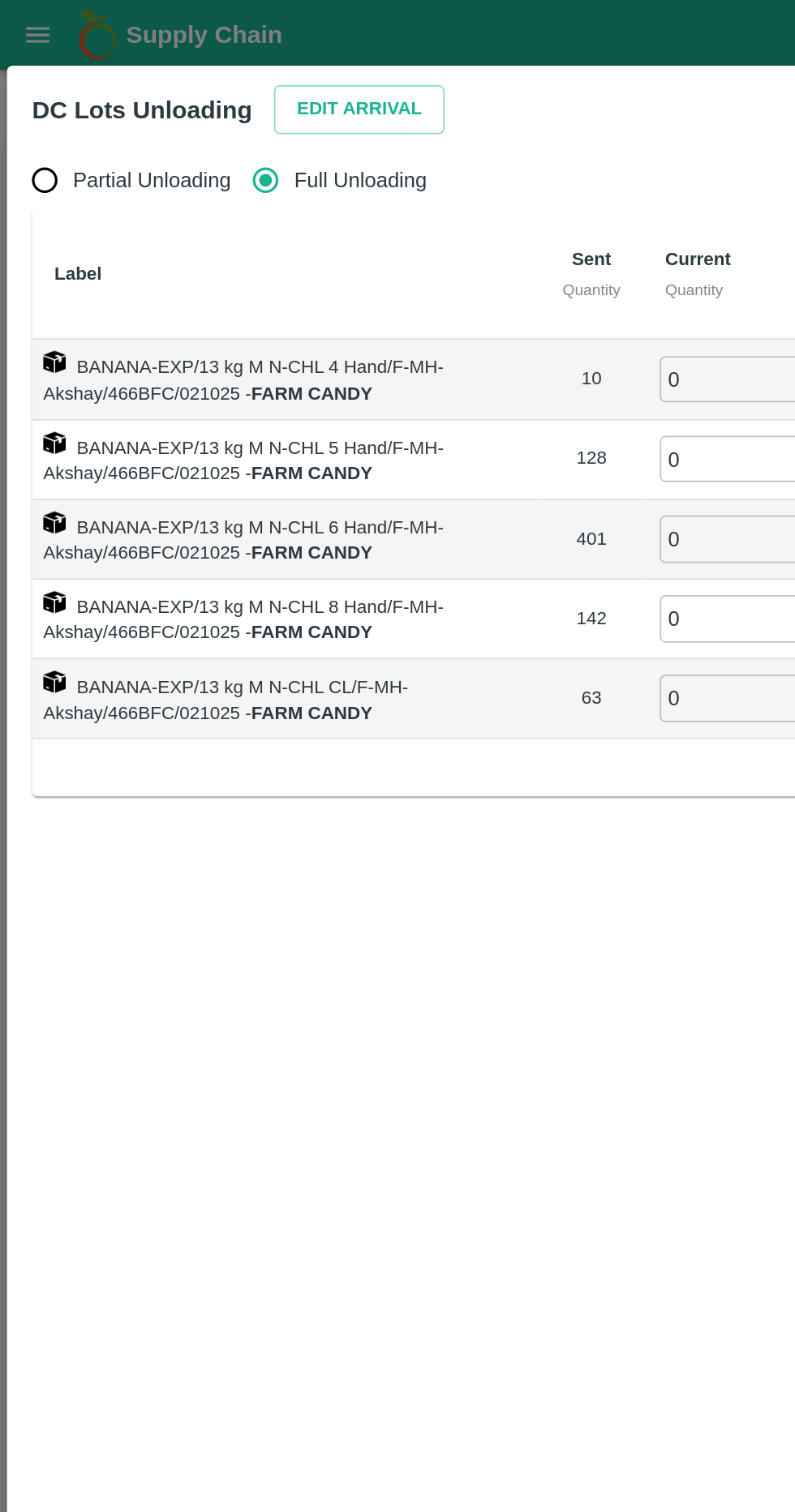
click at [209, 63] on button "Edit Arrival" at bounding box center [208, 63] width 98 height 28
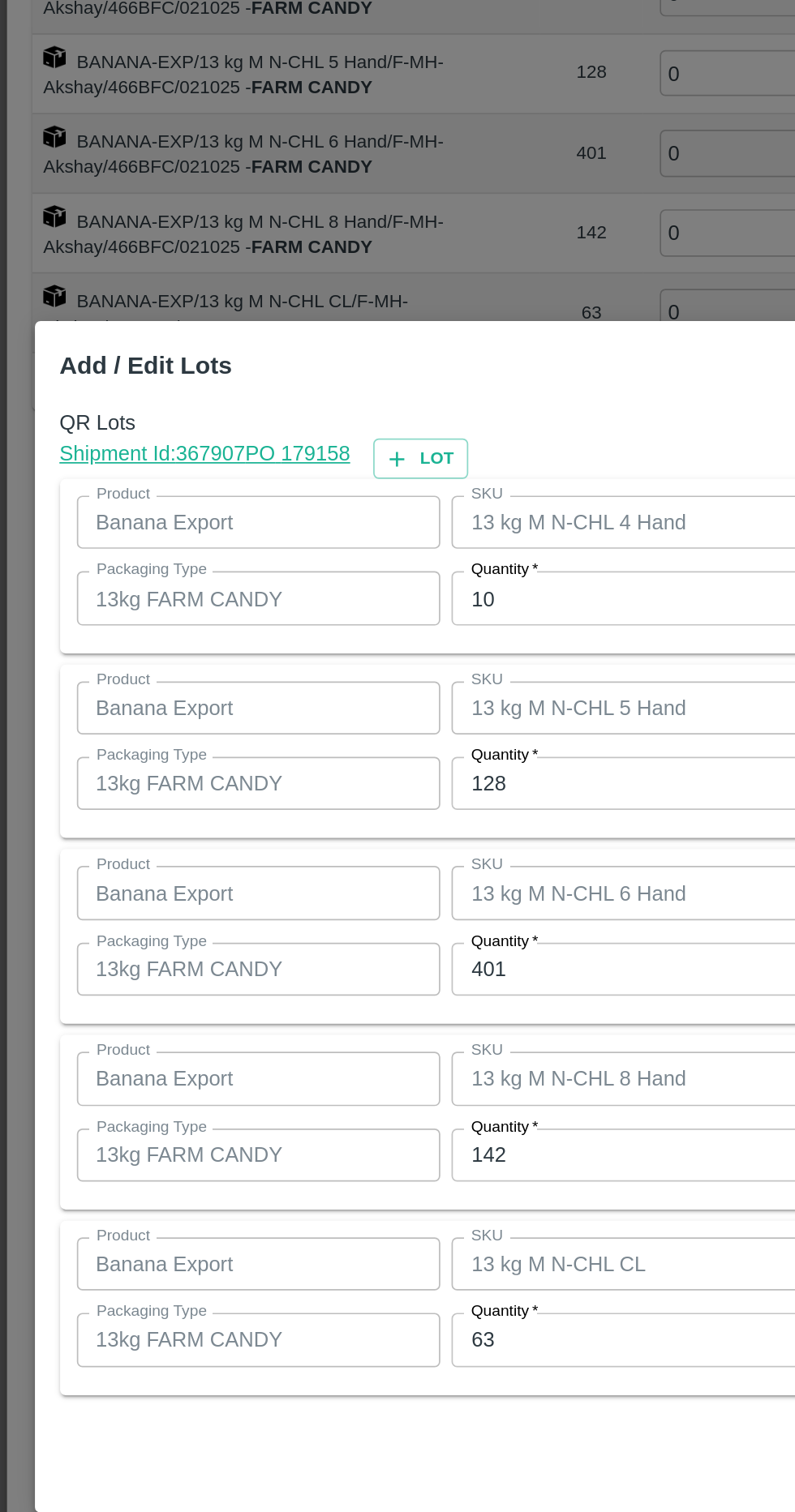
click at [352, 573] on input "10" at bounding box center [368, 571] width 211 height 31
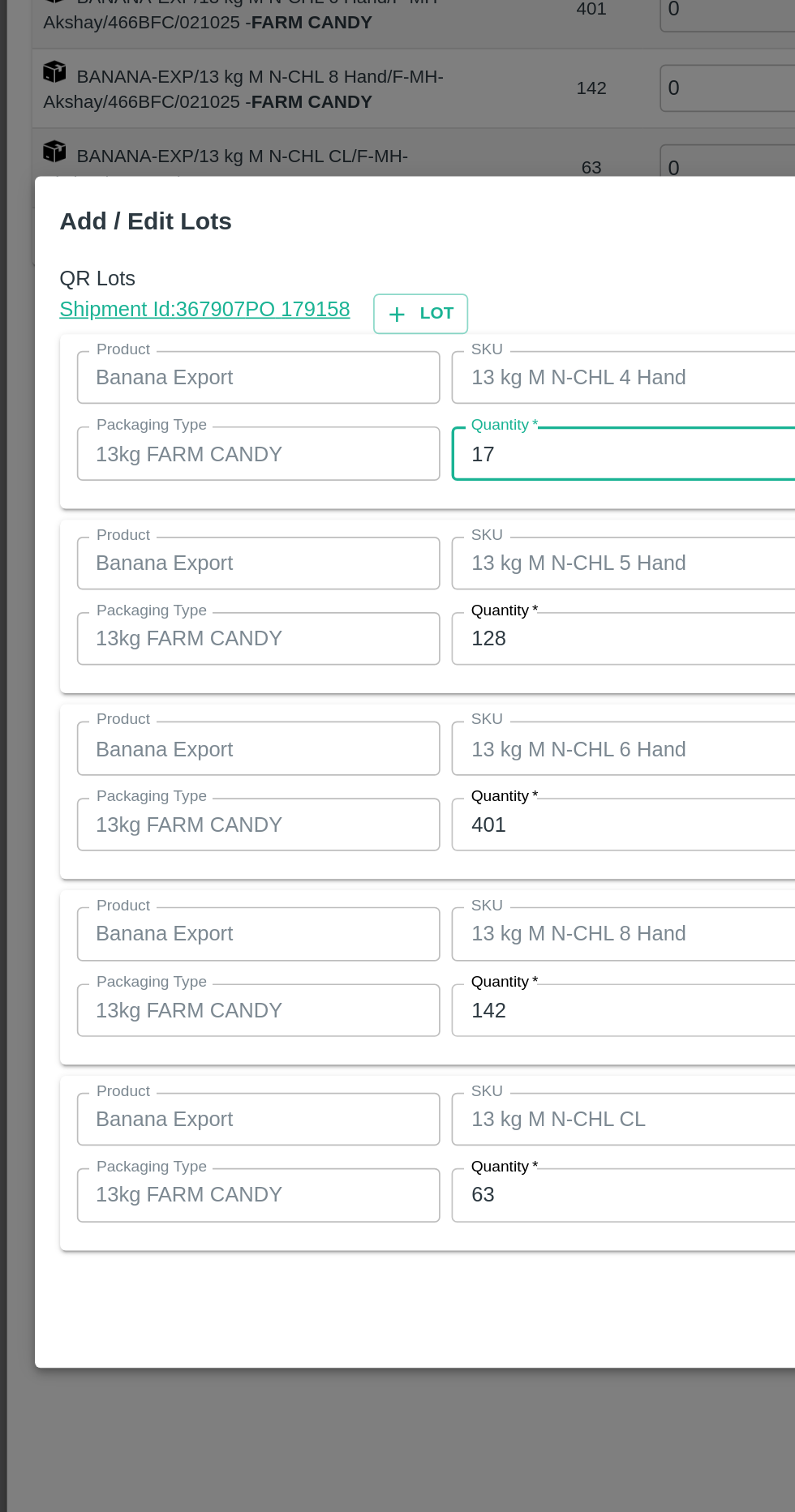
type input "1"
type input "7"
click at [368, 680] on input "128" at bounding box center [368, 678] width 211 height 31
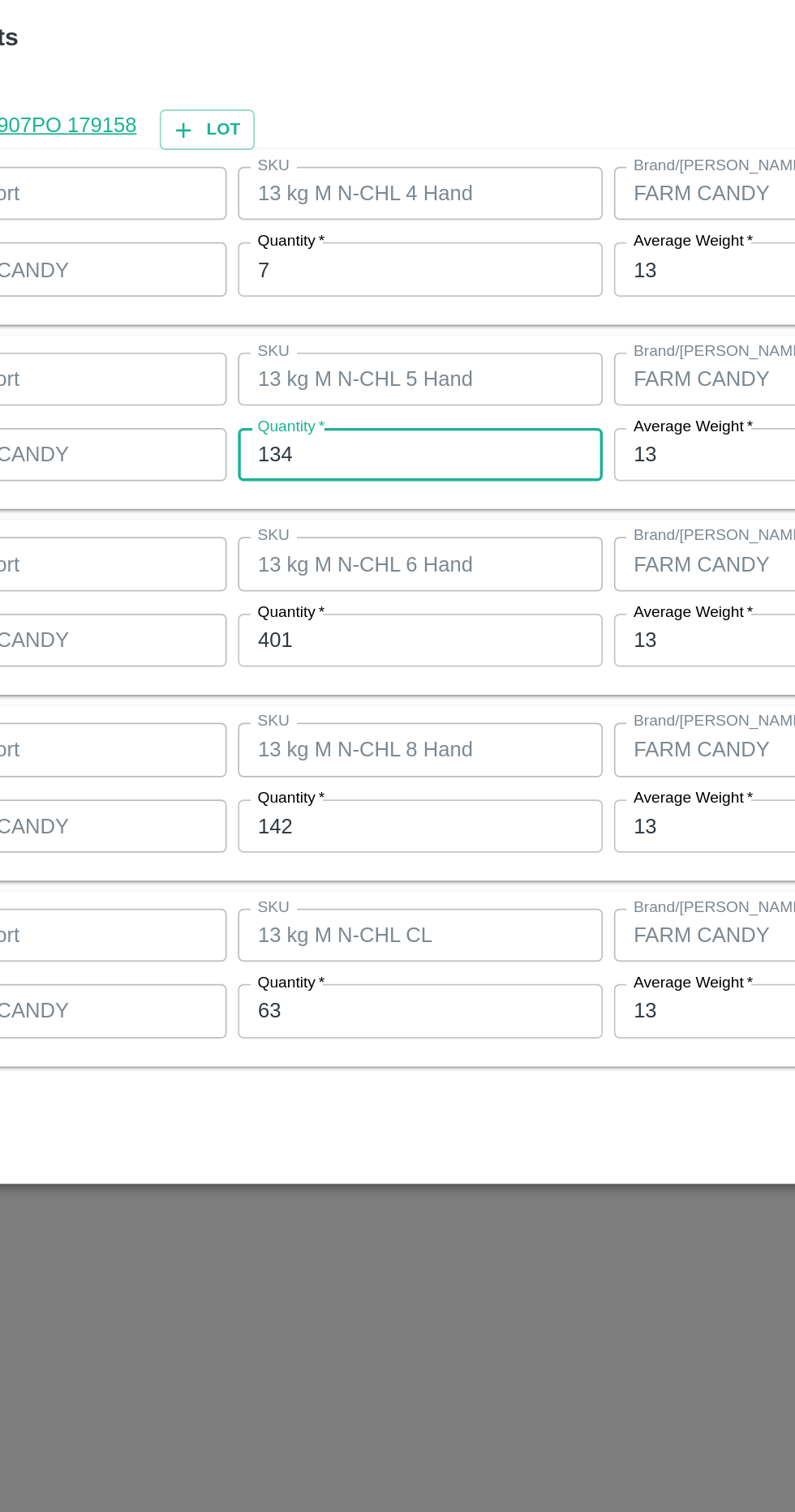
type input "134"
click at [411, 787] on input "401" at bounding box center [368, 786] width 211 height 31
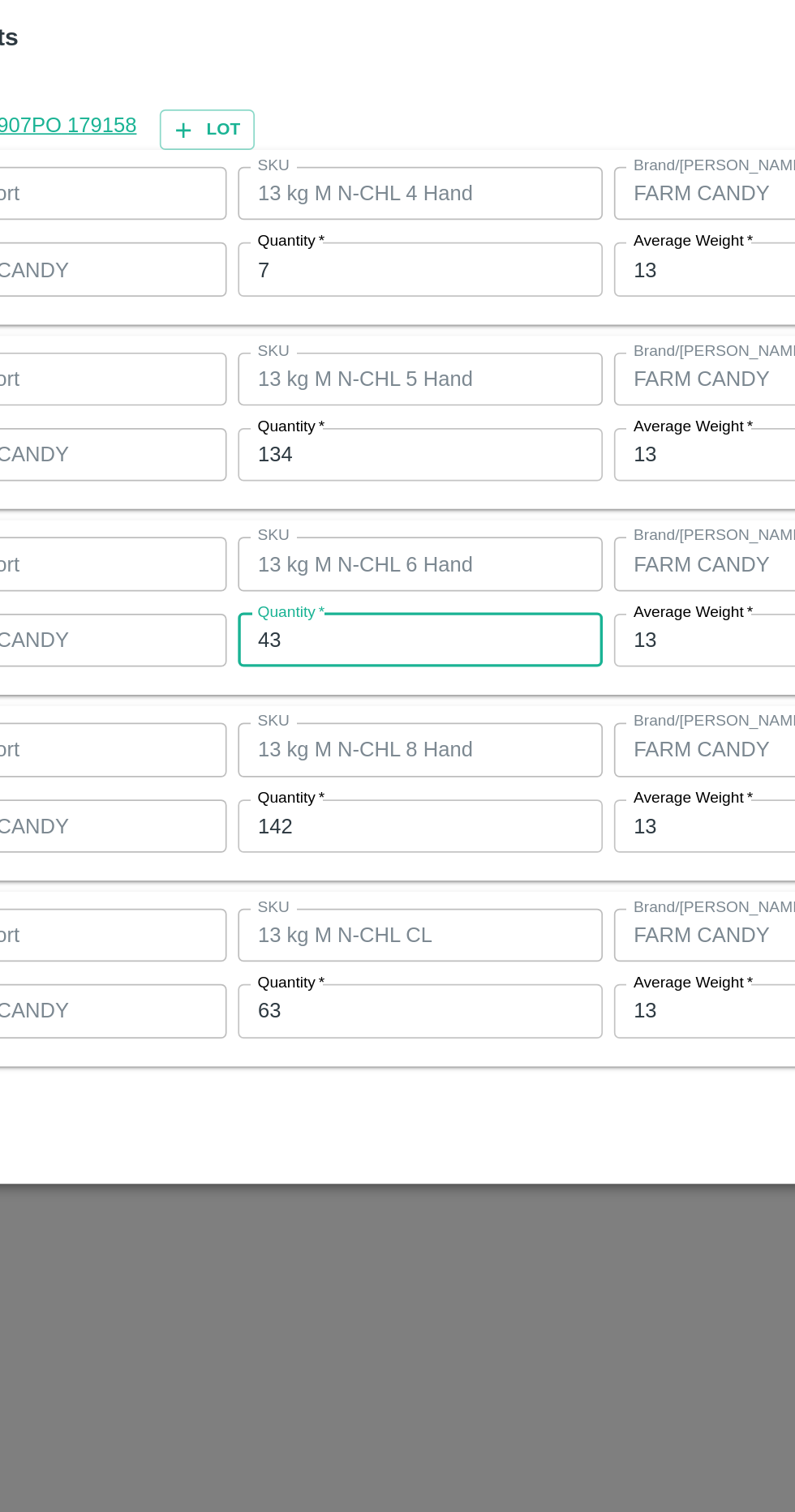
type input "4"
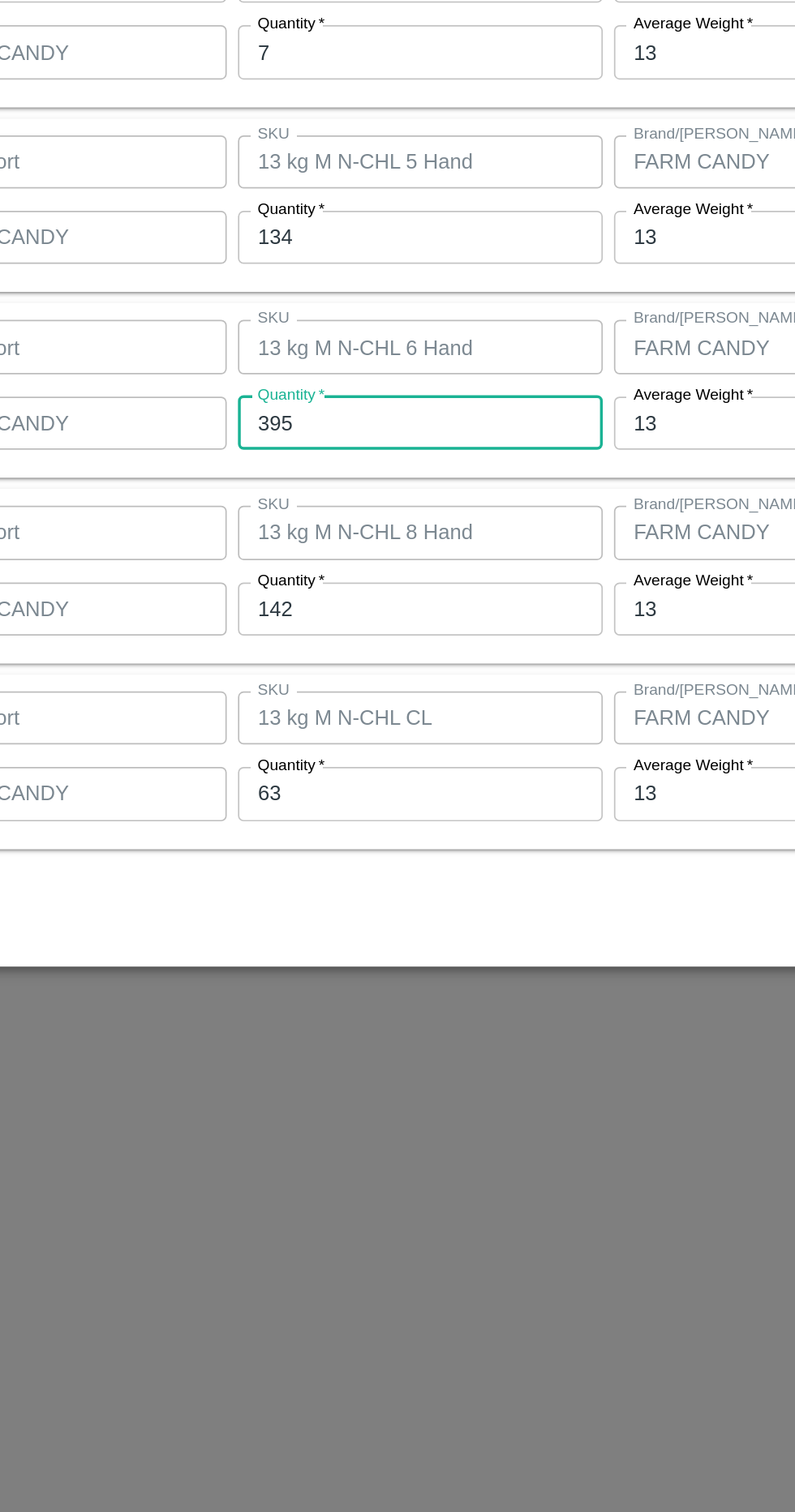
type input "395"
click at [388, 897] on input "142" at bounding box center [368, 894] width 211 height 31
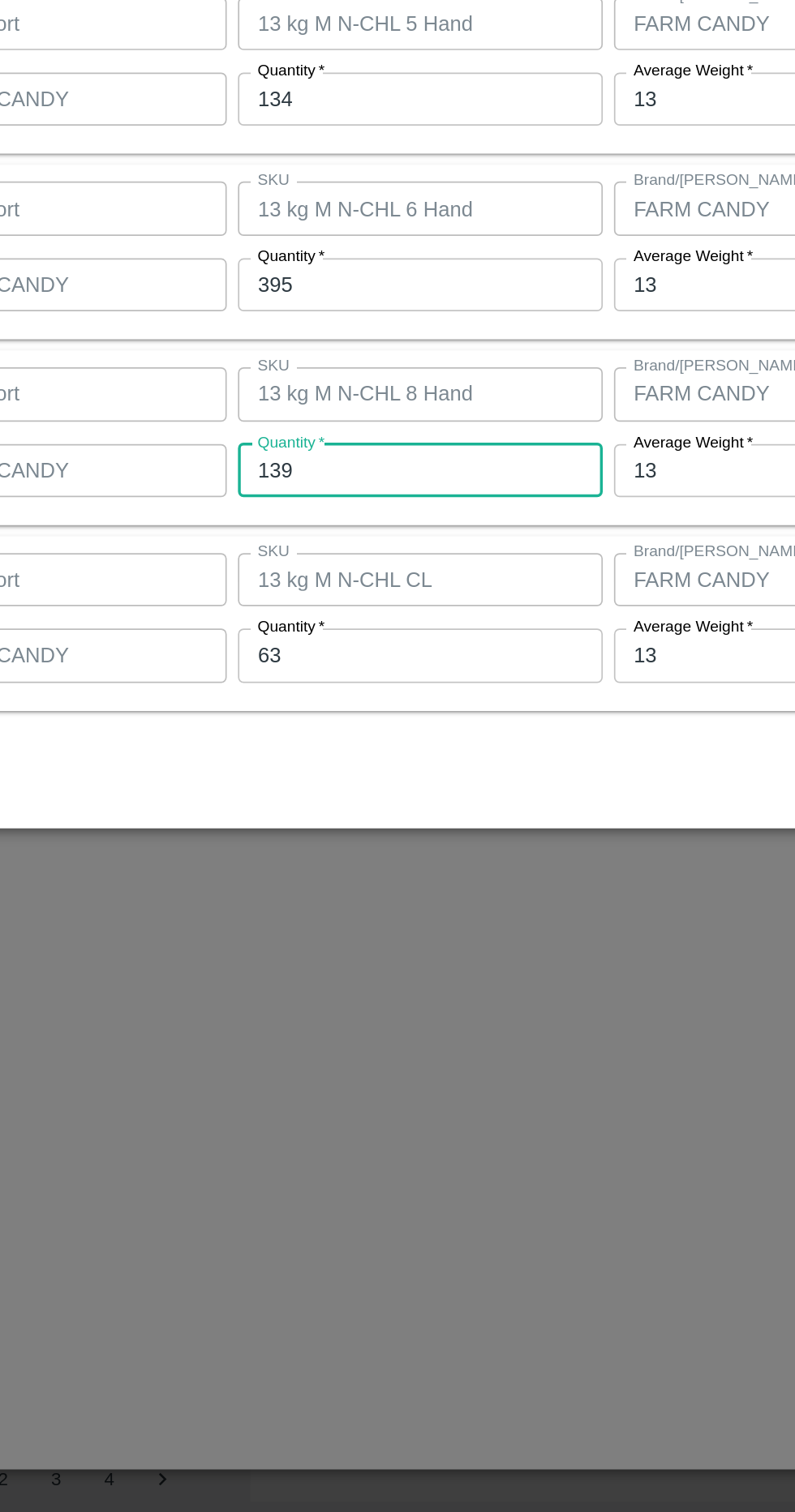
type input "139"
click at [364, 1003] on input "63" at bounding box center [368, 1001] width 211 height 31
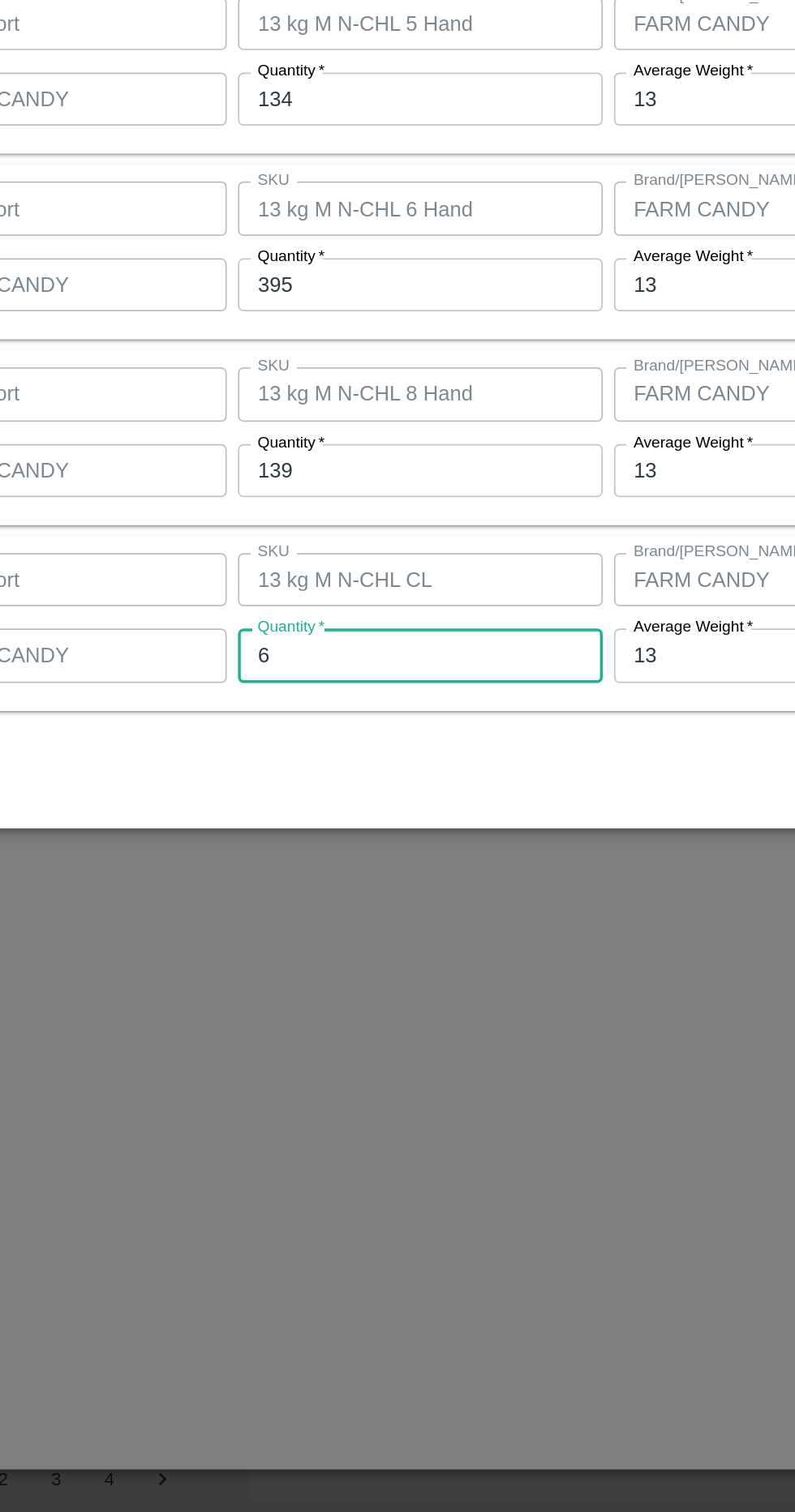
type input "69"
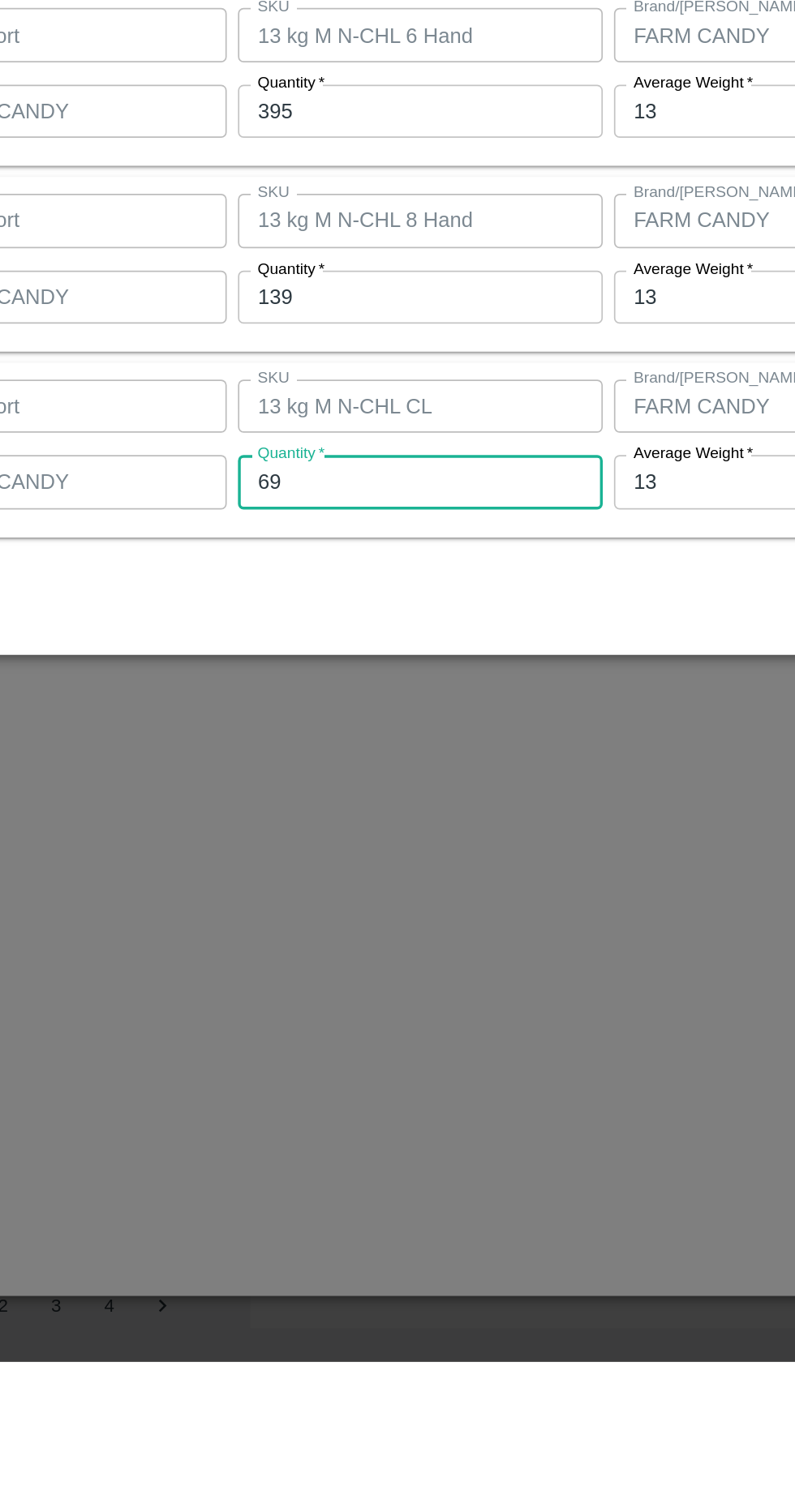
click at [475, 1149] on div at bounding box center [398, 756] width 795 height 1512
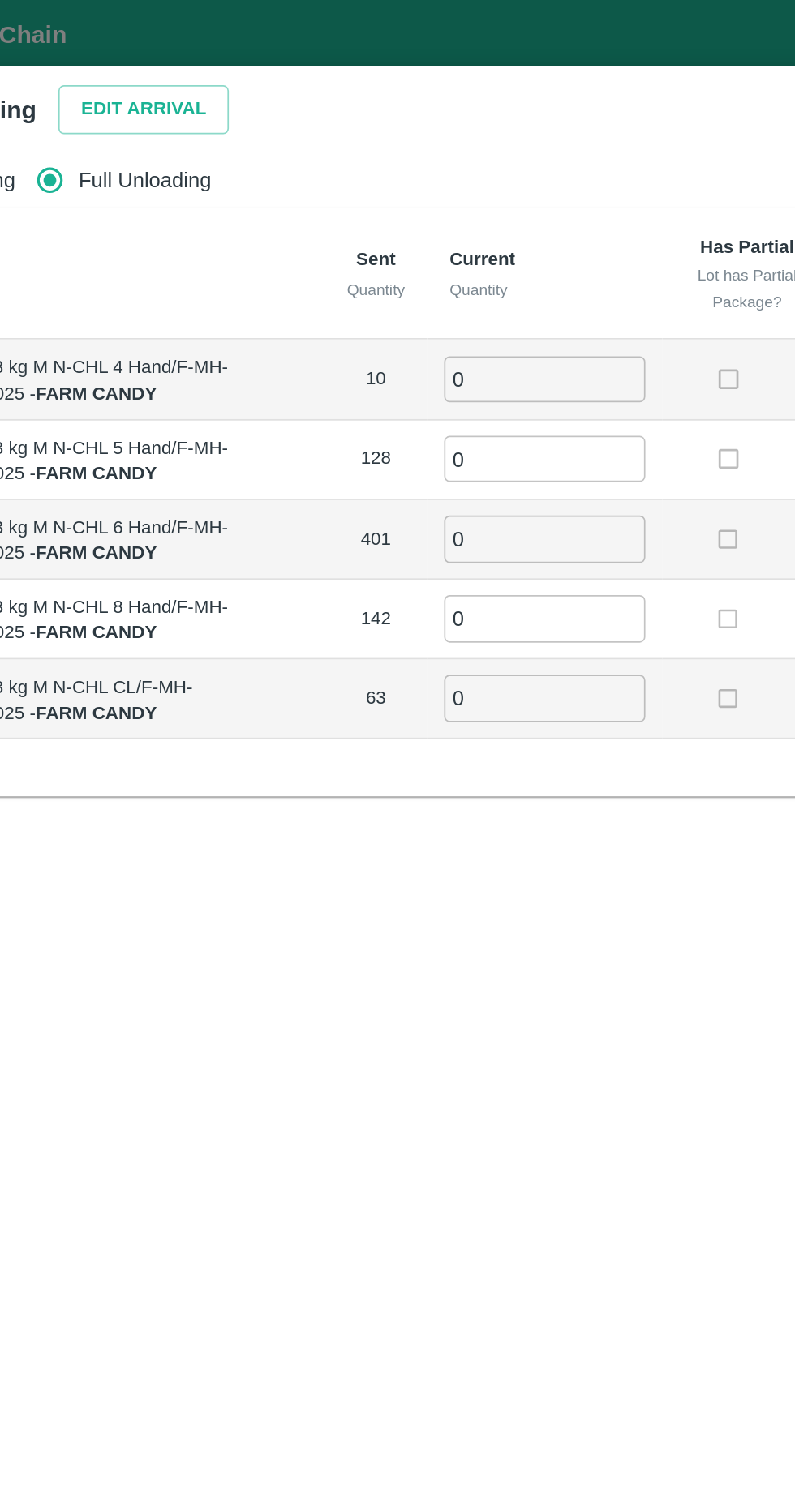
click at [214, 67] on button "Edit Arrival" at bounding box center [208, 63] width 98 height 28
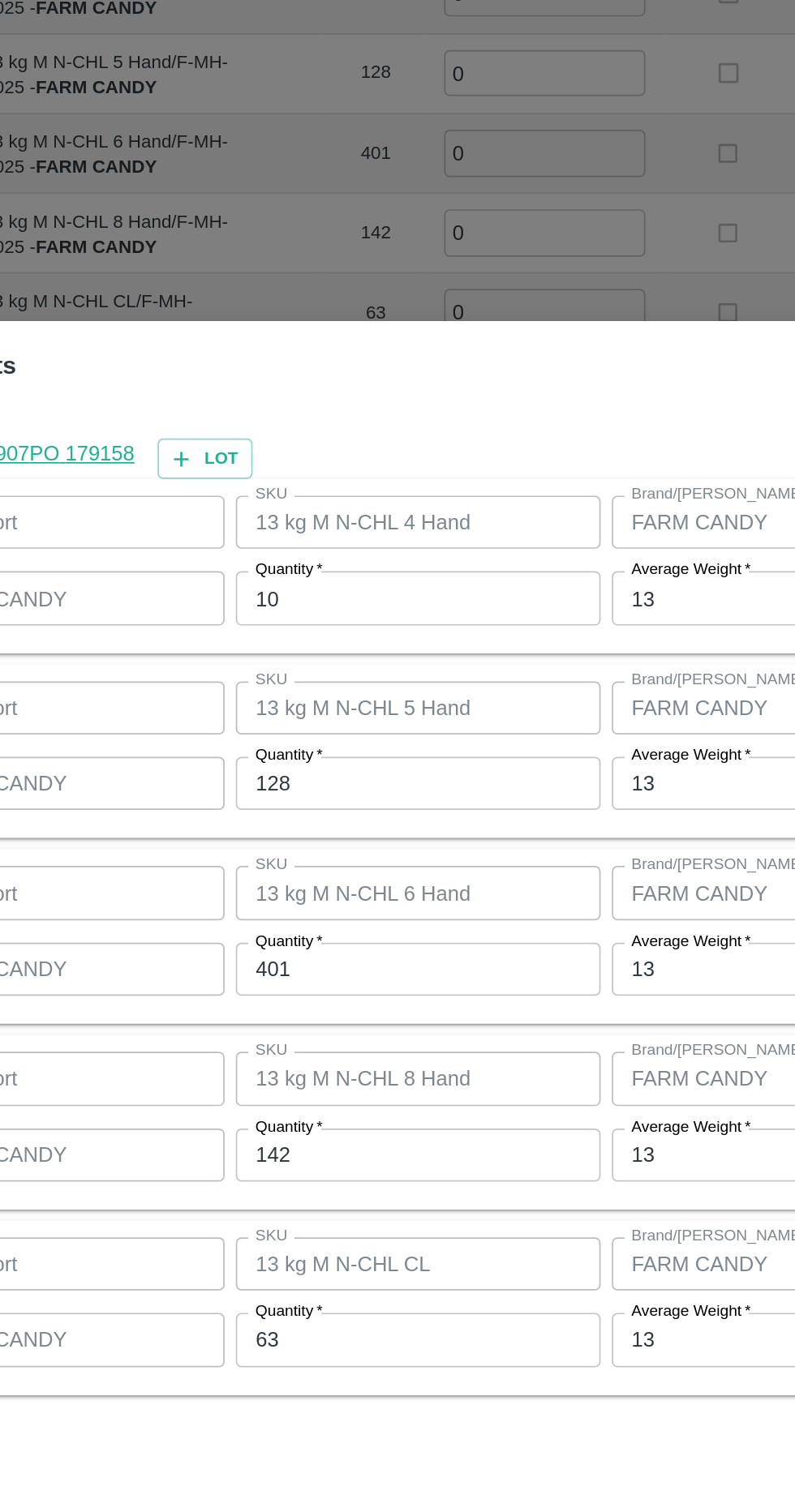
click at [376, 574] on input "10" at bounding box center [368, 571] width 211 height 31
type input "1"
type input "07"
click at [379, 676] on input "128" at bounding box center [368, 678] width 211 height 31
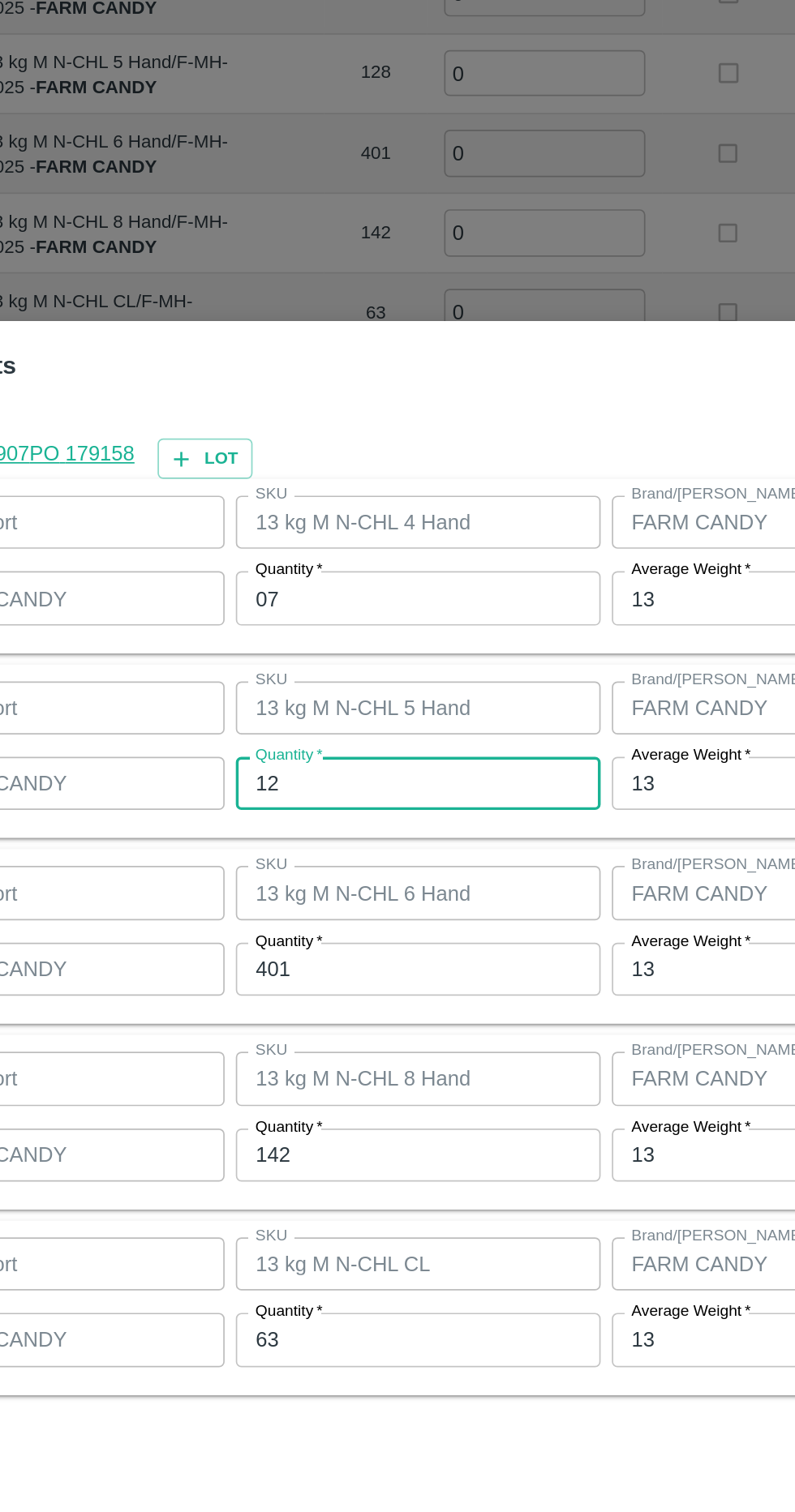
type input "1"
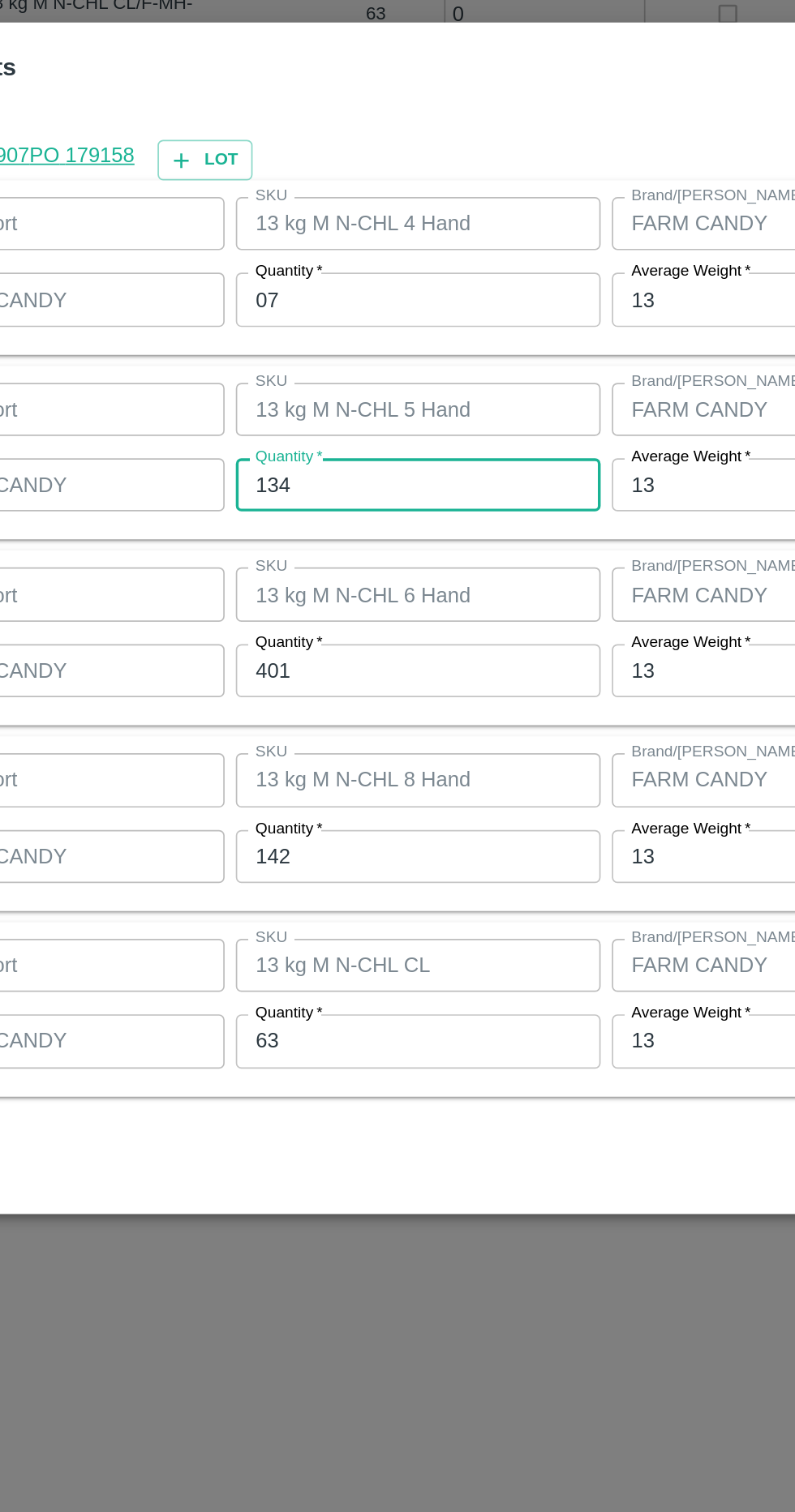
type input "134"
click at [383, 789] on input "401" at bounding box center [368, 786] width 211 height 31
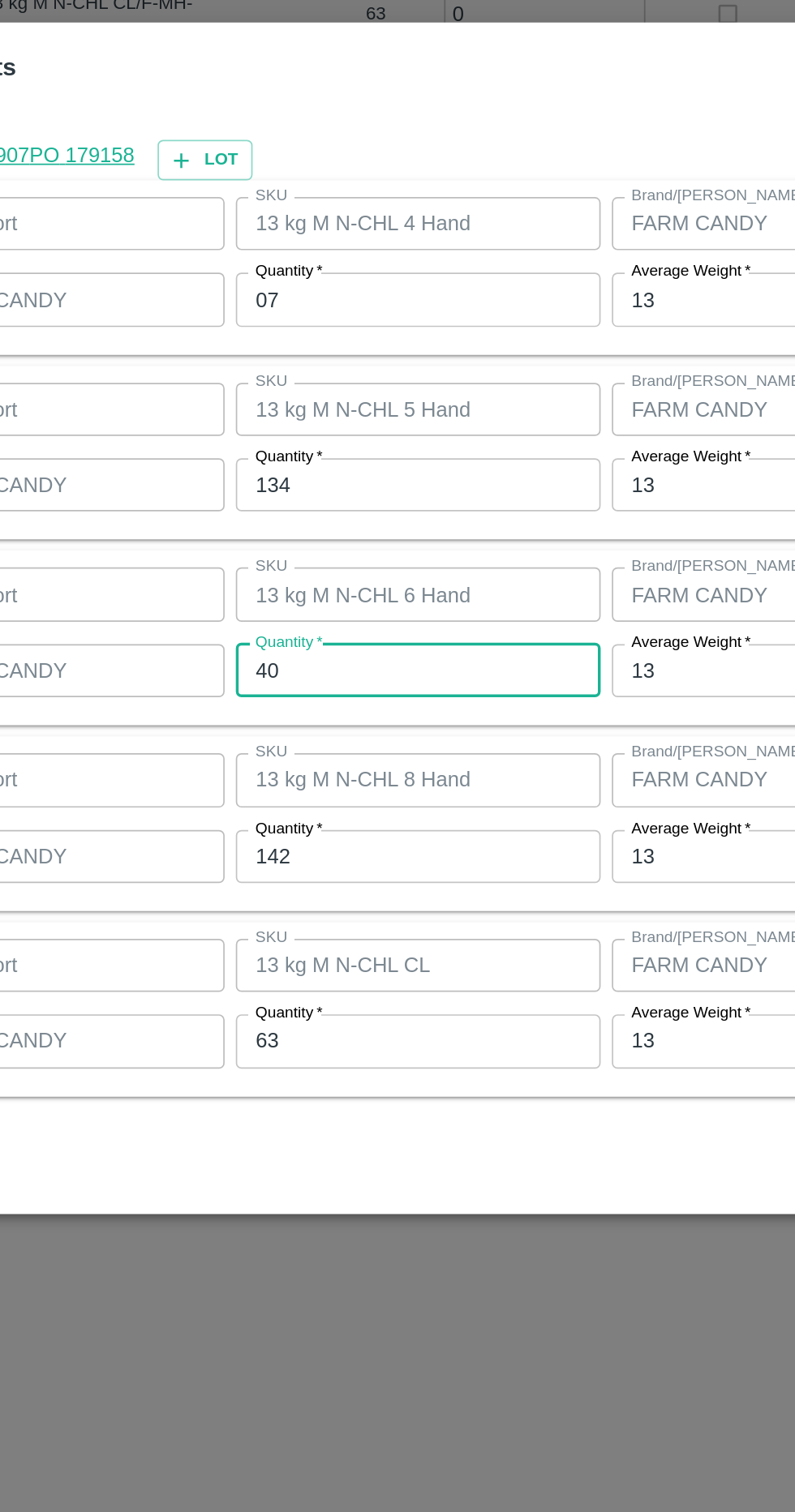
type input "4"
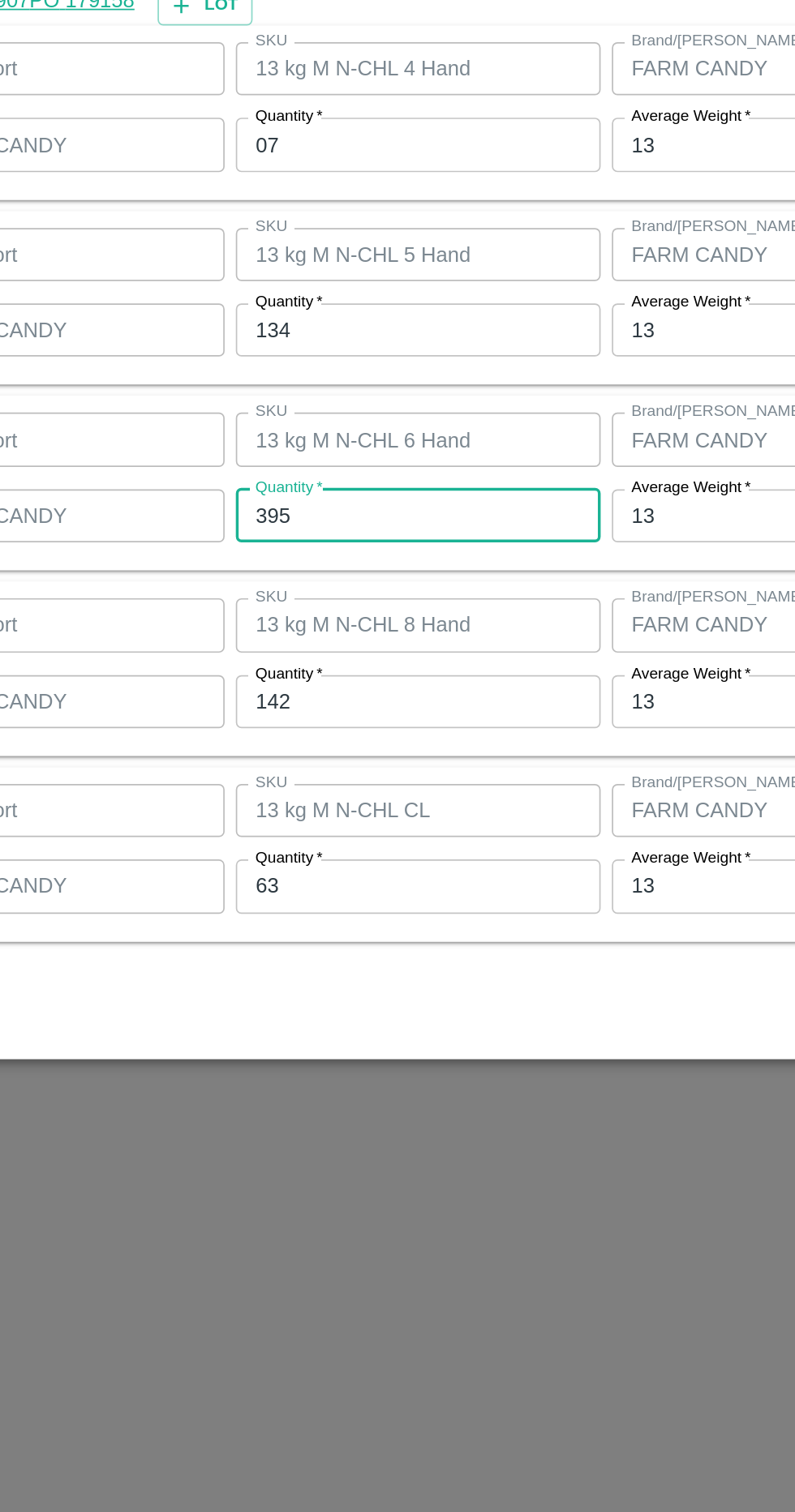
type input "395"
click at [394, 905] on input "142" at bounding box center [368, 894] width 211 height 31
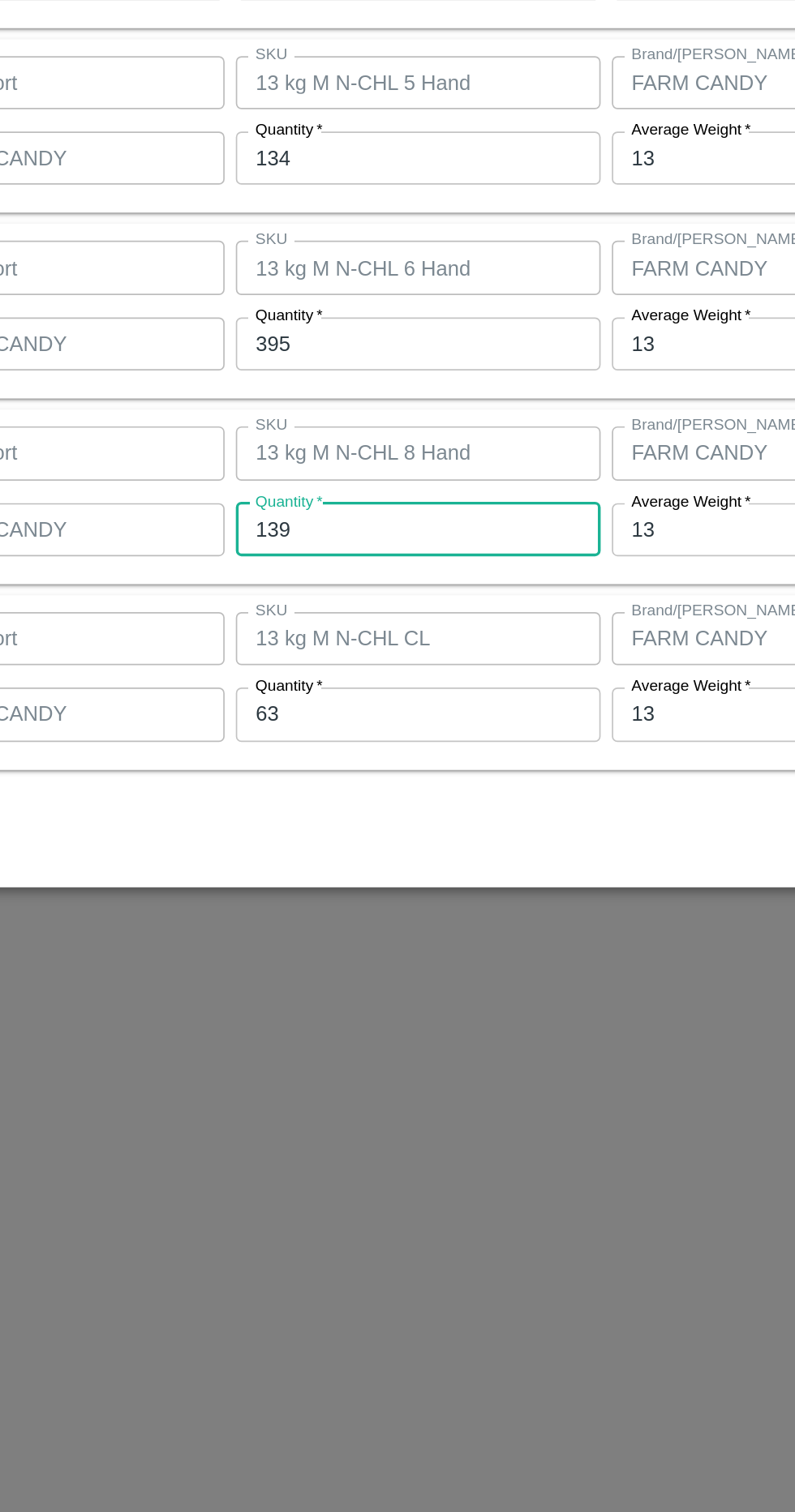
type input "139"
click at [417, 1003] on input "63" at bounding box center [368, 1001] width 211 height 31
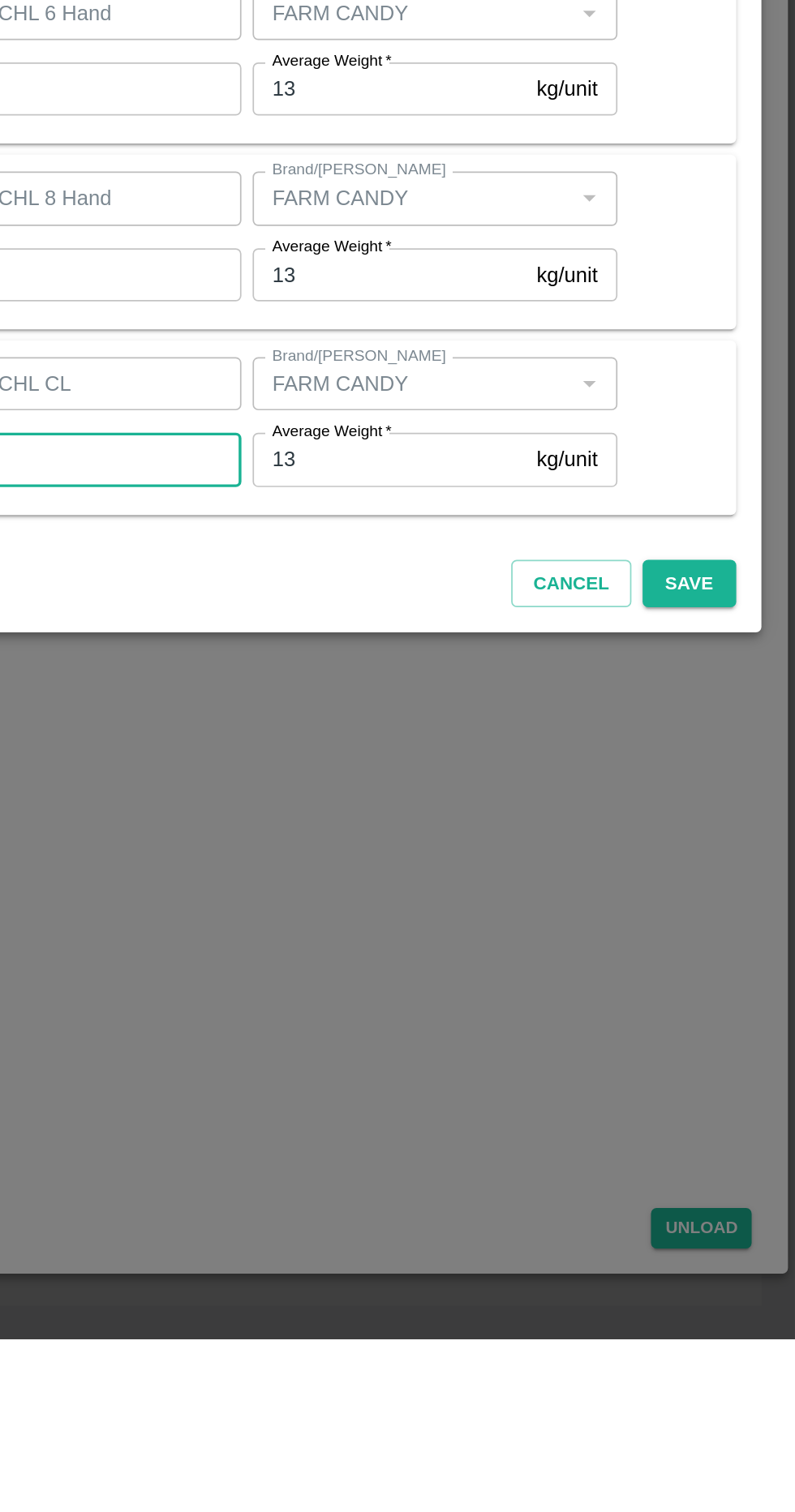
type input "69"
click at [749, 1070] on button "Save" at bounding box center [733, 1073] width 53 height 28
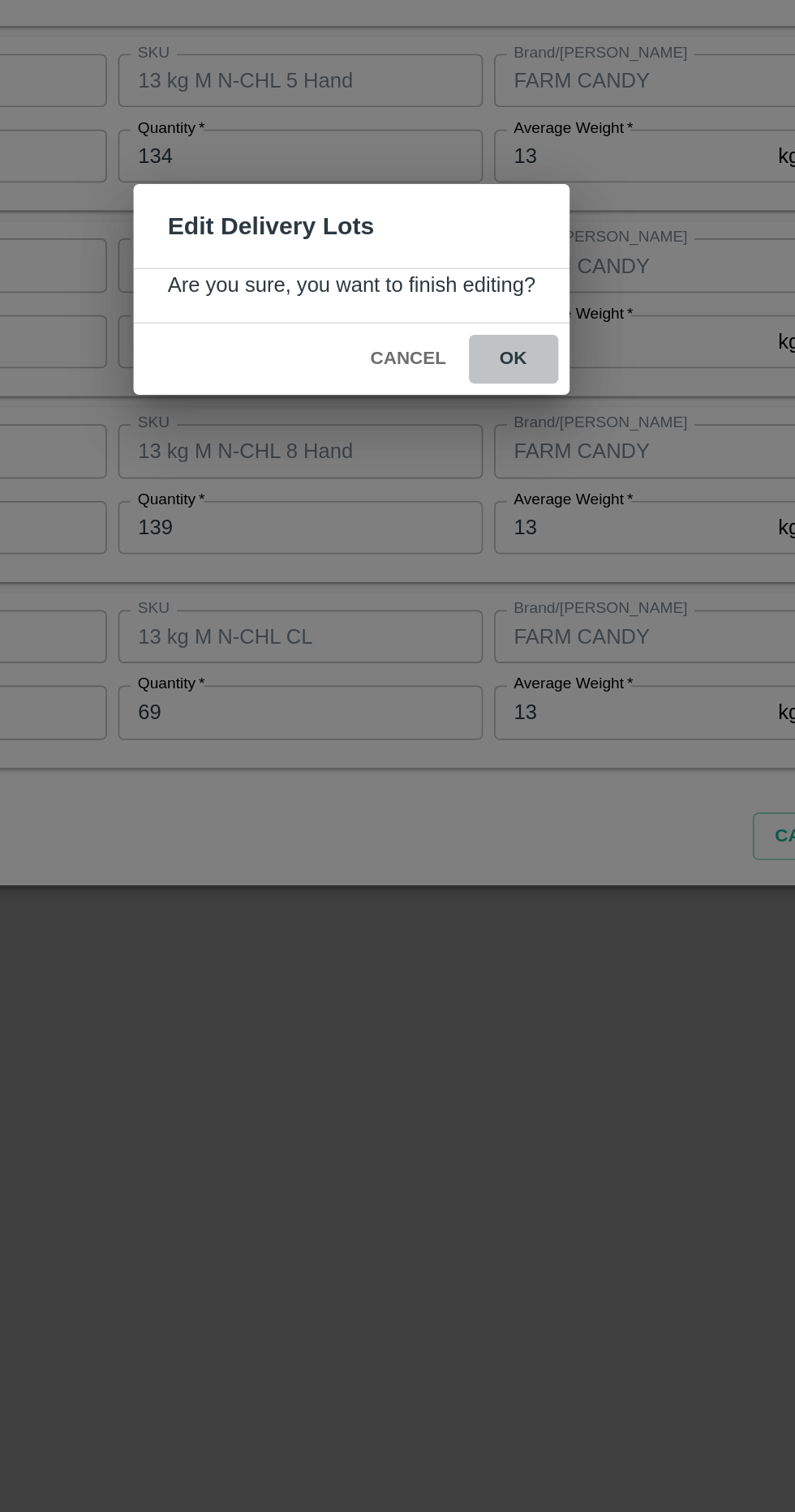
click at [491, 803] on button "ok" at bounding box center [491, 796] width 51 height 28
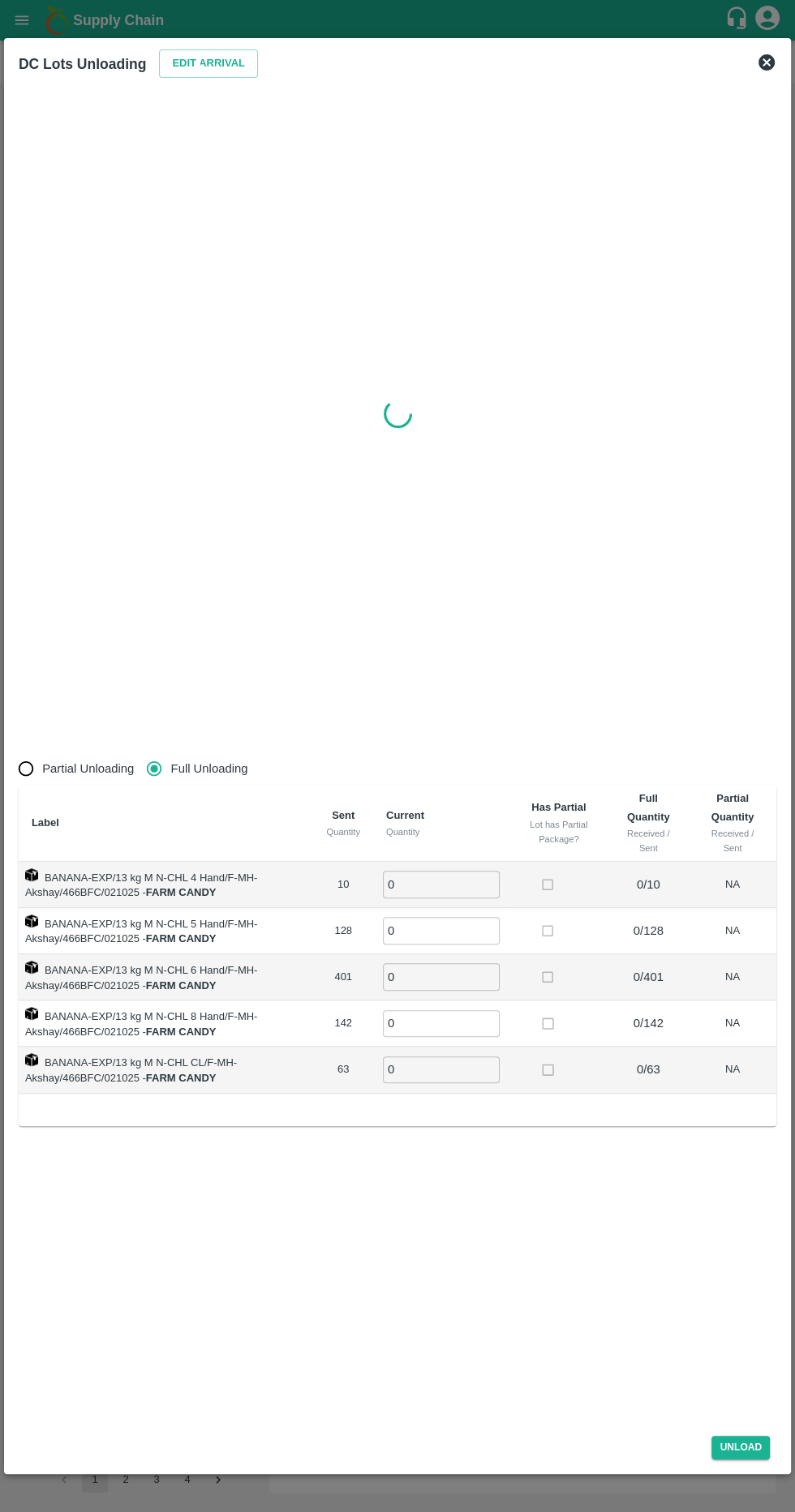
radio input "true"
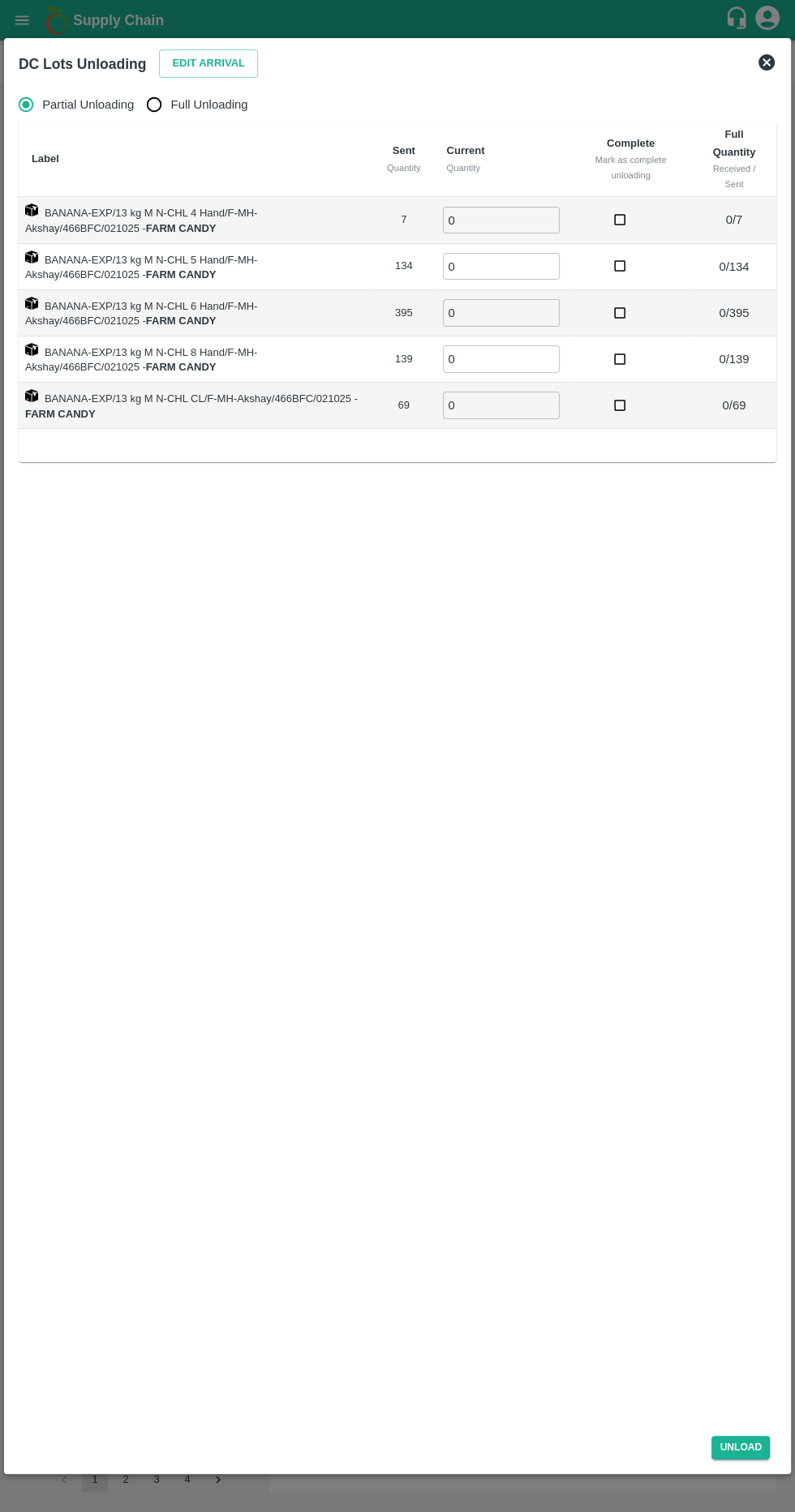
click at [539, 219] on input "0" at bounding box center [500, 220] width 117 height 27
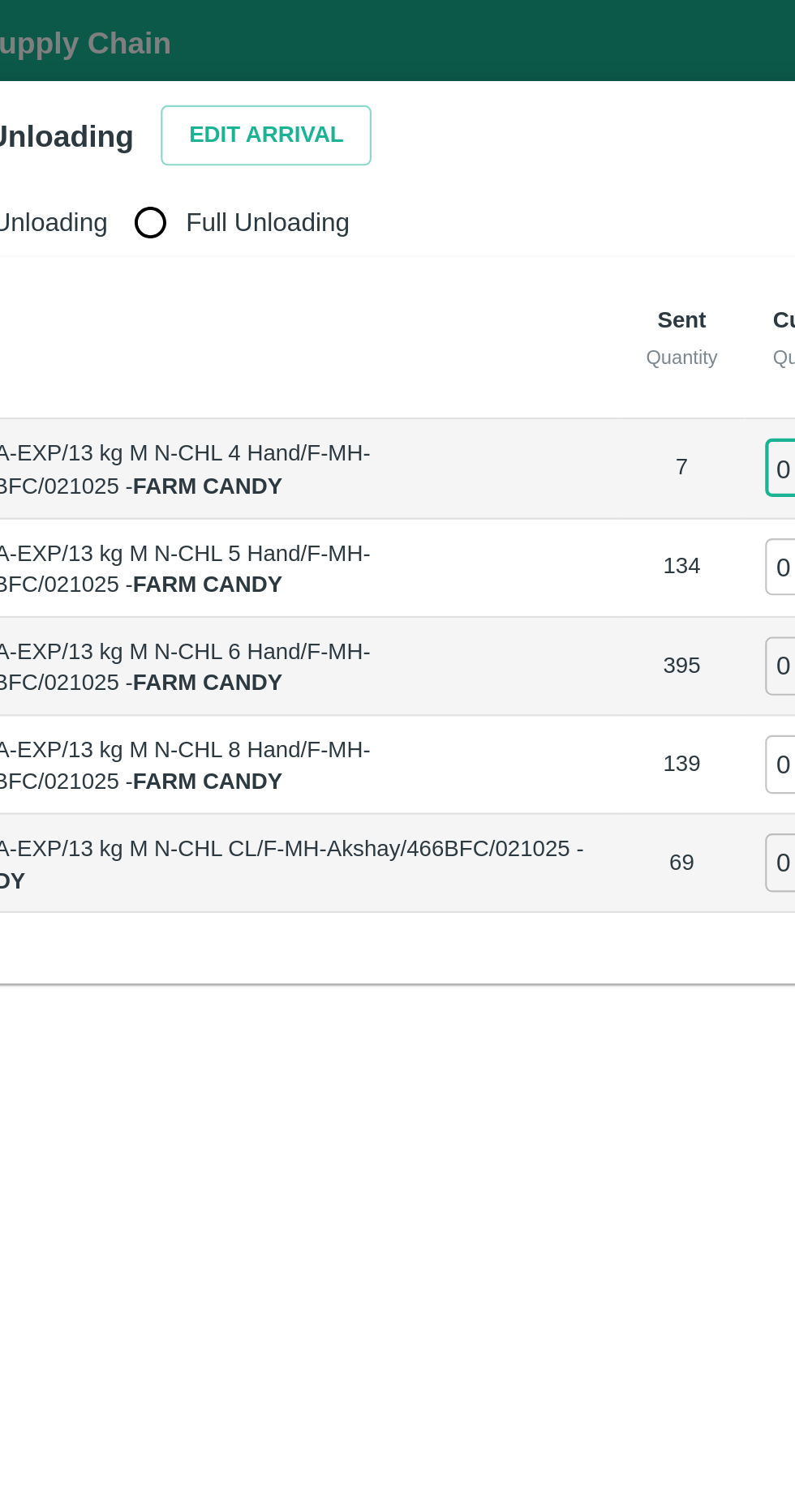
click at [193, 104] on span "Full Unloading" at bounding box center [209, 105] width 77 height 18
click at [170, 104] on input "Full Unloading" at bounding box center [154, 105] width 33 height 33
radio input "true"
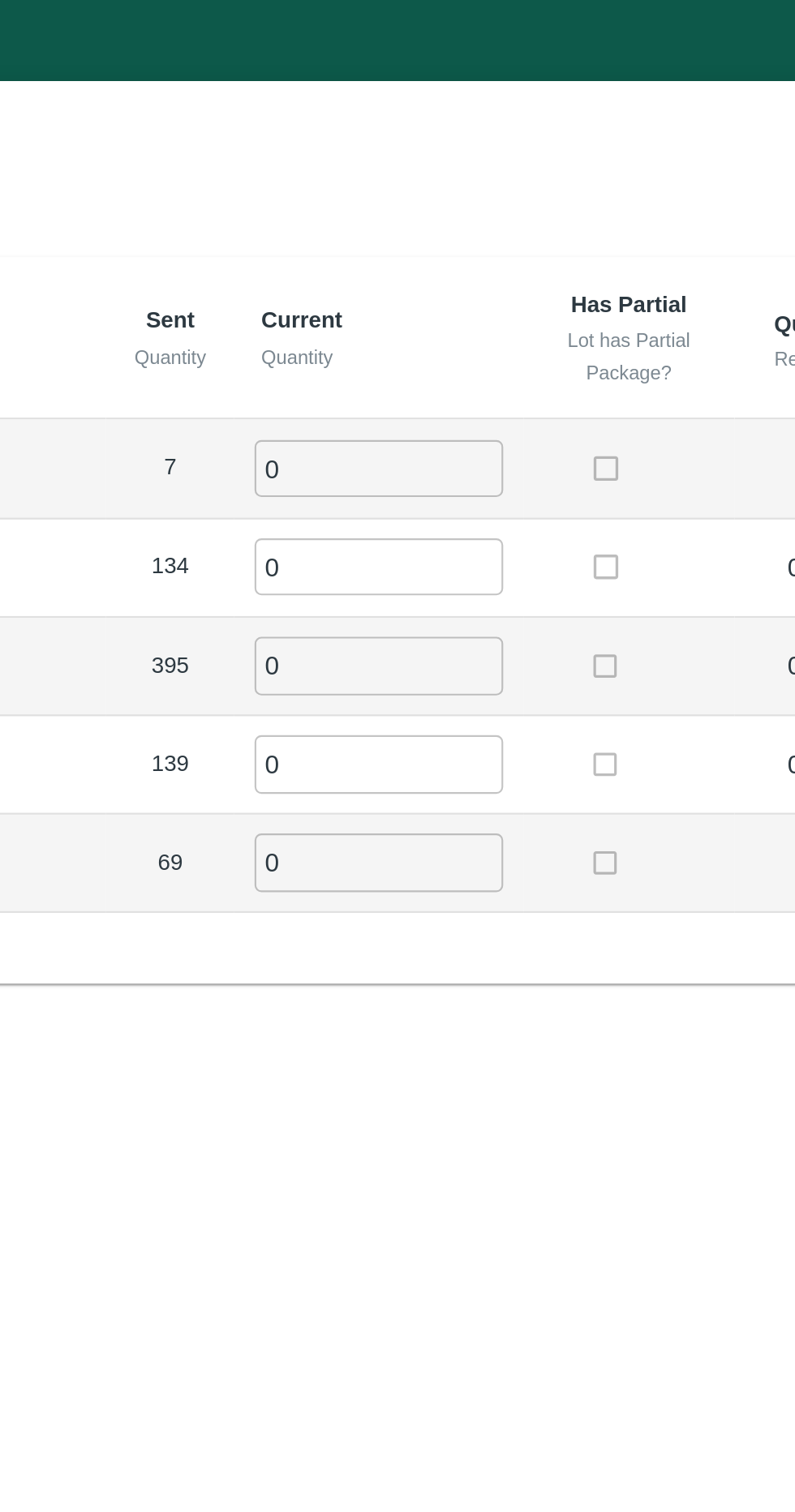
click at [435, 224] on input "0" at bounding box center [441, 220] width 117 height 27
type input "7"
type input "134"
type input "395"
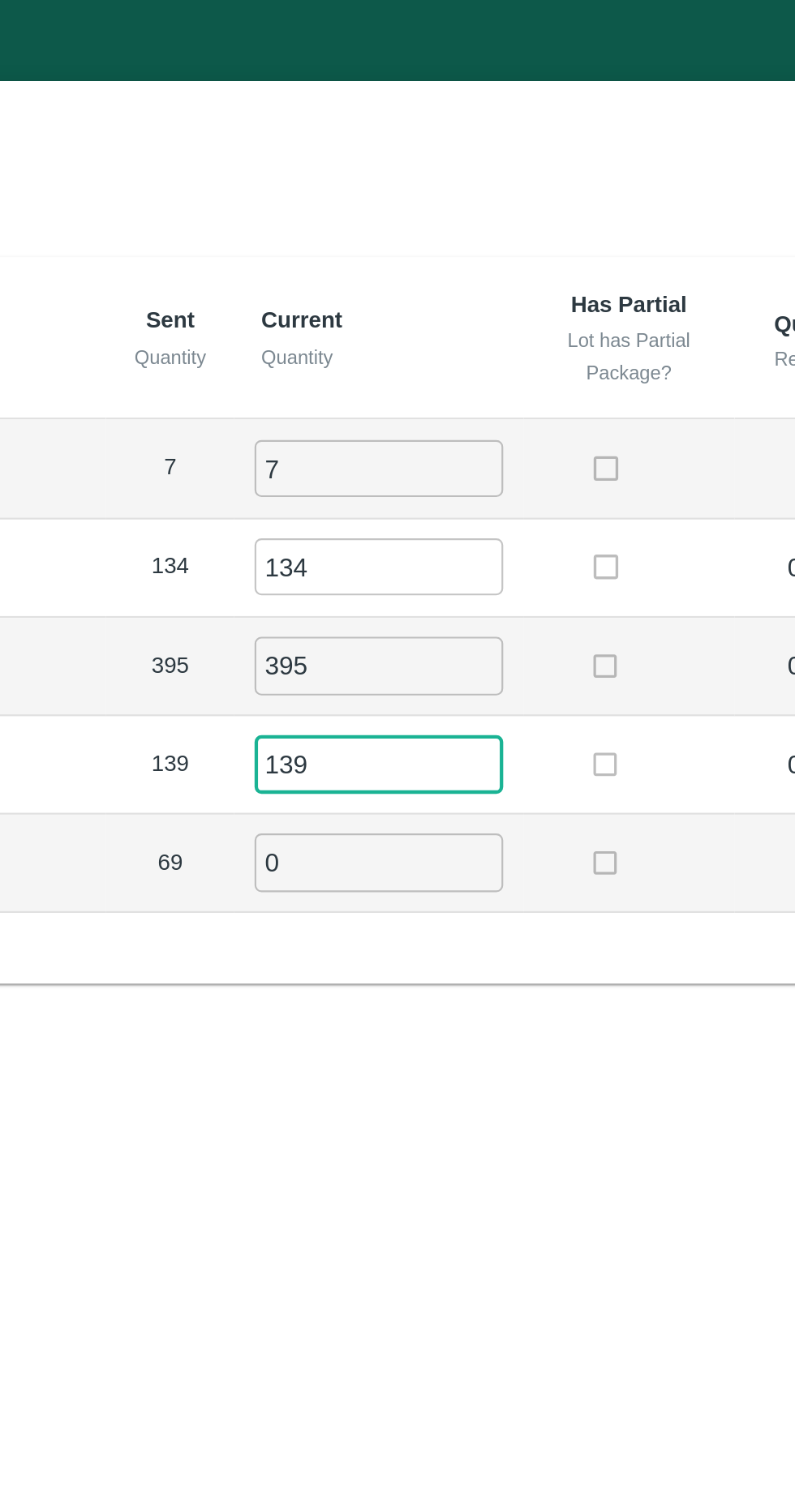
type input "139"
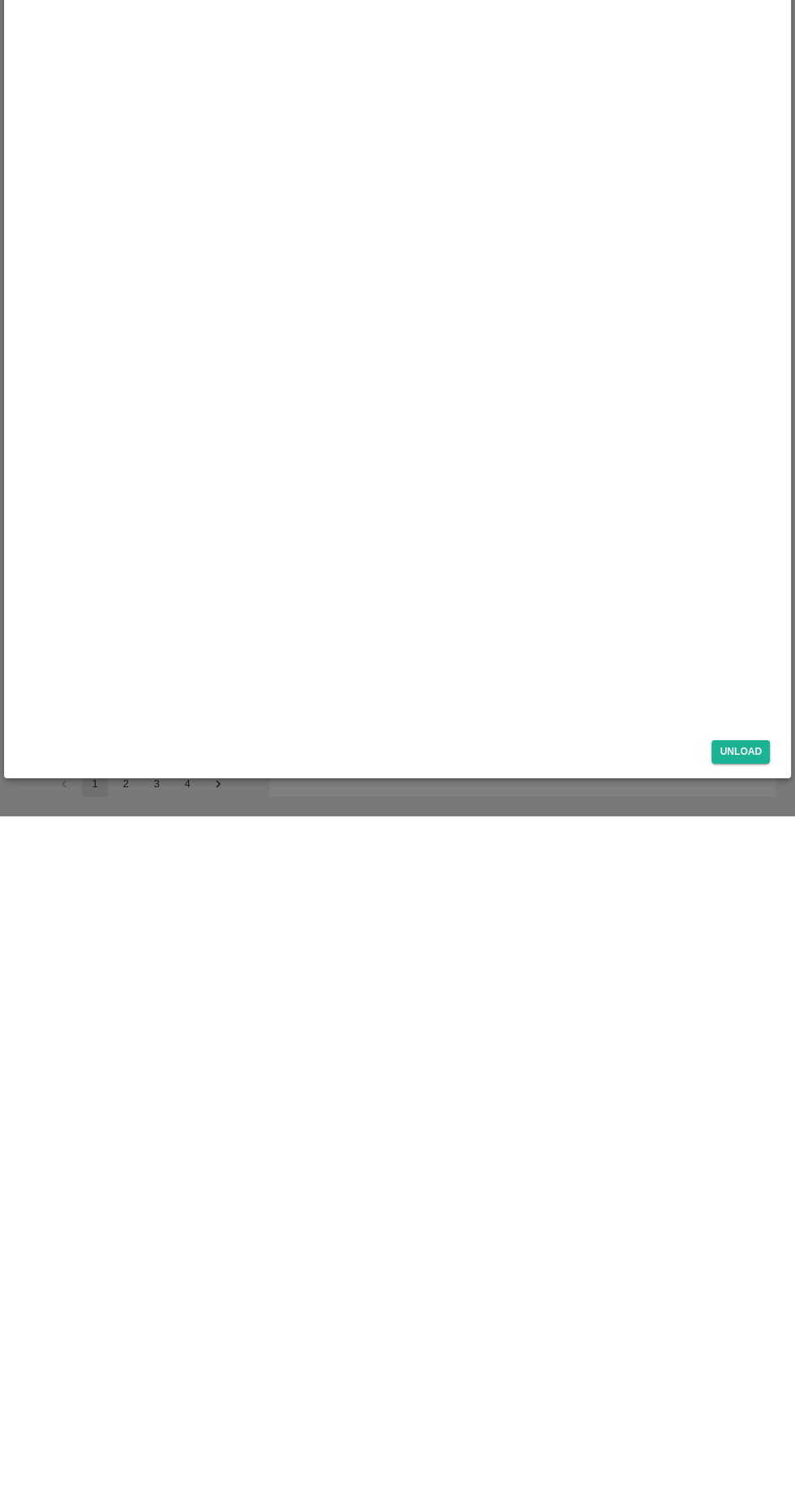
type input "69"
click at [750, 1461] on div "Unload" at bounding box center [397, 1444] width 771 height 43
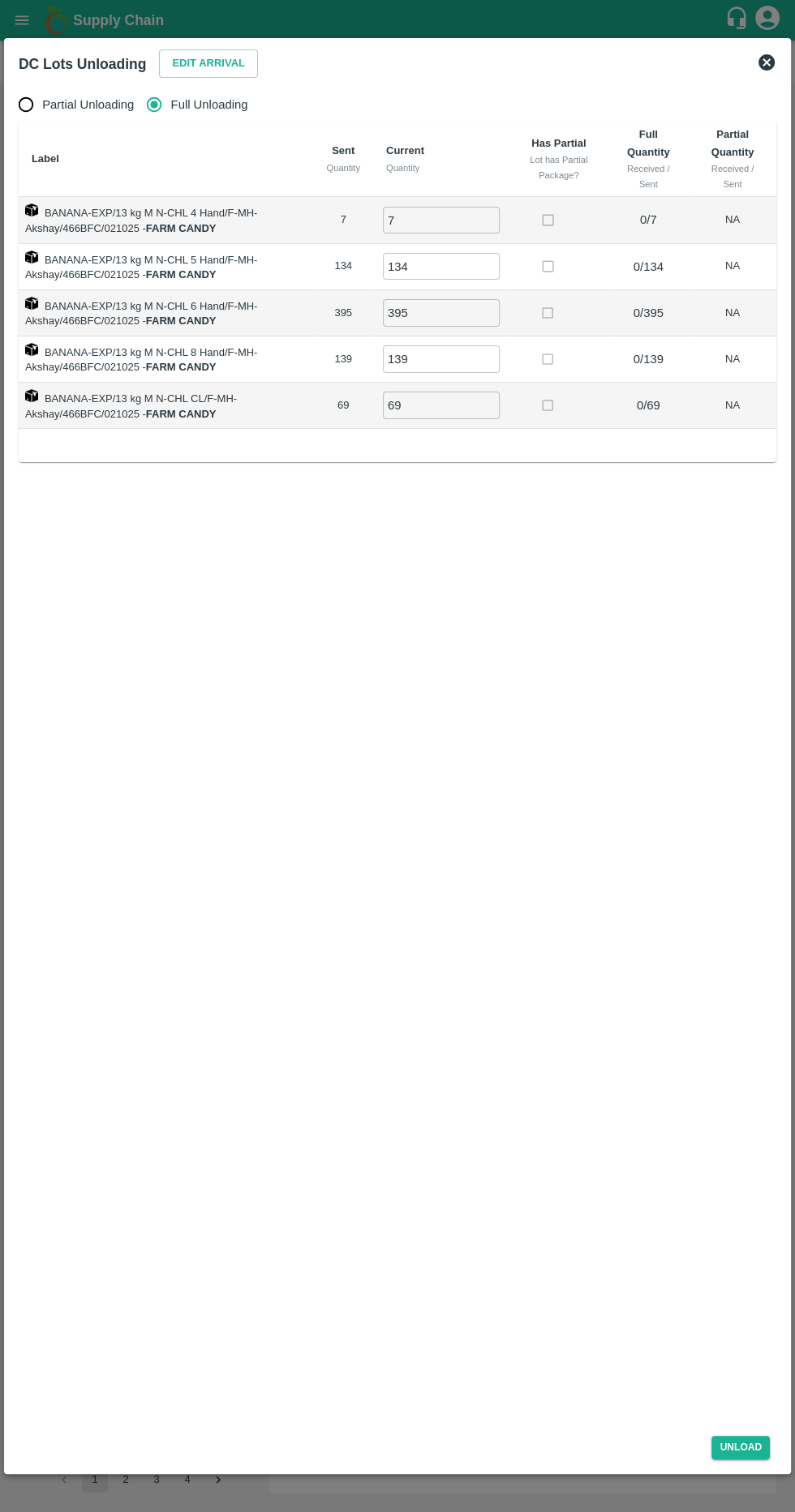
click at [753, 1444] on button "Unload" at bounding box center [740, 1447] width 59 height 23
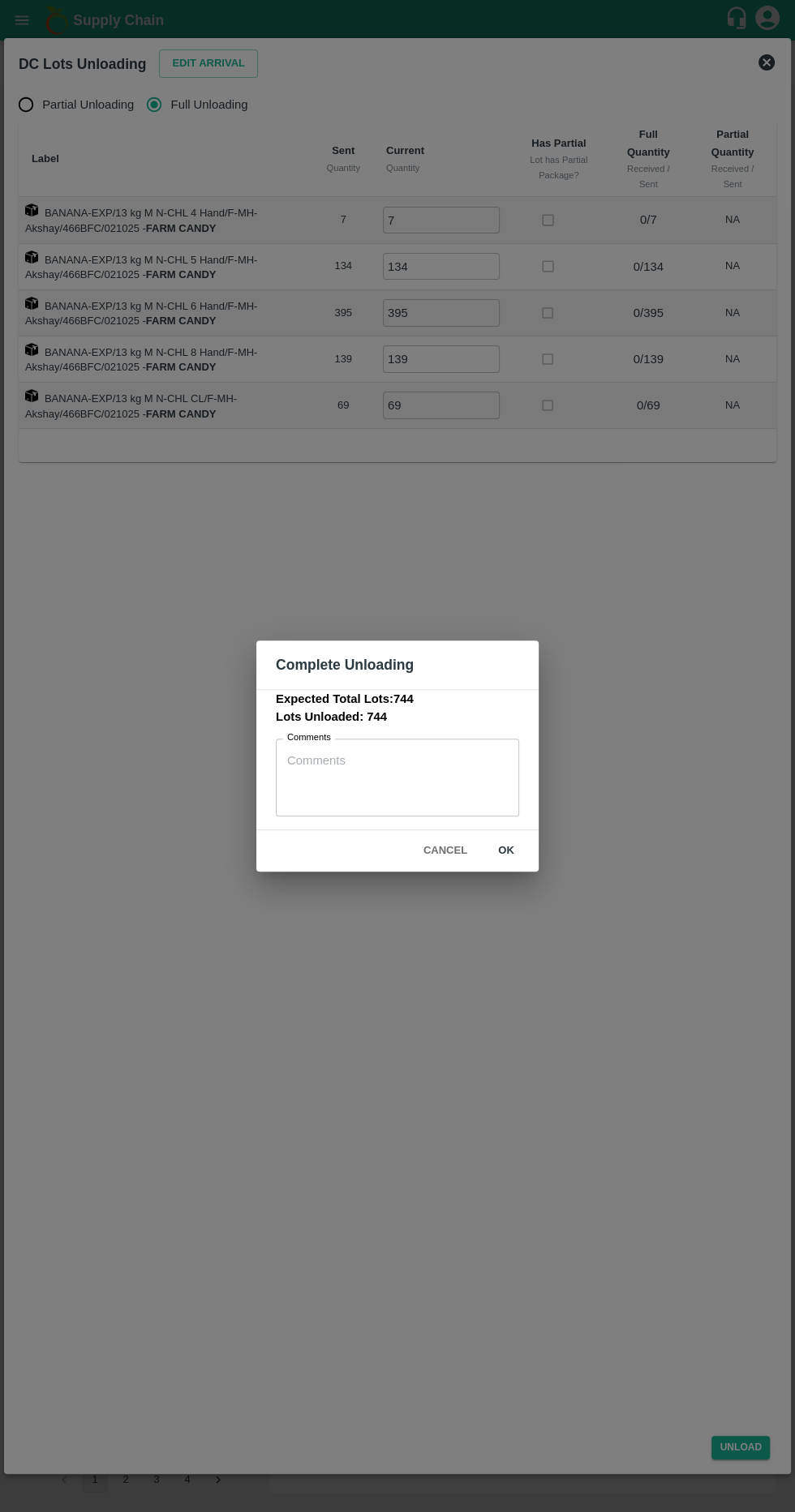
click at [506, 850] on button "ok" at bounding box center [505, 850] width 51 height 28
click at [497, 863] on span "ok" at bounding box center [505, 850] width 51 height 28
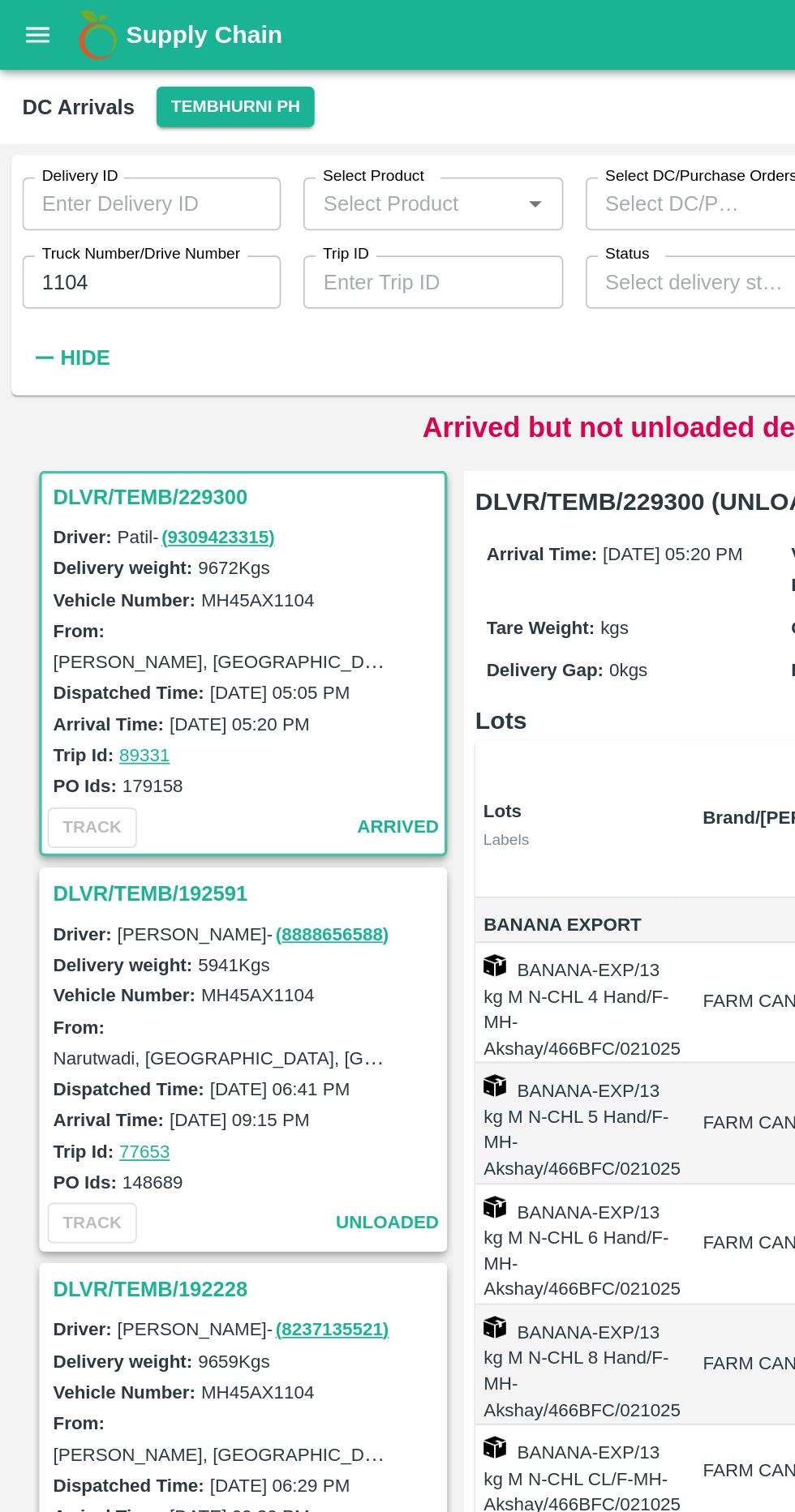
scroll to position [10, 0]
